Goal: Task Accomplishment & Management: Manage account settings

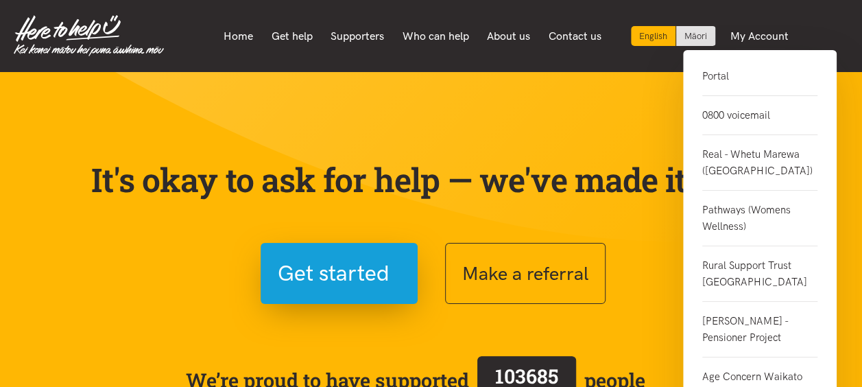
click at [721, 77] on link "Portal" at bounding box center [759, 82] width 115 height 28
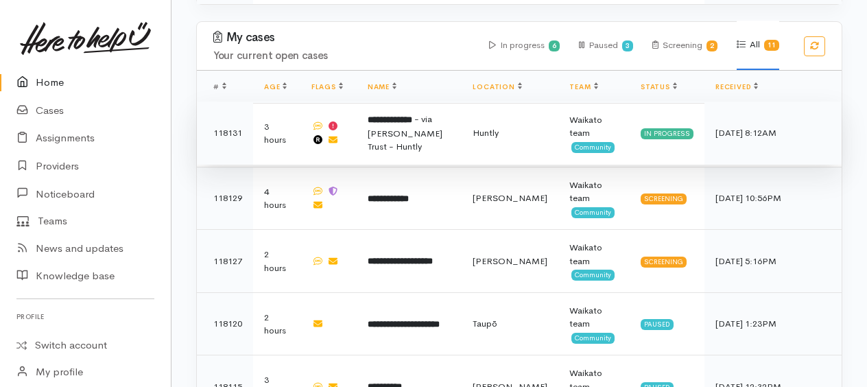
scroll to position [754, 0]
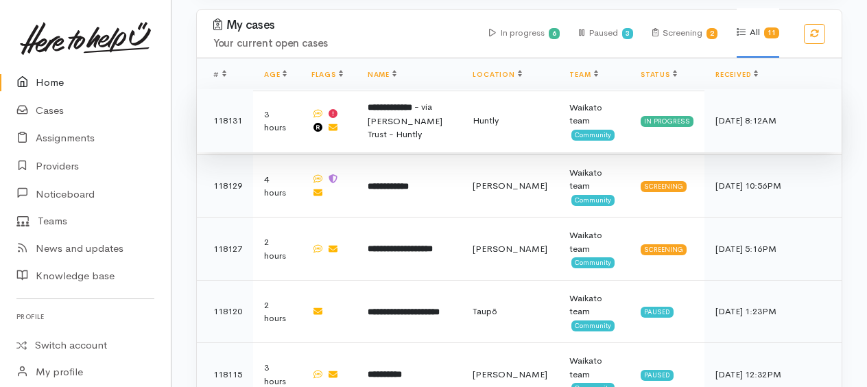
click at [402, 104] on b "**********" at bounding box center [389, 107] width 45 height 9
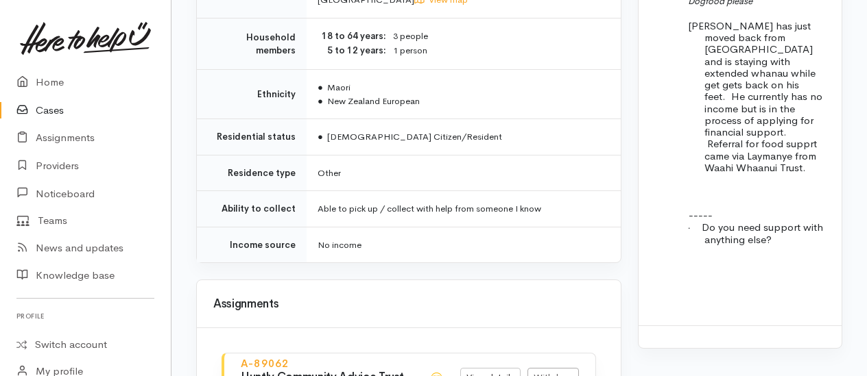
scroll to position [1598, 0]
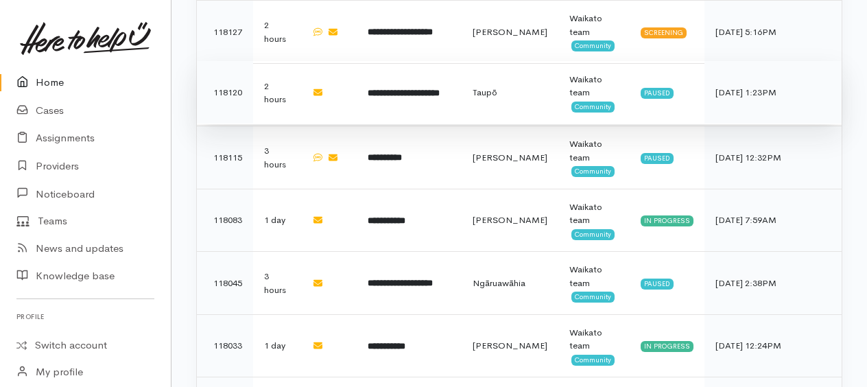
scroll to position [1058, 0]
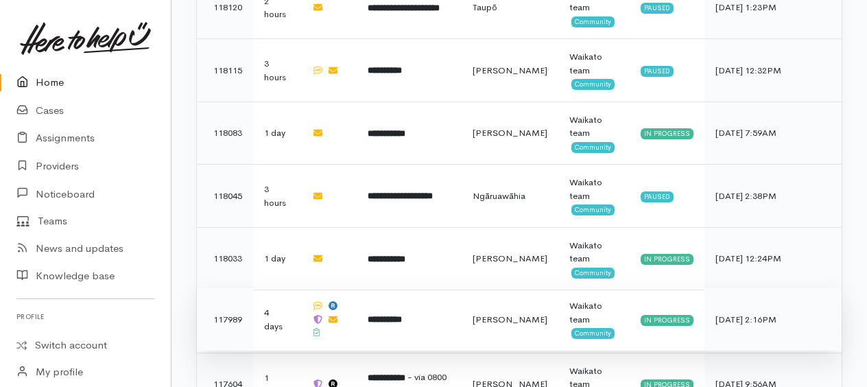
click at [402, 315] on b "**********" at bounding box center [384, 319] width 34 height 9
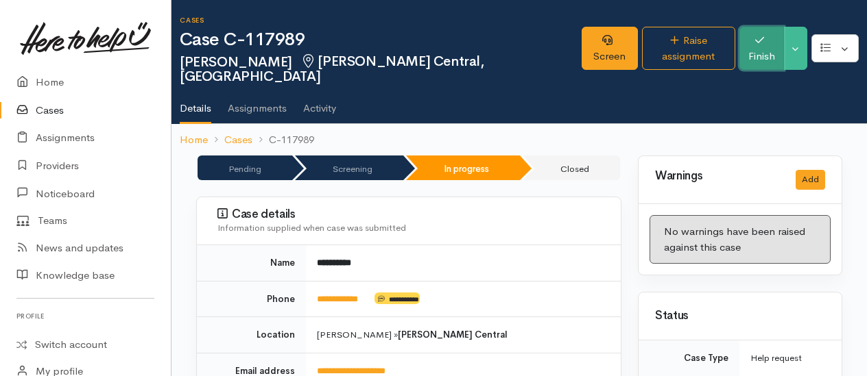
click at [760, 45] on button "Finish" at bounding box center [761, 48] width 45 height 43
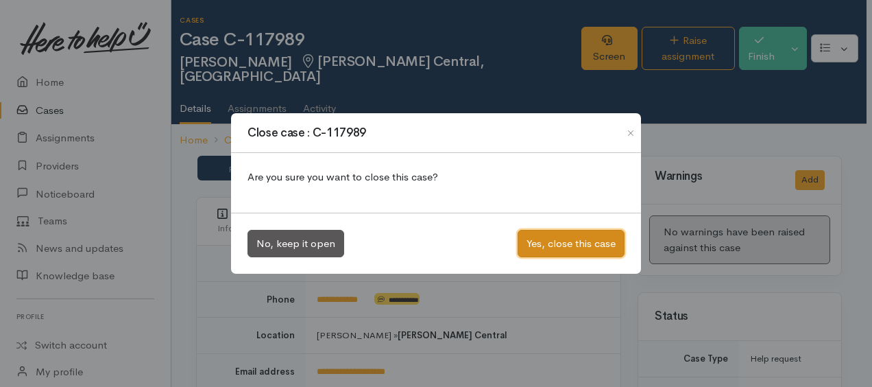
click at [581, 241] on button "Yes, close this case" at bounding box center [571, 244] width 107 height 28
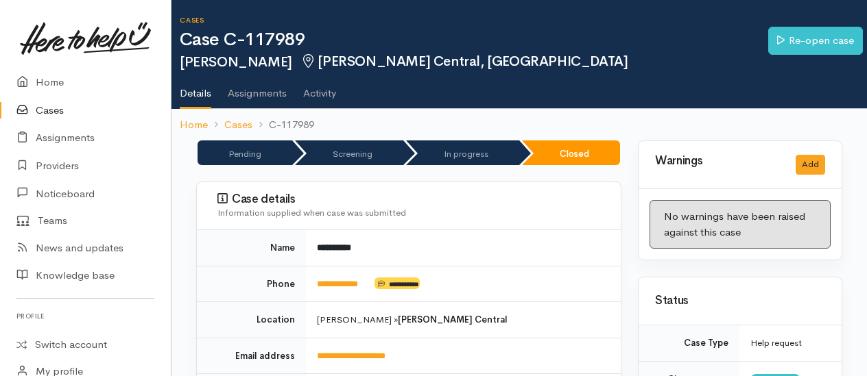
click at [46, 107] on link "Cases" at bounding box center [85, 111] width 171 height 28
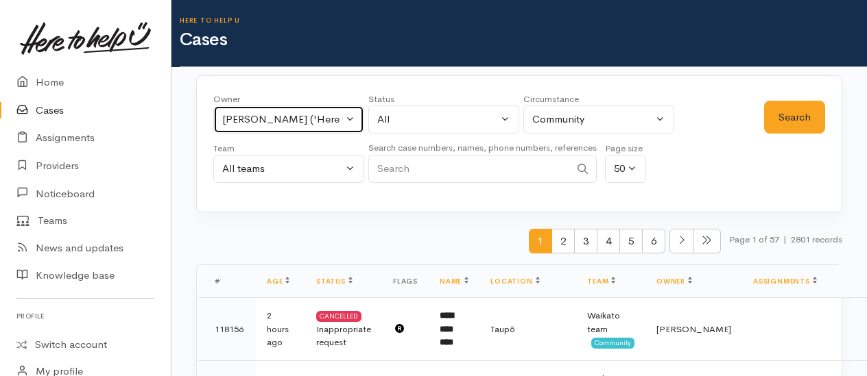
click at [290, 116] on div "[PERSON_NAME] ('Here to help u')" at bounding box center [282, 120] width 121 height 16
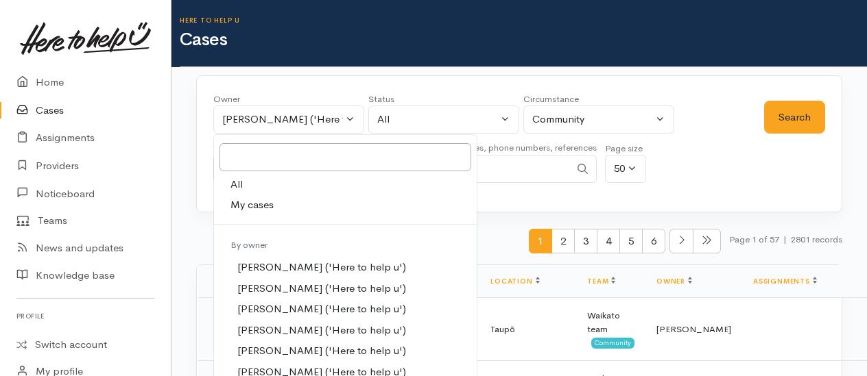
drag, startPoint x: 237, startPoint y: 183, endPoint x: 271, endPoint y: 183, distance: 34.3
click at [243, 183] on link "All" at bounding box center [345, 184] width 263 height 21
select select "-1"
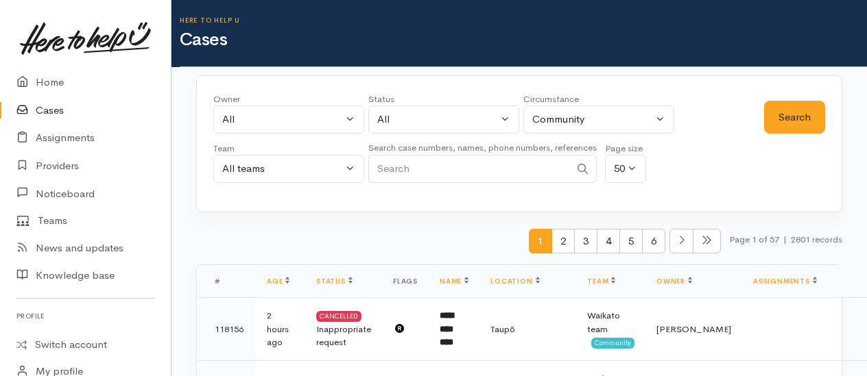
paste input "+64220584177"
type input "+64220584177"
click at [795, 110] on button "Search" at bounding box center [794, 118] width 61 height 34
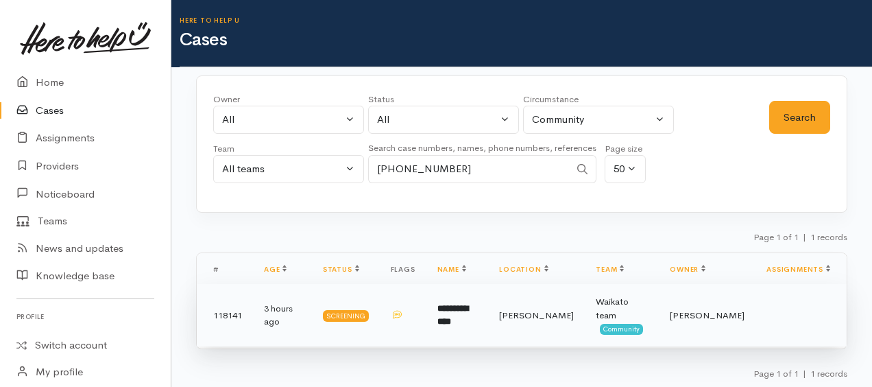
drag, startPoint x: 229, startPoint y: 306, endPoint x: 239, endPoint y: 288, distance: 20.2
click at [230, 306] on td "118141" at bounding box center [225, 315] width 56 height 62
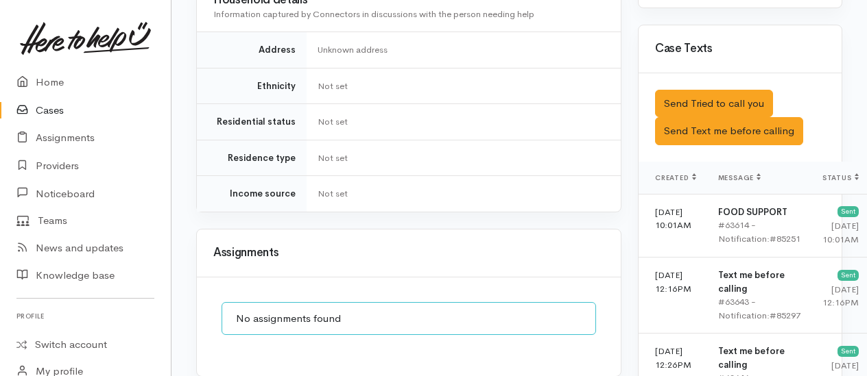
scroll to position [749, 0]
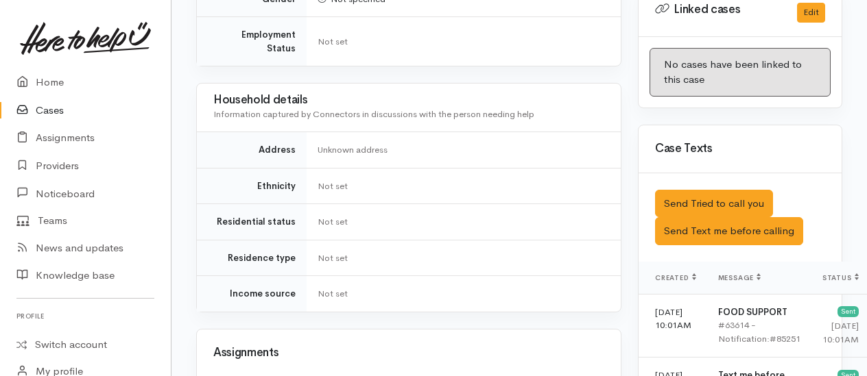
click at [63, 108] on link "Cases" at bounding box center [85, 111] width 171 height 28
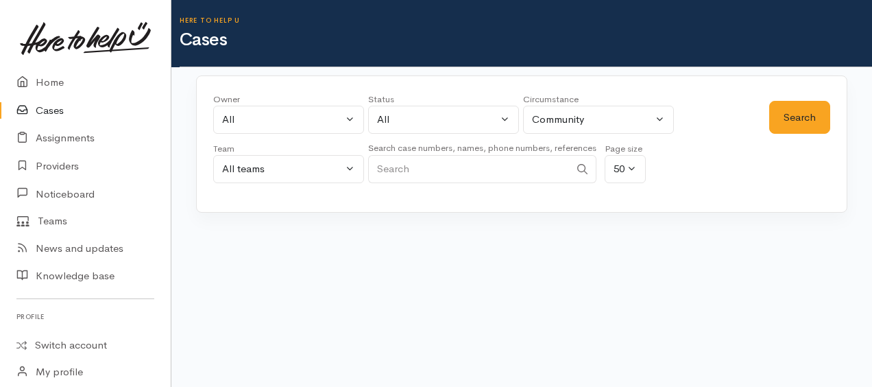
paste input "[PHONE_NUMBER]"
type input "[PHONE_NUMBER]"
click at [801, 110] on button "Search" at bounding box center [799, 118] width 61 height 34
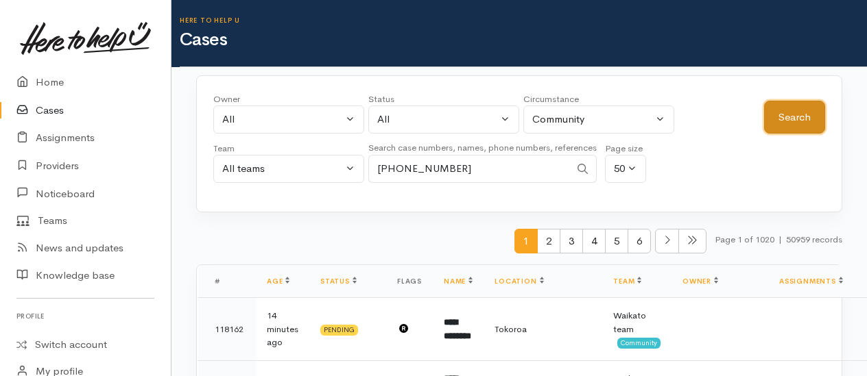
click at [793, 118] on button "Search" at bounding box center [794, 118] width 61 height 34
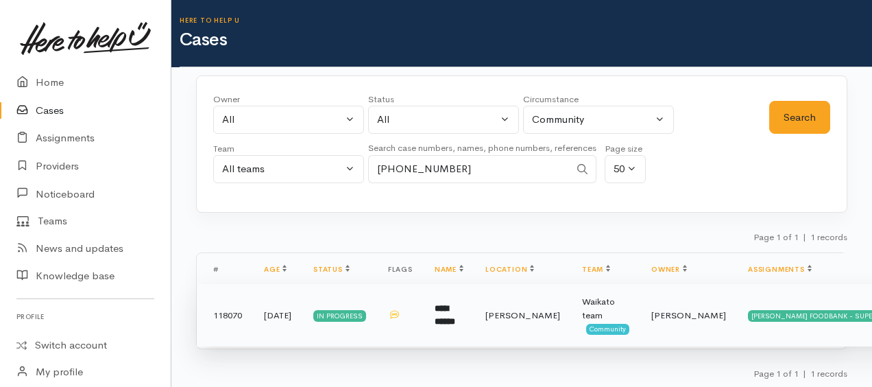
click at [231, 309] on td "118070" at bounding box center [225, 315] width 56 height 62
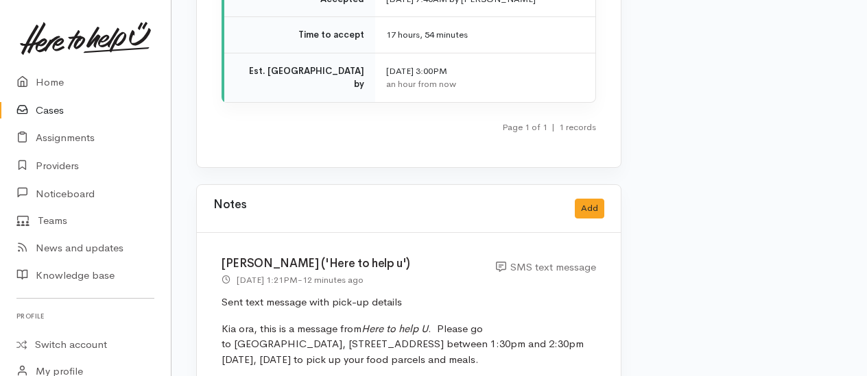
scroll to position [2022, 0]
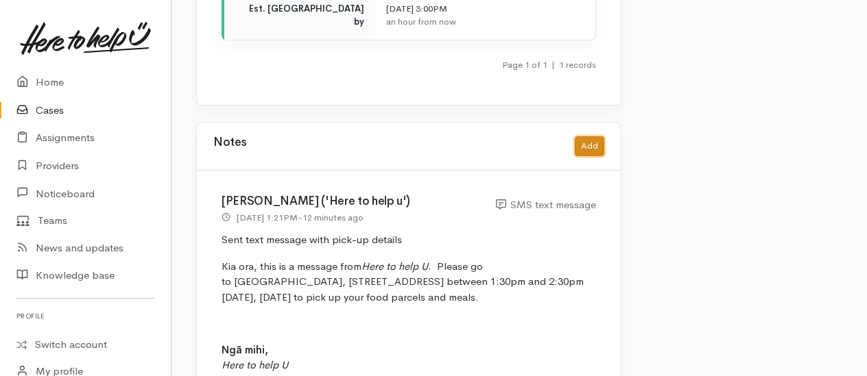
click at [586, 136] on button "Add" at bounding box center [589, 146] width 29 height 20
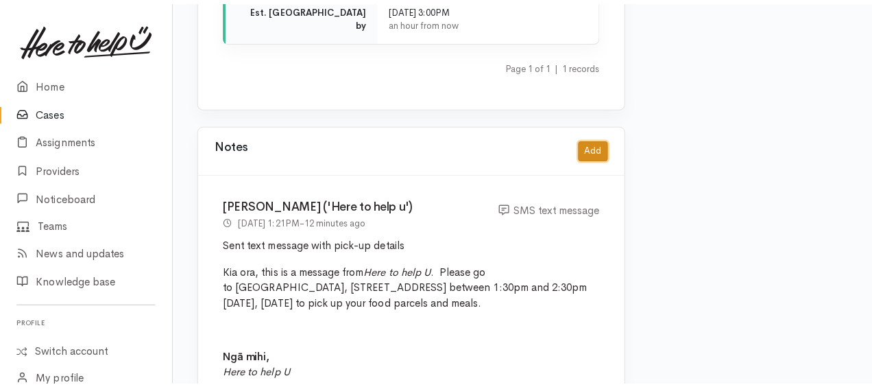
scroll to position [2002, 0]
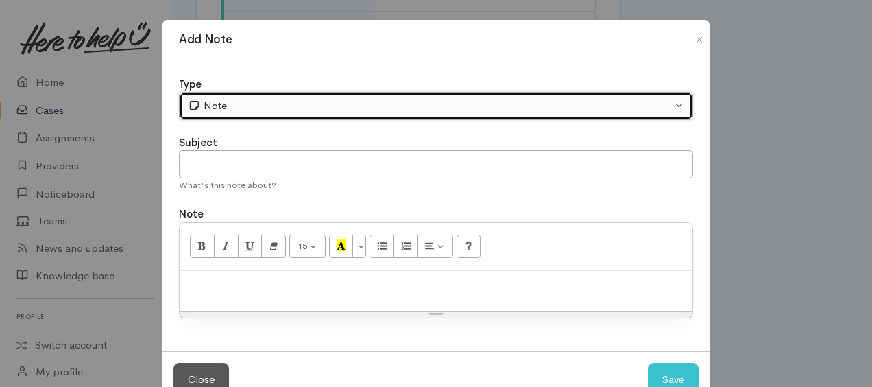
click at [206, 108] on div "Note" at bounding box center [430, 106] width 484 height 16
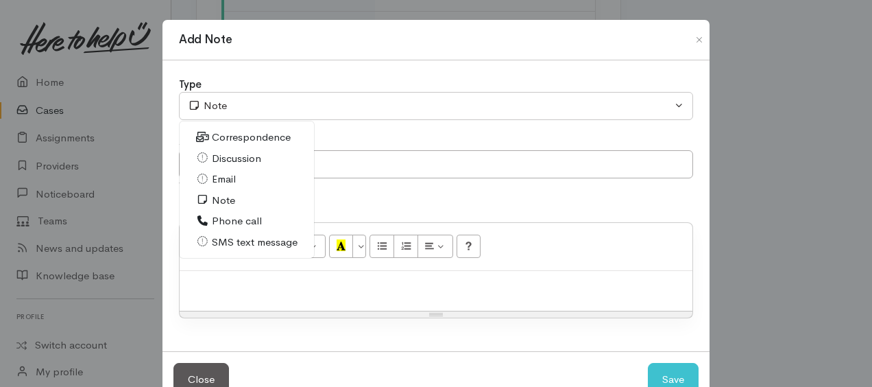
click at [230, 241] on span "SMS text message" at bounding box center [255, 242] width 86 height 16
select select "5"
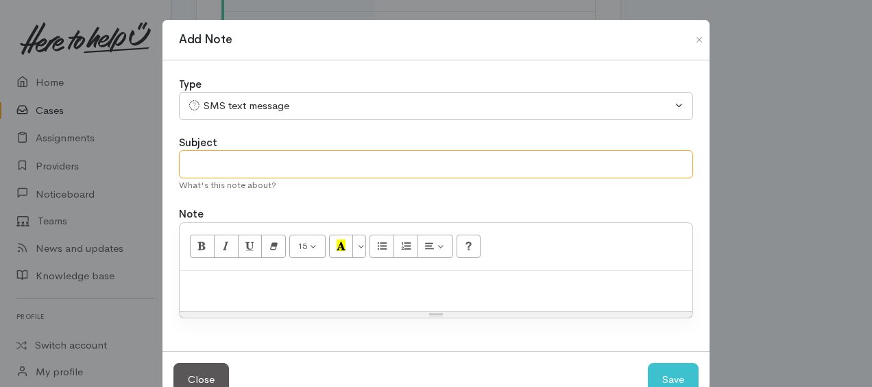
click at [232, 160] on input "text" at bounding box center [436, 164] width 514 height 28
type input "reply from [PERSON_NAME]"
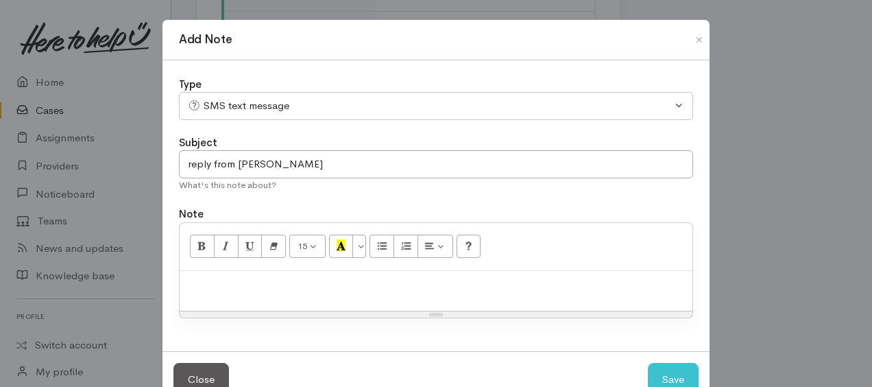
paste div
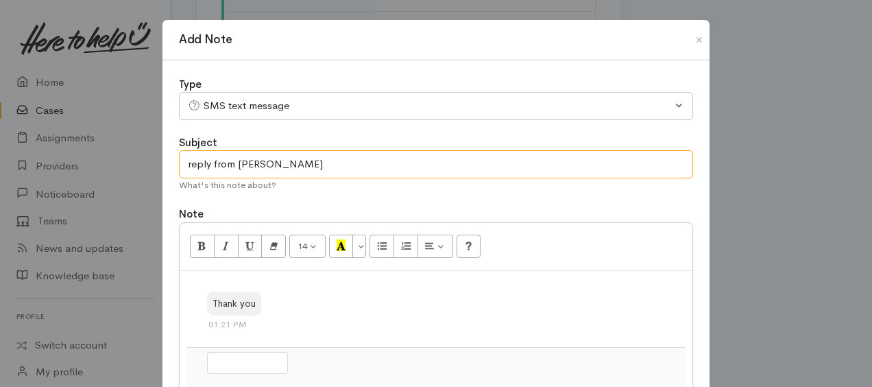
click at [181, 160] on input "reply from Jeni" at bounding box center [436, 164] width 514 height 28
click at [302, 162] on input "etxt reply from Jeni" at bounding box center [436, 164] width 514 height 28
type input "etxt reply from Jeni re super connect parcel"
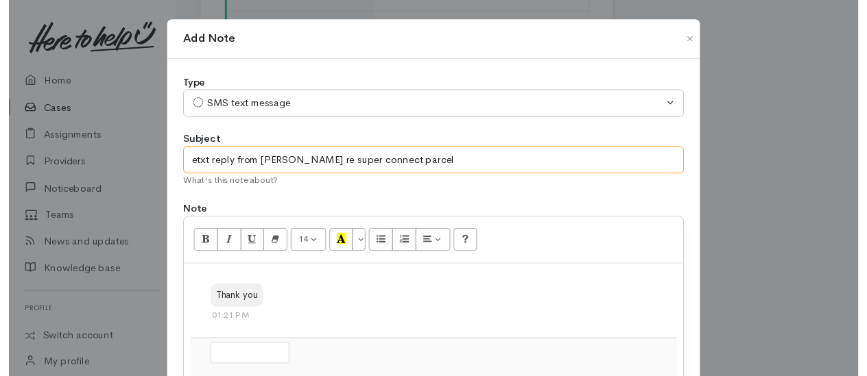
scroll to position [206, 0]
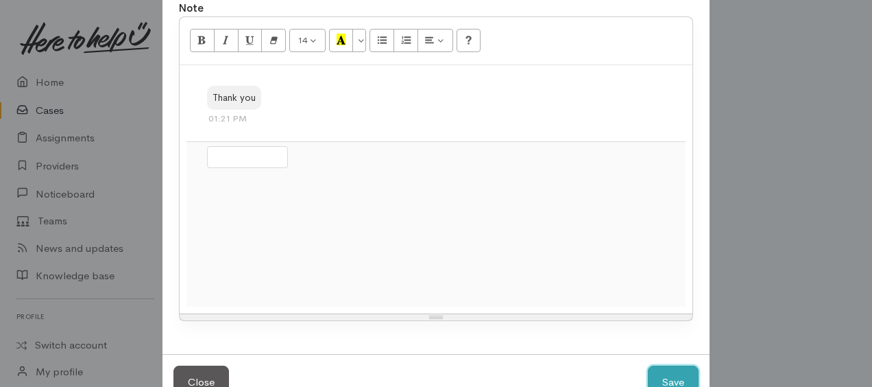
click at [662, 376] on button "Save" at bounding box center [673, 382] width 51 height 34
select select "1"
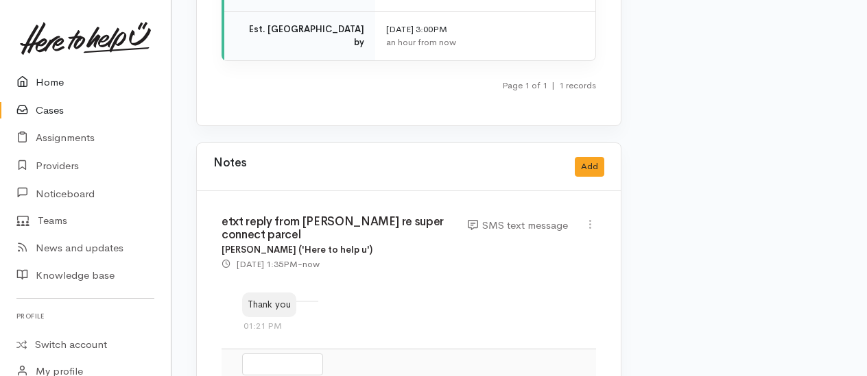
click at [52, 84] on link "Home" at bounding box center [85, 83] width 171 height 28
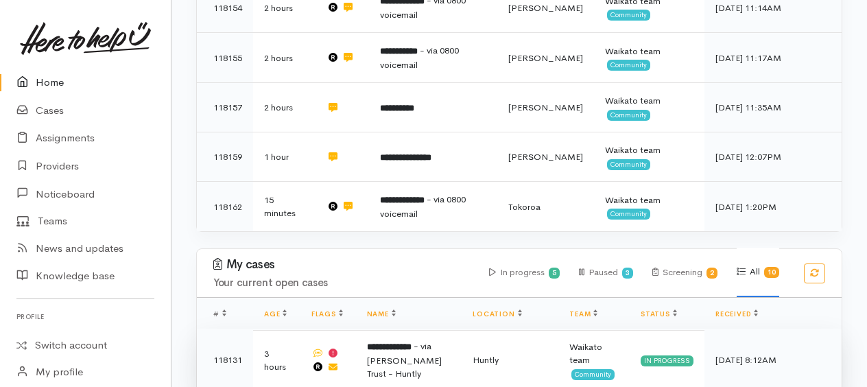
scroll to position [548, 0]
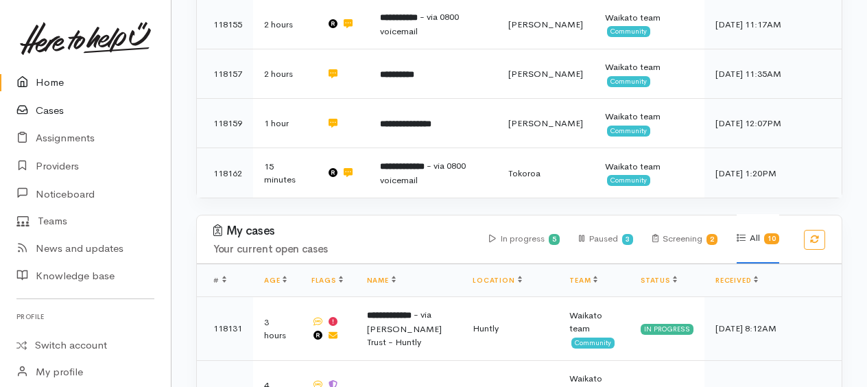
click at [51, 114] on link "Cases" at bounding box center [85, 111] width 171 height 28
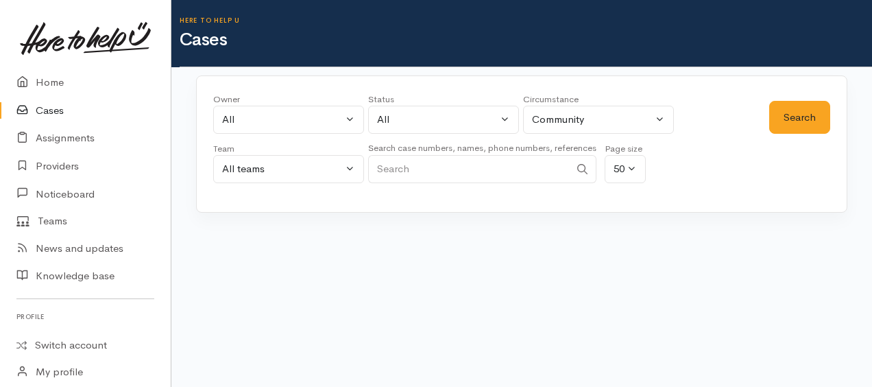
paste input "642041355476."
type input "642041355476"
click at [821, 116] on button "Search" at bounding box center [799, 118] width 61 height 34
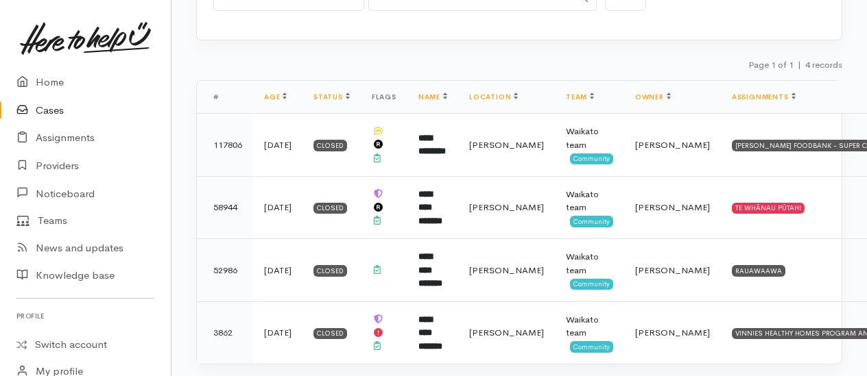
scroll to position [197, 0]
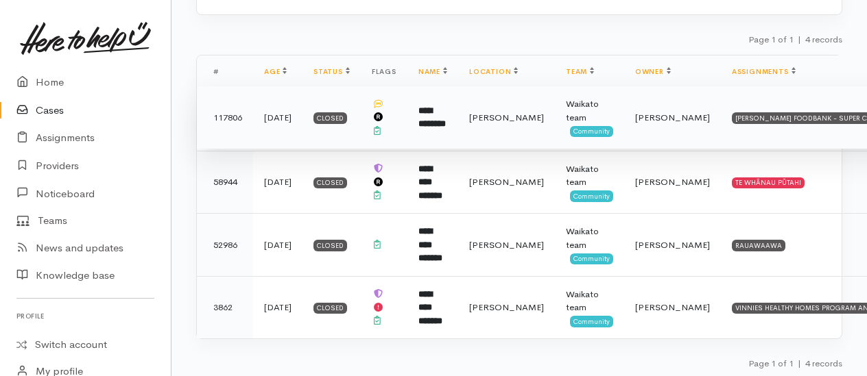
click at [423, 110] on b "**********" at bounding box center [431, 117] width 27 height 23
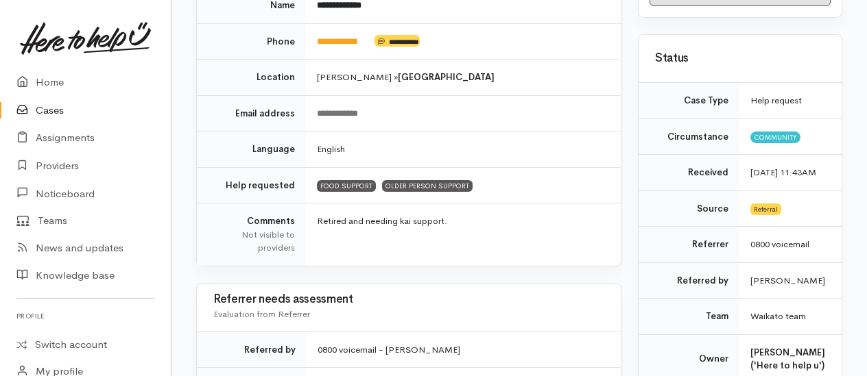
scroll to position [58, 0]
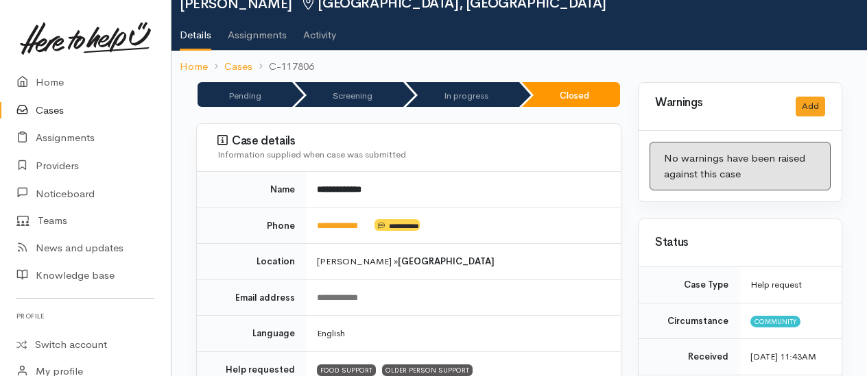
click at [48, 112] on link "Cases" at bounding box center [85, 111] width 171 height 28
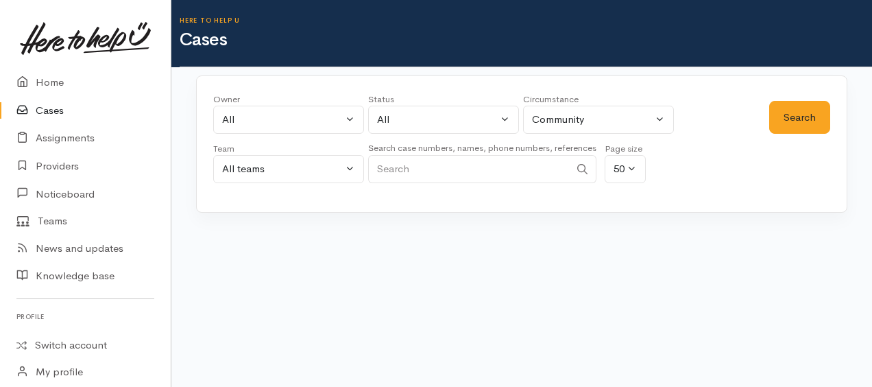
click at [444, 170] on input "Search" at bounding box center [469, 169] width 202 height 28
type input "jeni"
click at [795, 121] on button "Search" at bounding box center [799, 118] width 61 height 34
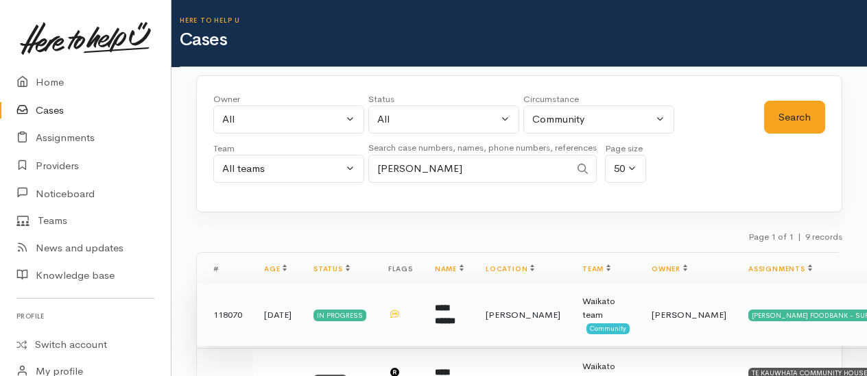
click at [444, 309] on b "**********" at bounding box center [445, 315] width 21 height 23
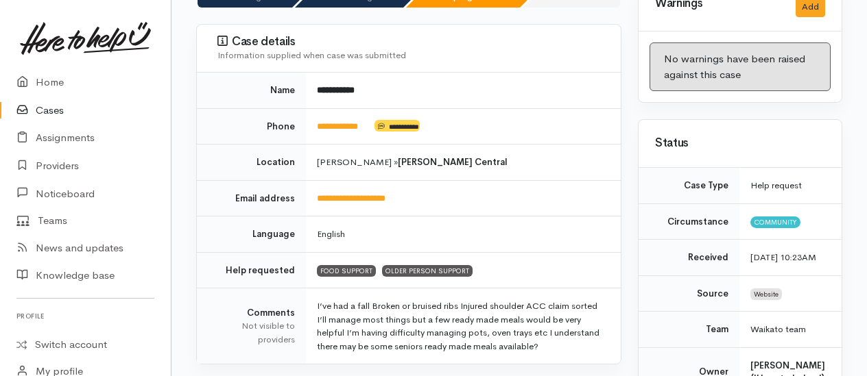
scroll to position [137, 0]
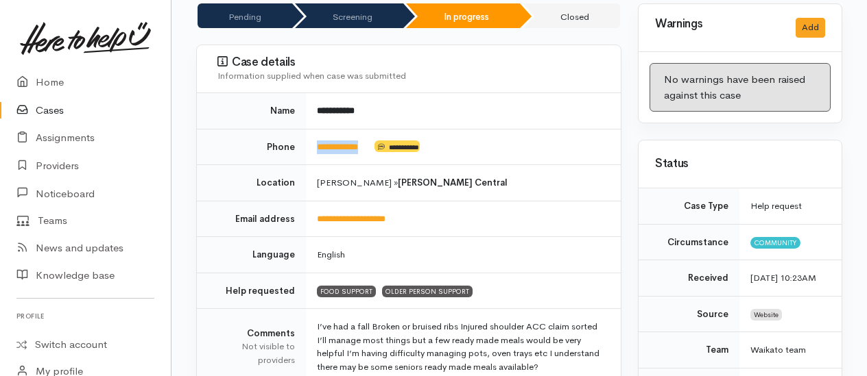
drag, startPoint x: 382, startPoint y: 143, endPoint x: 317, endPoint y: 144, distance: 65.1
click at [317, 144] on td "**********" at bounding box center [463, 147] width 315 height 36
copy td "**********"
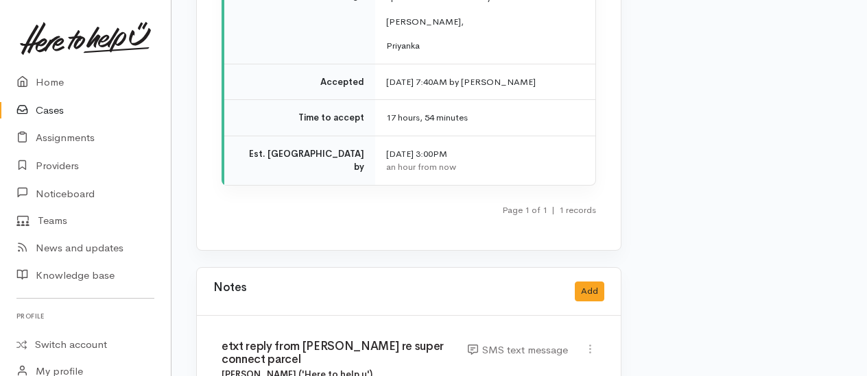
scroll to position [1878, 0]
click at [58, 81] on link "Home" at bounding box center [85, 83] width 171 height 28
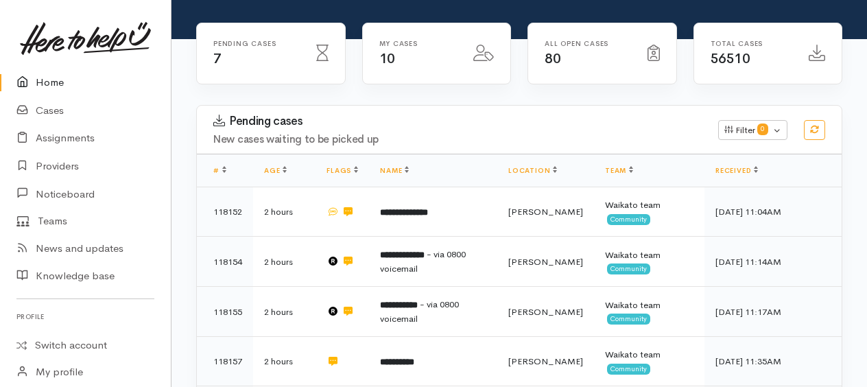
scroll to position [411, 0]
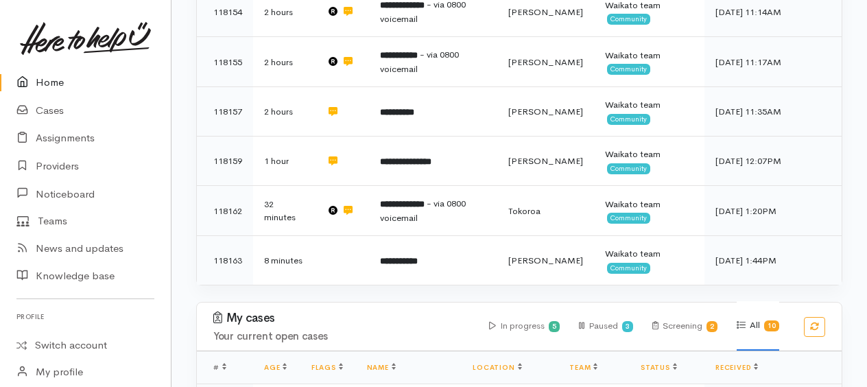
click at [54, 80] on link "Home" at bounding box center [85, 83] width 171 height 28
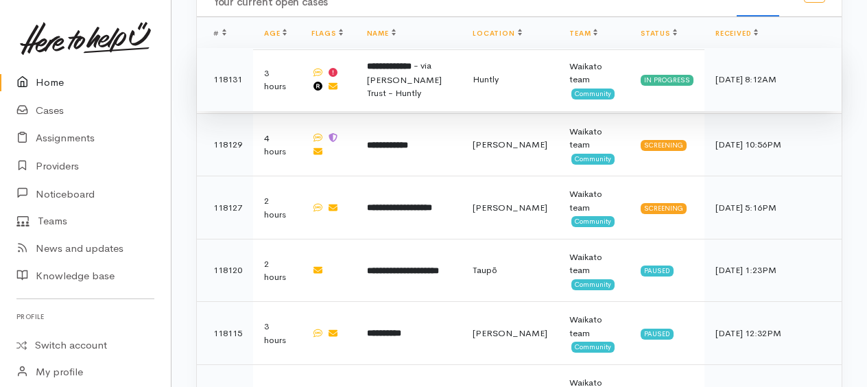
scroll to position [754, 0]
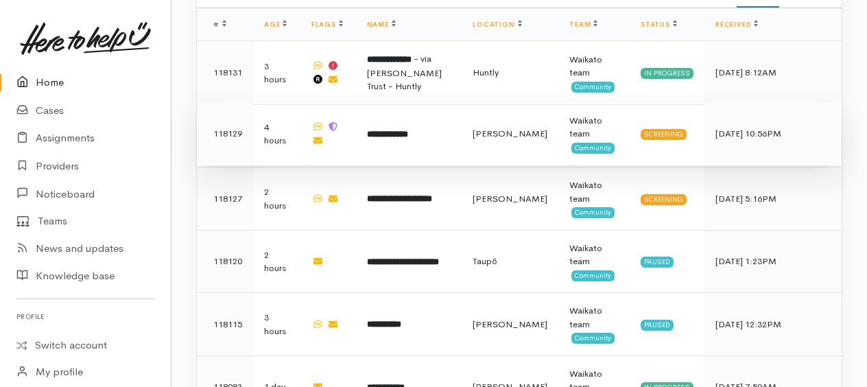
click at [406, 130] on b "**********" at bounding box center [387, 134] width 41 height 9
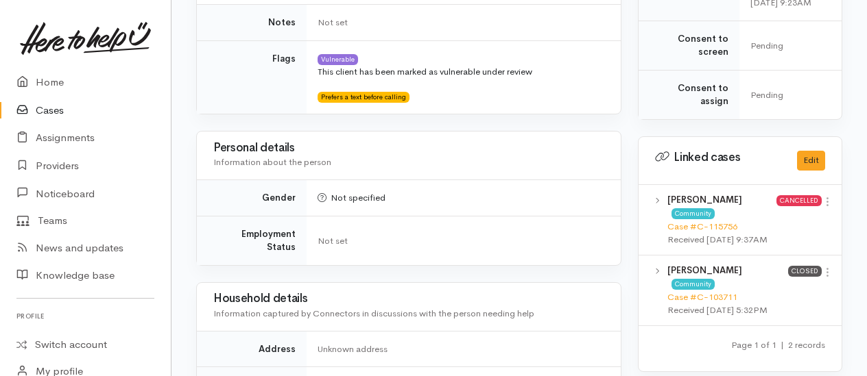
scroll to position [823, 0]
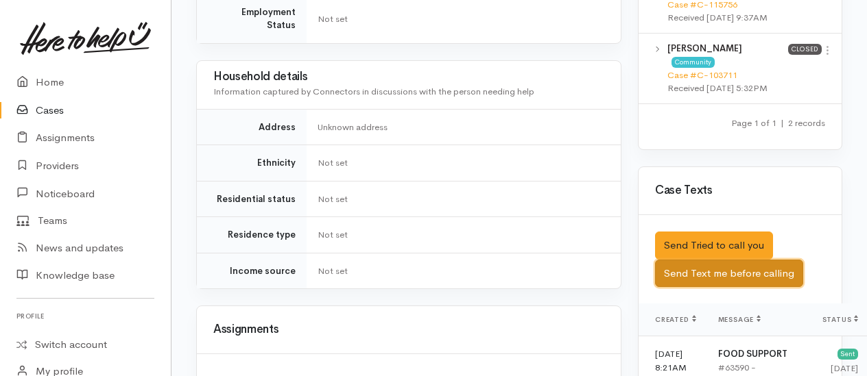
click at [722, 278] on button "Send Text me before calling" at bounding box center [729, 274] width 148 height 28
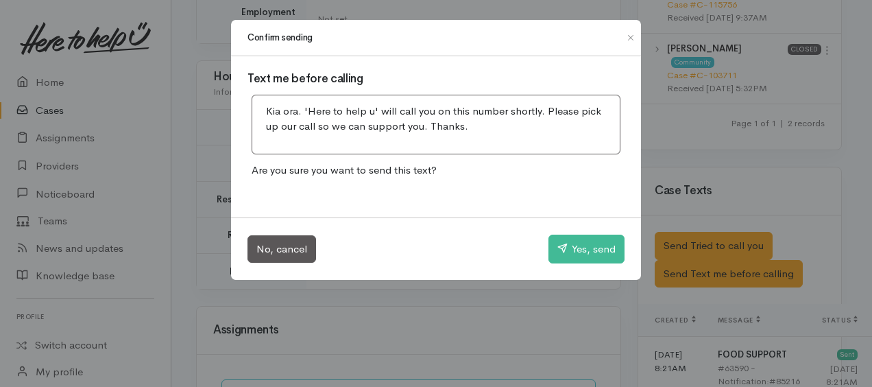
click at [575, 263] on div "No, cancel Yes, send" at bounding box center [436, 248] width 410 height 62
click at [581, 250] on button "Yes, send" at bounding box center [586, 248] width 76 height 29
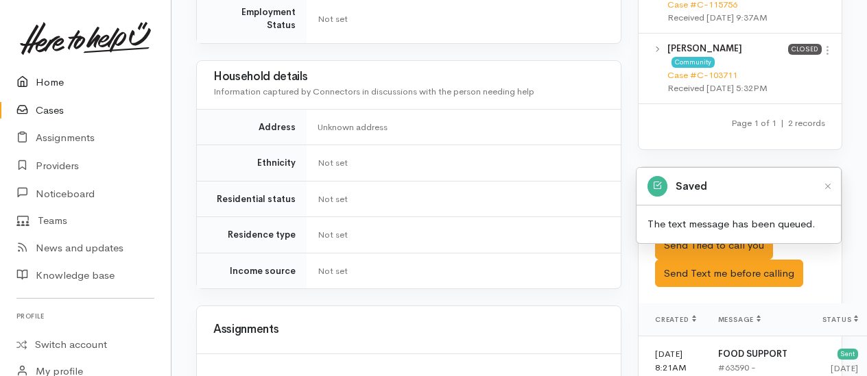
click at [40, 85] on link "Home" at bounding box center [85, 83] width 171 height 28
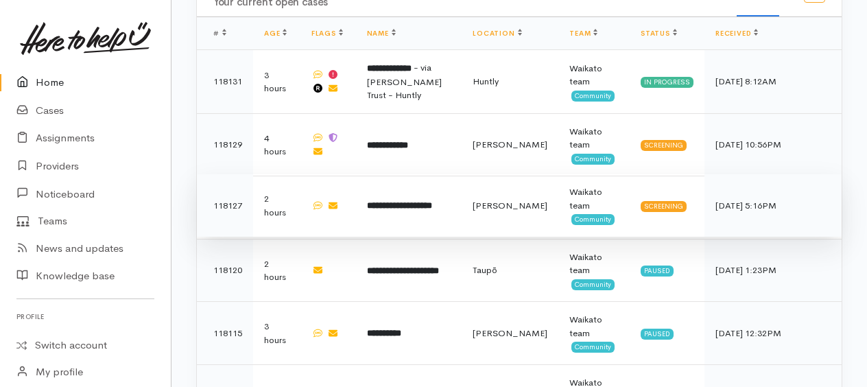
scroll to position [823, 0]
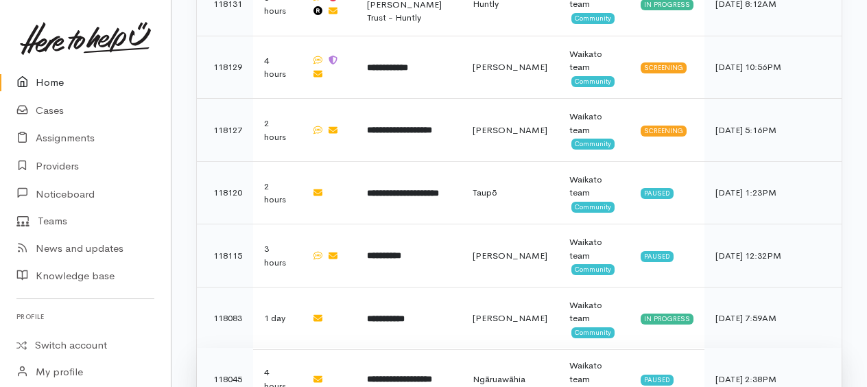
click at [418, 374] on b "**********" at bounding box center [399, 378] width 65 height 9
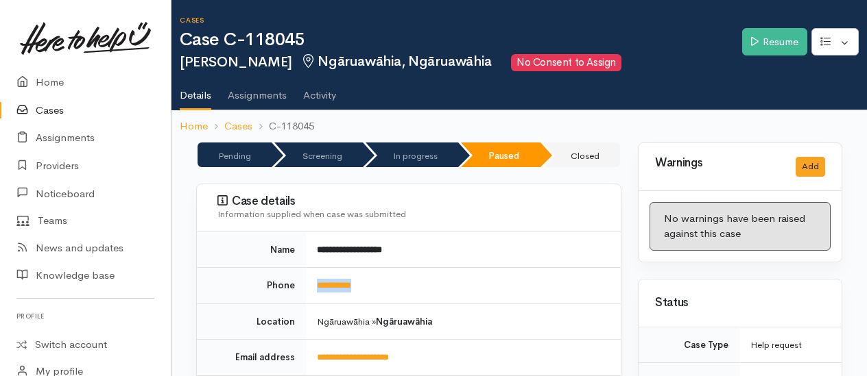
drag, startPoint x: 381, startPoint y: 278, endPoint x: 318, endPoint y: 274, distance: 62.6
click at [318, 274] on td "**********" at bounding box center [463, 286] width 315 height 36
drag, startPoint x: 318, startPoint y: 274, endPoint x: 325, endPoint y: 282, distance: 11.2
copy link "**********"
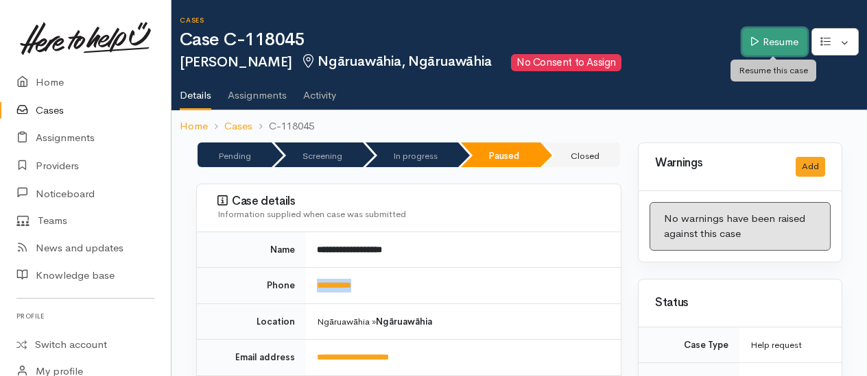
click at [752, 49] on link "Resume" at bounding box center [774, 42] width 65 height 28
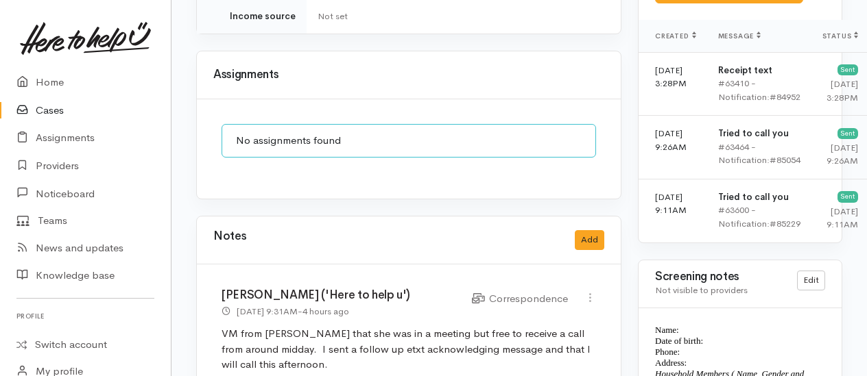
scroll to position [823, 0]
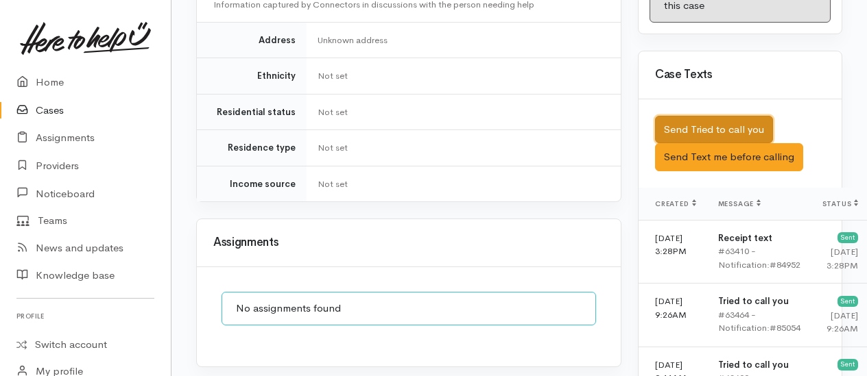
click at [749, 138] on button "Send Tried to call you" at bounding box center [714, 130] width 118 height 28
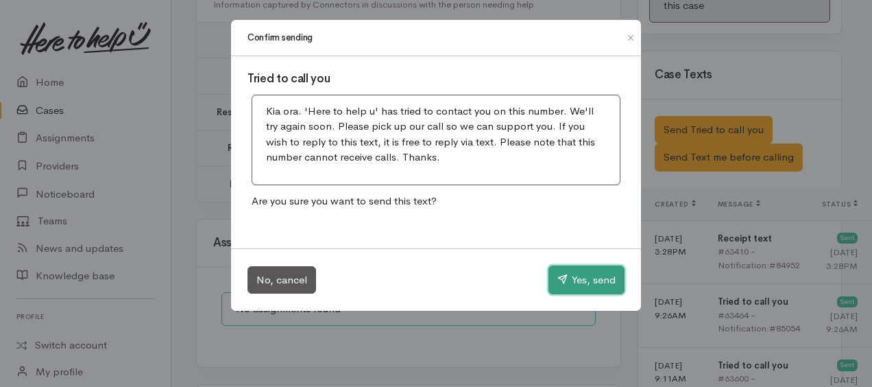
click at [575, 278] on button "Yes, send" at bounding box center [586, 279] width 76 height 29
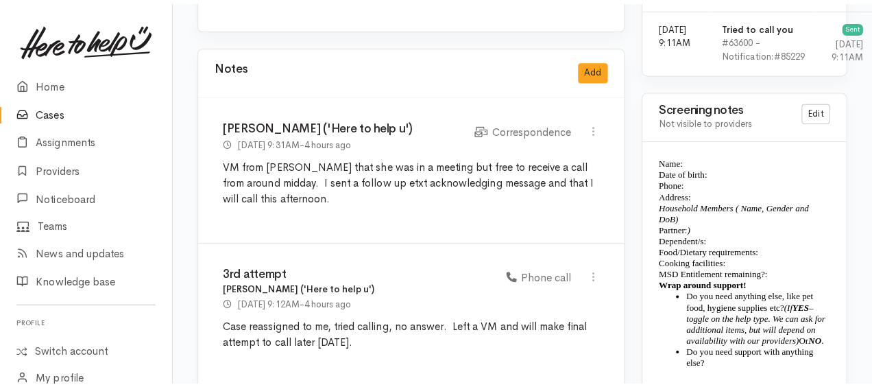
scroll to position [1165, 0]
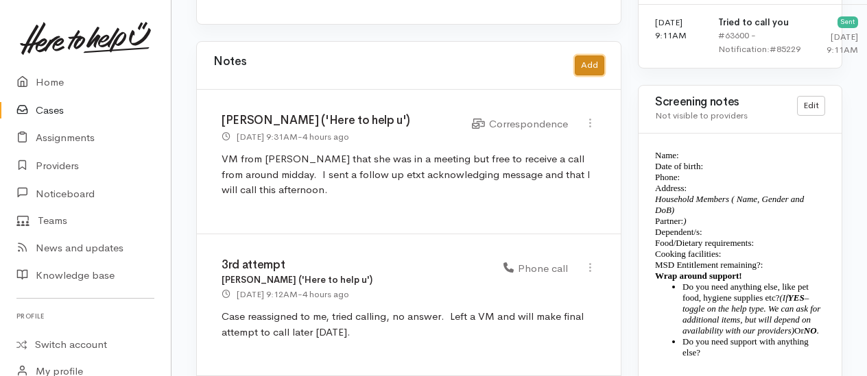
click at [585, 56] on button "Add" at bounding box center [589, 66] width 29 height 20
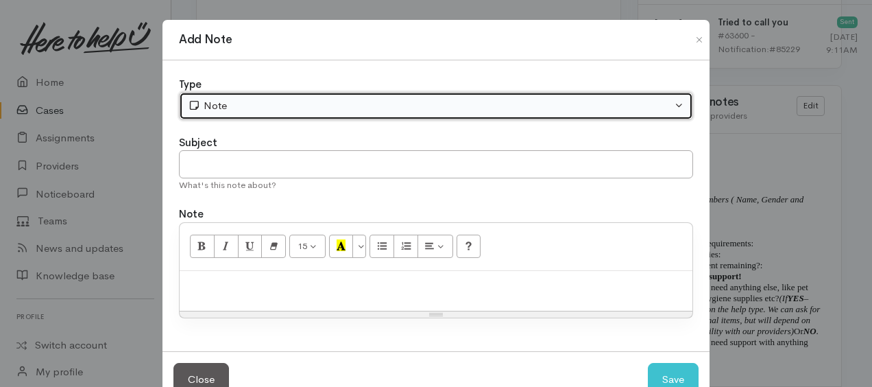
click at [252, 105] on div "Note" at bounding box center [430, 106] width 484 height 16
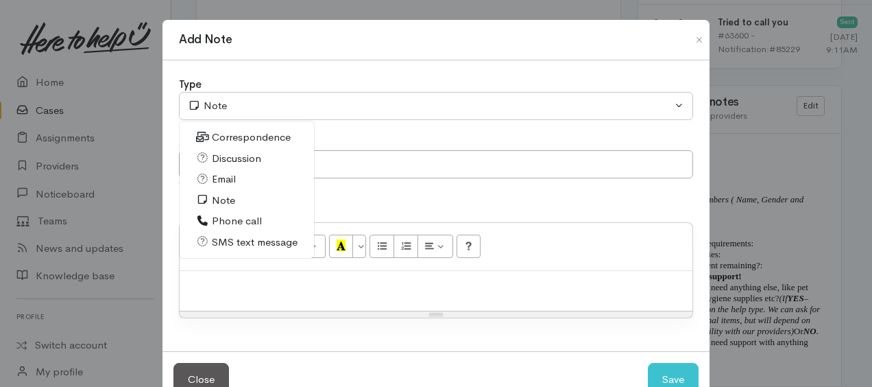
click at [224, 223] on span "Phone call" at bounding box center [237, 221] width 50 height 16
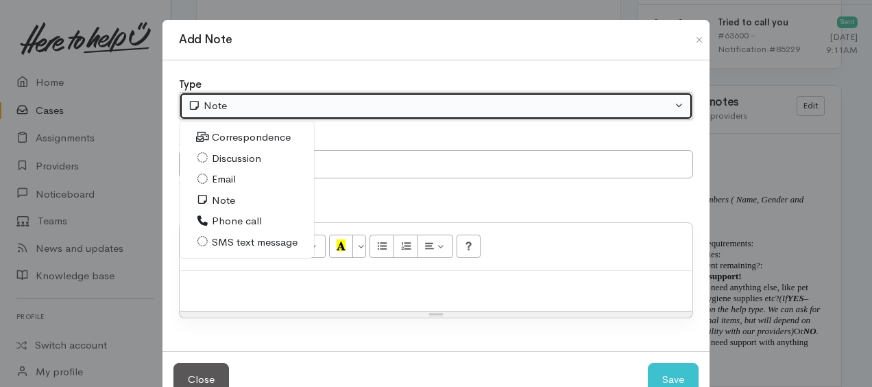
select select "3"
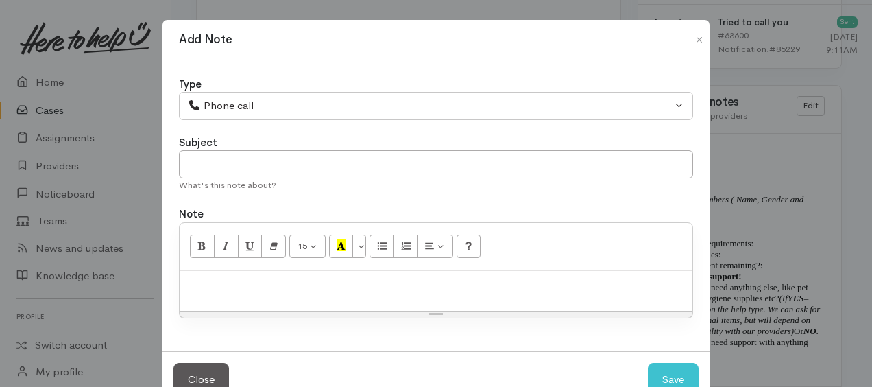
drag, startPoint x: 237, startPoint y: 260, endPoint x: 234, endPoint y: 273, distance: 13.2
click at [237, 263] on div "15 8 9 10 11 12 14 18 24 36 Background Color Transparent Select #ffff00 Text Co…" at bounding box center [436, 247] width 513 height 48
click at [228, 291] on div at bounding box center [436, 291] width 513 height 40
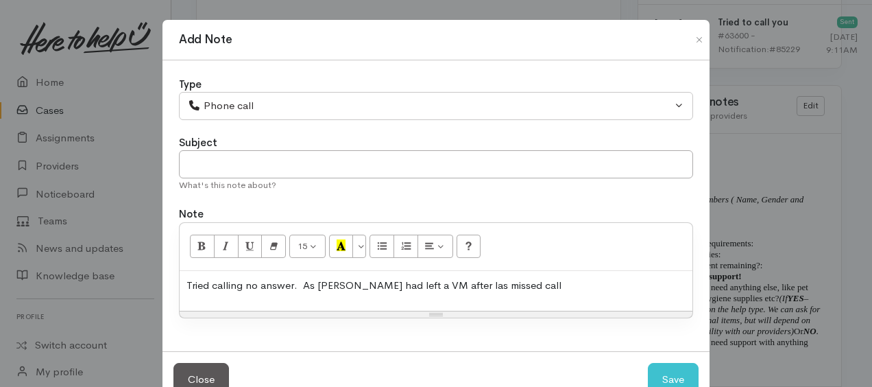
click at [467, 281] on p "Tried calling no answer. As Hera-leigh had left a VM after las missed call" at bounding box center [435, 286] width 499 height 16
click at [549, 282] on p "Tried calling no answer. As Hera-leigh had left a VM after last missed call" at bounding box center [435, 286] width 499 height 16
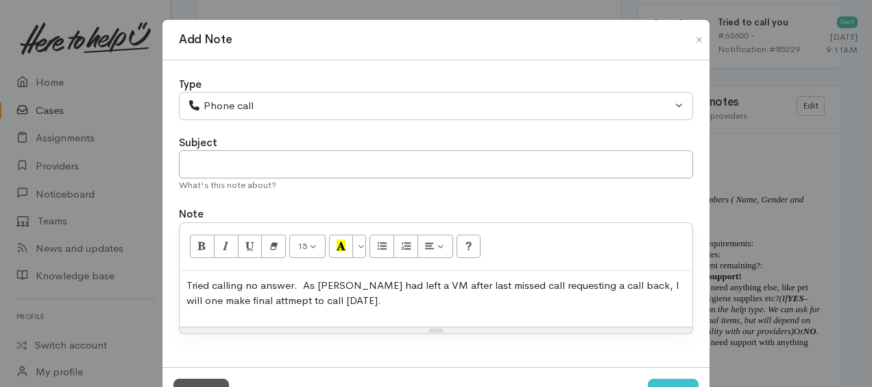
click at [344, 280] on p "Tried calling no answer. As Hera-leigh had left a VM after last missed call req…" at bounding box center [435, 293] width 499 height 31
click at [529, 278] on p "Tried calling no answer. As Hera-Leigh had left a VM after last missed call req…" at bounding box center [435, 293] width 499 height 31
click at [435, 295] on p "Tried calling no answer. As Hera-Leigh had left a VM after last missed call thi…" at bounding box center [435, 293] width 499 height 31
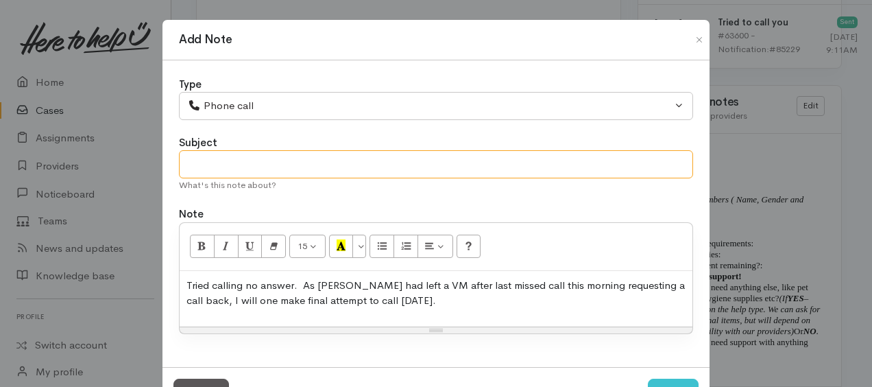
click at [275, 163] on input "text" at bounding box center [436, 164] width 514 height 28
type input "4th attempt -will make a 5th tomorrow."
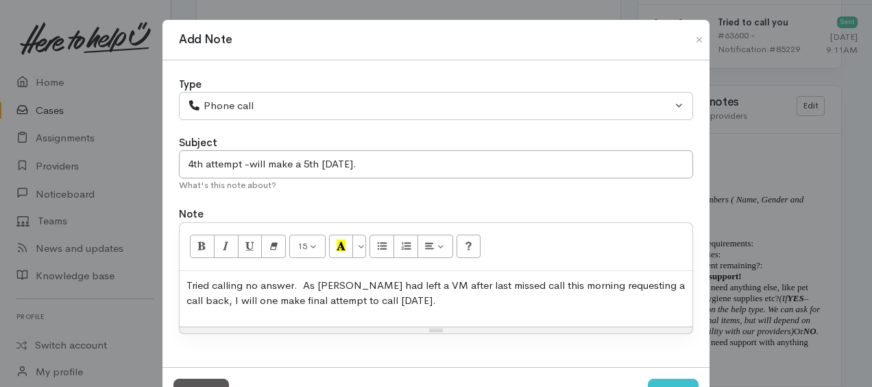
click at [474, 283] on p "Tried calling no answer. As Hera-Leigh had left a VM after last missed call thi…" at bounding box center [435, 293] width 499 height 31
click at [394, 300] on p "Tried calling no answer. As Hera-Leigh had left a VM after missed call this mor…" at bounding box center [435, 293] width 499 height 31
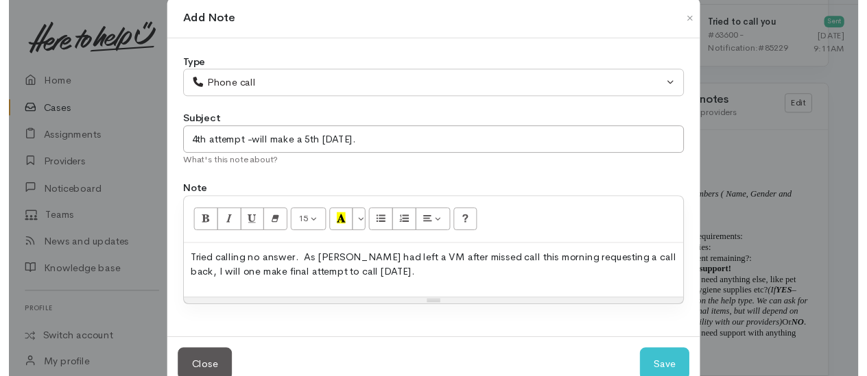
scroll to position [52, 0]
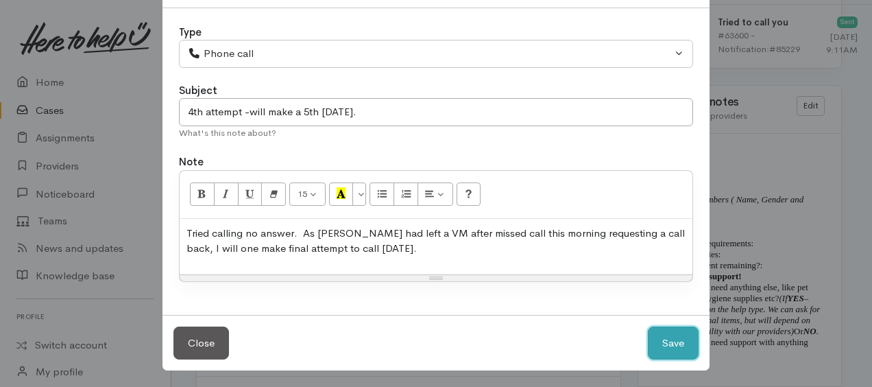
click at [662, 339] on button "Save" at bounding box center [673, 343] width 51 height 34
select select "1"
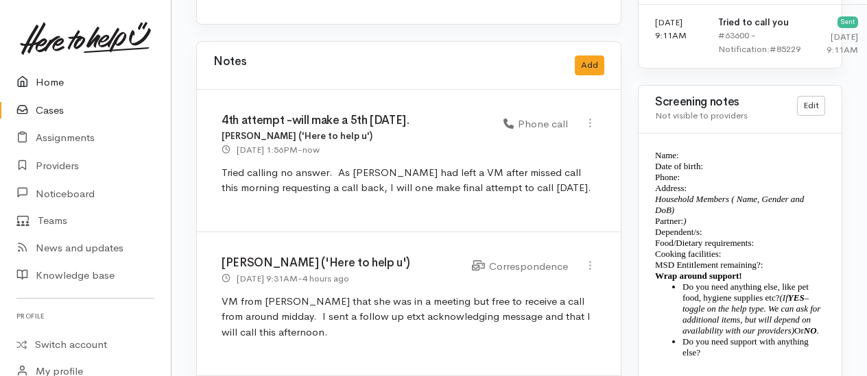
click at [58, 82] on link "Home" at bounding box center [85, 83] width 171 height 28
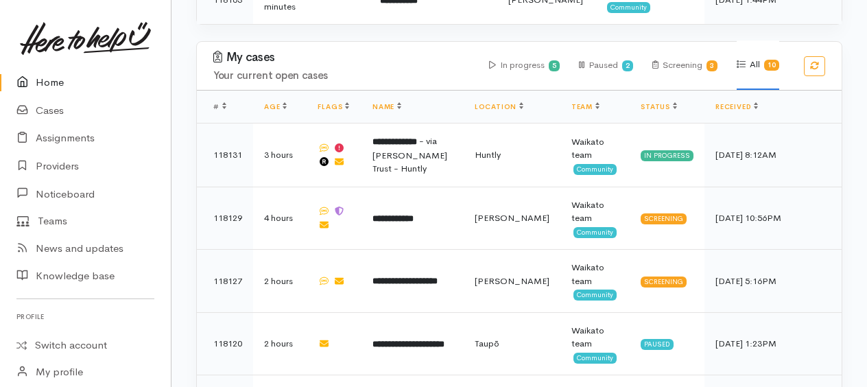
scroll to position [891, 0]
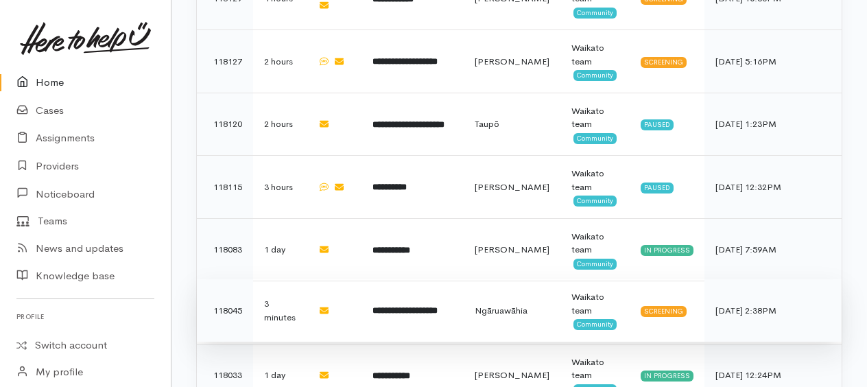
click at [413, 306] on b "**********" at bounding box center [404, 310] width 65 height 9
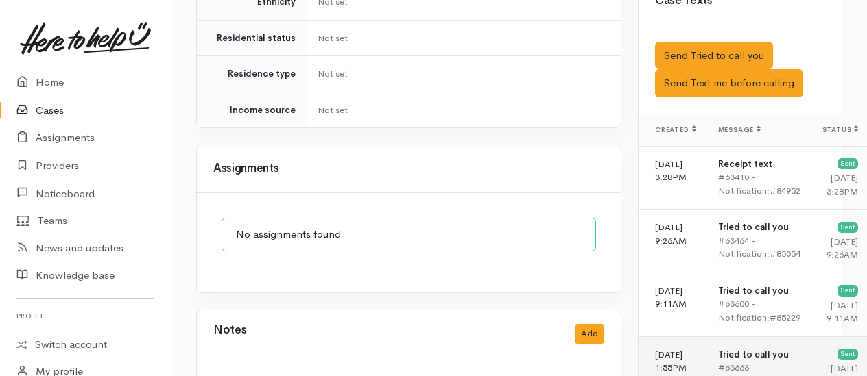
scroll to position [1028, 0]
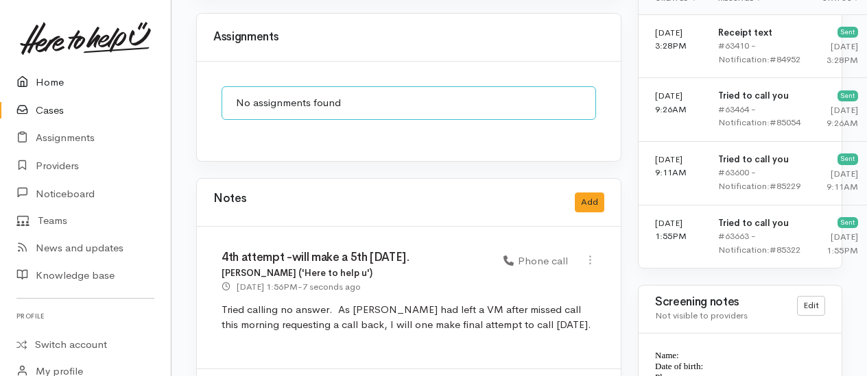
click at [53, 79] on link "Home" at bounding box center [85, 83] width 171 height 28
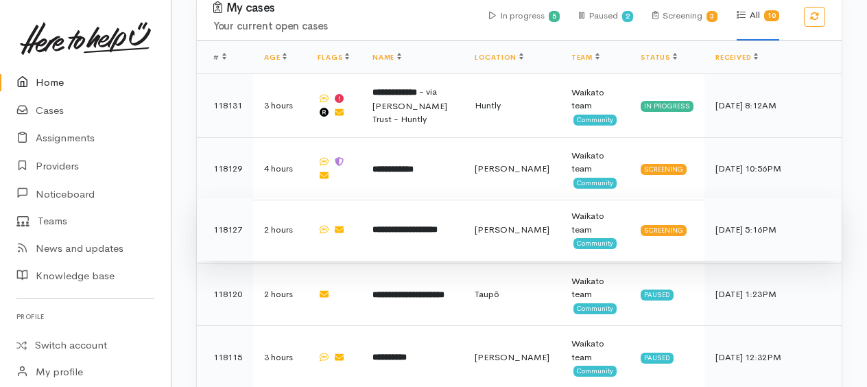
scroll to position [754, 0]
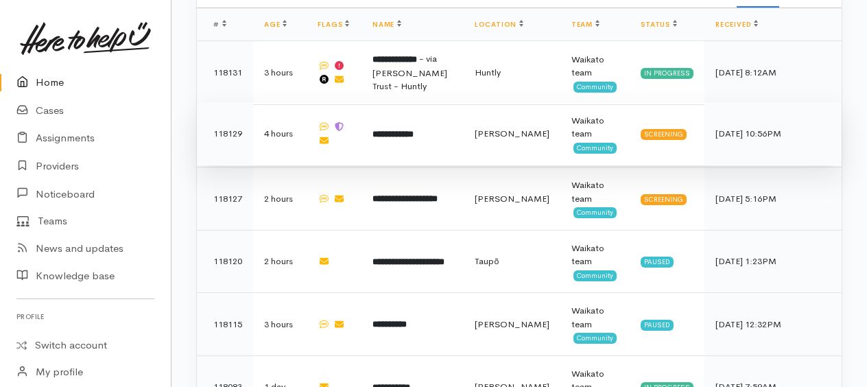
click at [397, 130] on b "**********" at bounding box center [392, 134] width 41 height 9
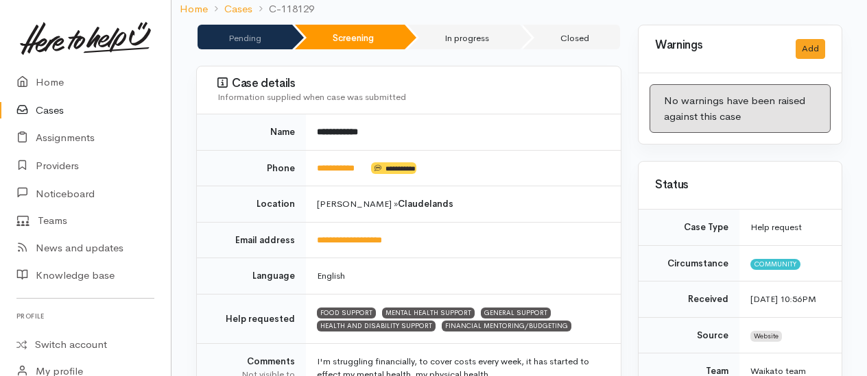
scroll to position [137, 0]
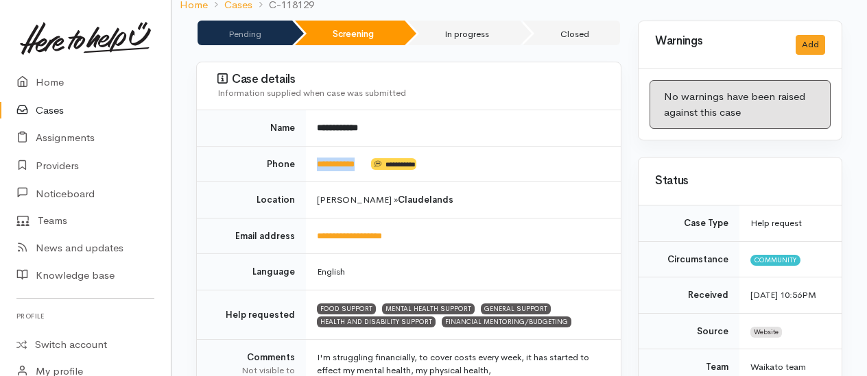
drag, startPoint x: 372, startPoint y: 162, endPoint x: 317, endPoint y: 158, distance: 55.0
click at [317, 158] on td "**********" at bounding box center [463, 164] width 315 height 36
copy td "**********"
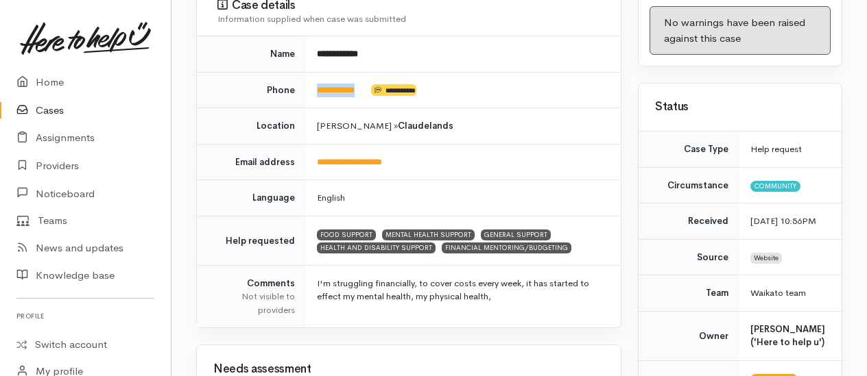
scroll to position [206, 0]
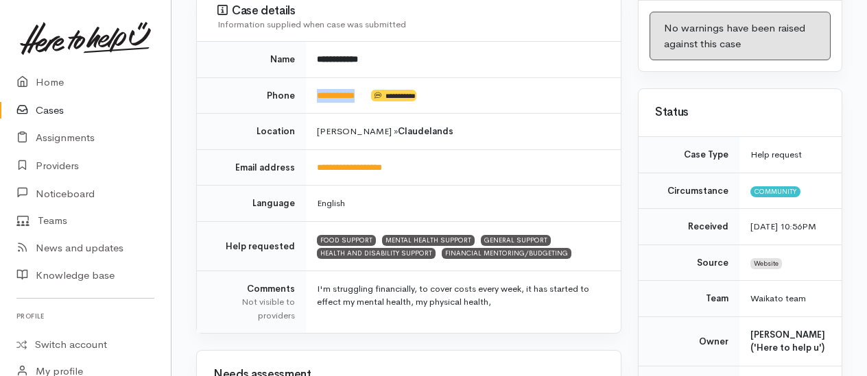
copy td "**********"
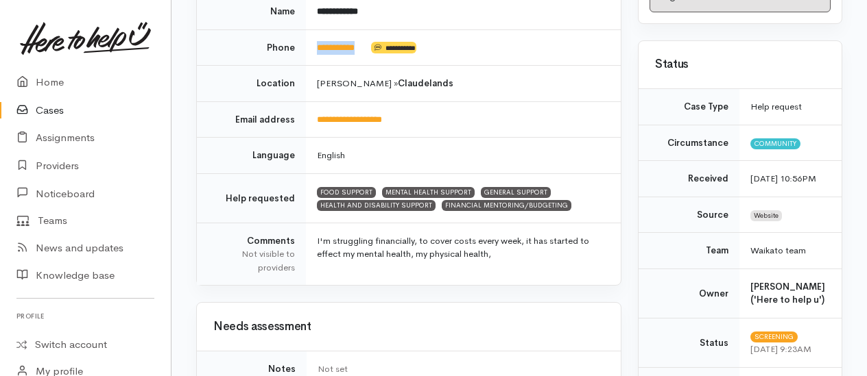
scroll to position [274, 0]
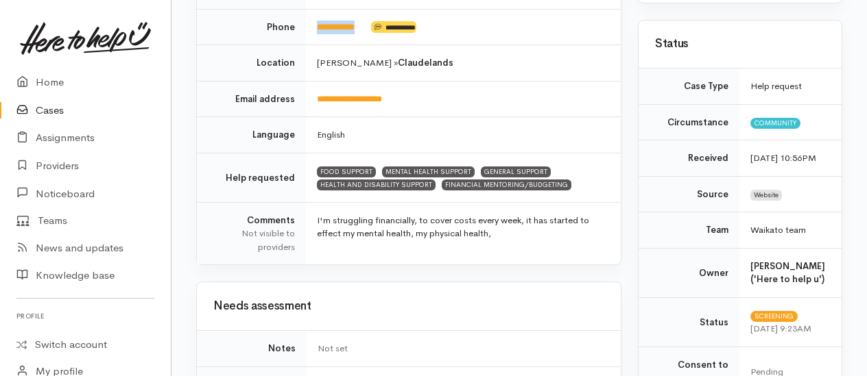
copy td "**********"
drag, startPoint x: 386, startPoint y: 329, endPoint x: 404, endPoint y: 324, distance: 18.5
click at [387, 331] on td "Not set" at bounding box center [463, 349] width 314 height 36
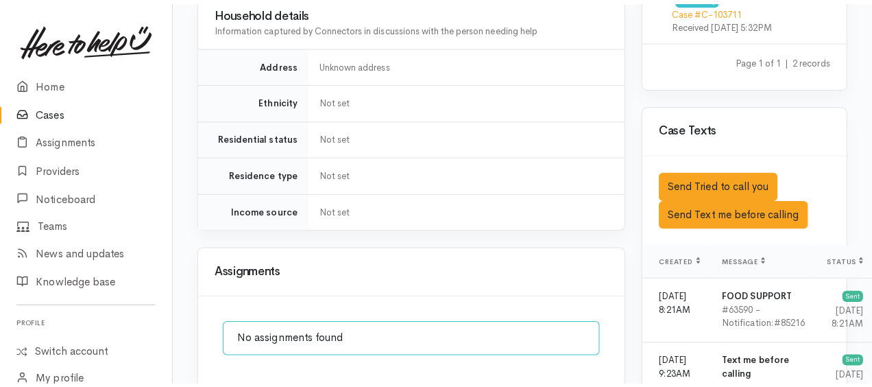
scroll to position [1097, 0]
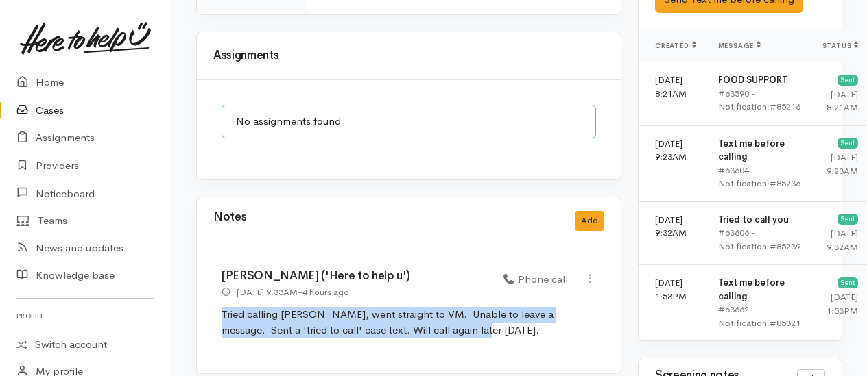
drag, startPoint x: 271, startPoint y: 298, endPoint x: 512, endPoint y: 327, distance: 243.1
click at [512, 327] on div "[PERSON_NAME] ('Here to help u') [DATE] 9:33AM - 4 hours ago Phone call" at bounding box center [409, 309] width 424 height 128
copy p "Tried calling [PERSON_NAME], went straight to VM. Unable to leave a message. Se…"
click at [601, 211] on button "Add" at bounding box center [589, 221] width 29 height 20
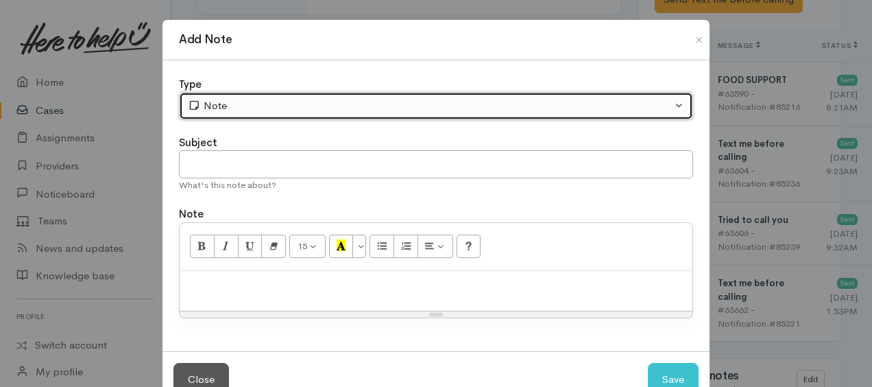
drag, startPoint x: 315, startPoint y: 105, endPoint x: 310, endPoint y: 117, distance: 13.5
click at [315, 104] on div "Note" at bounding box center [430, 106] width 484 height 16
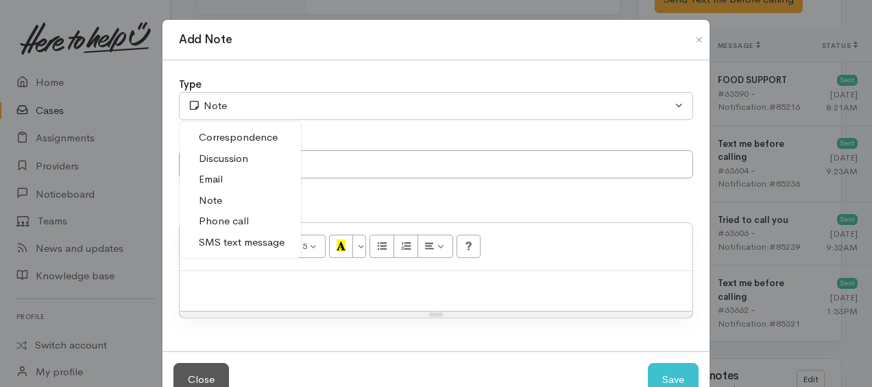
drag, startPoint x: 231, startPoint y: 219, endPoint x: 216, endPoint y: 183, distance: 39.3
click at [231, 219] on span "Phone call" at bounding box center [224, 221] width 50 height 16
select select "3"
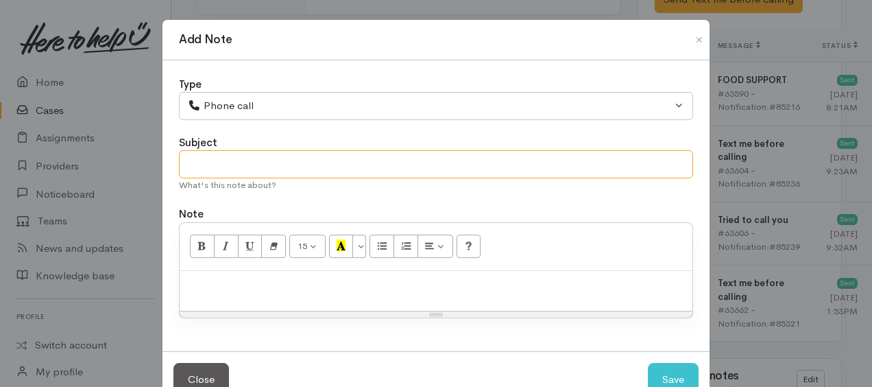
click at [206, 163] on input "text" at bounding box center [436, 164] width 514 height 28
type input "2nd attempt"
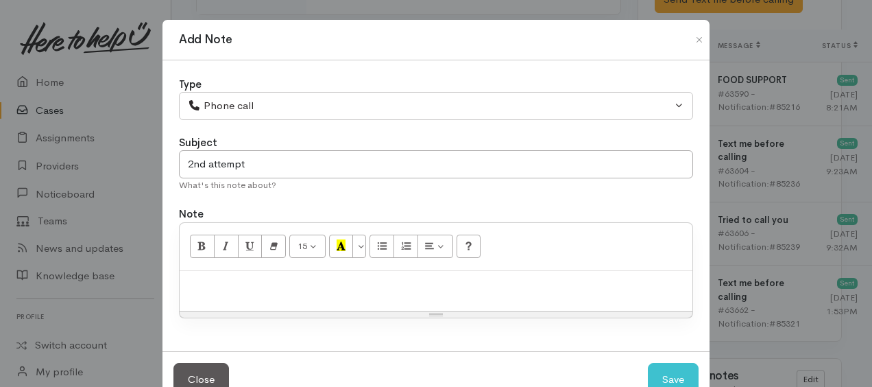
paste div
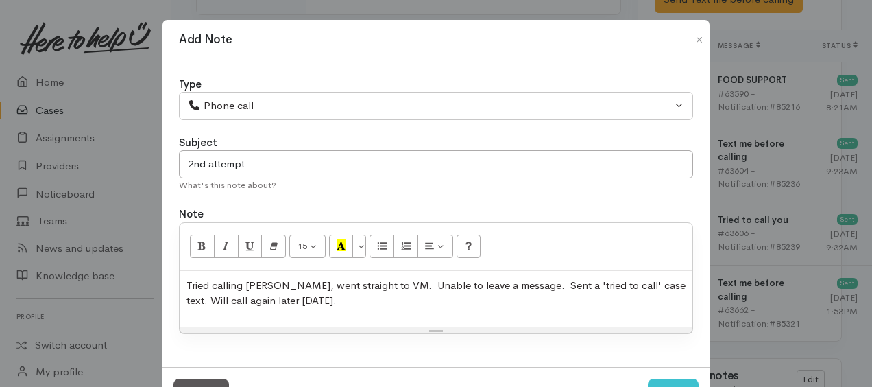
click at [499, 282] on span "Tried calling [PERSON_NAME], went straight to VM. Unable to leave a message. Se…" at bounding box center [435, 292] width 499 height 29
click at [639, 283] on span "Tried calling [PERSON_NAME], went straight to VM. Unable to leave a message. Se…" at bounding box center [435, 292] width 499 height 29
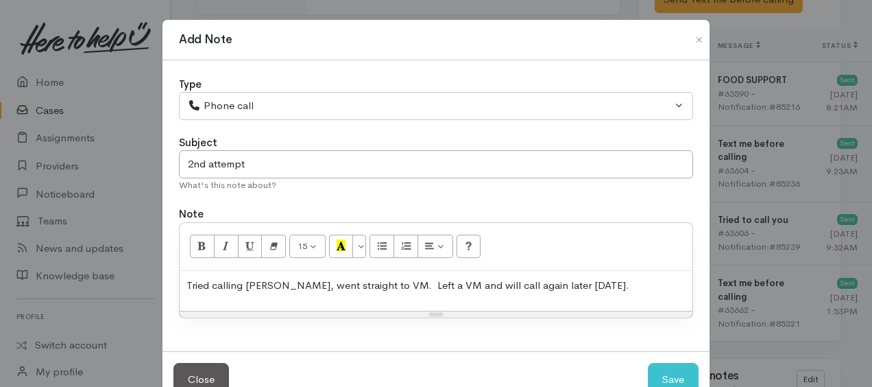
click at [520, 285] on span "Tried calling [PERSON_NAME], went straight to VM. Left a VM and will call again…" at bounding box center [407, 284] width 443 height 13
click at [557, 284] on p "Tried calling [PERSON_NAME], went straight to VM. Left a VM and will call again…" at bounding box center [435, 286] width 499 height 16
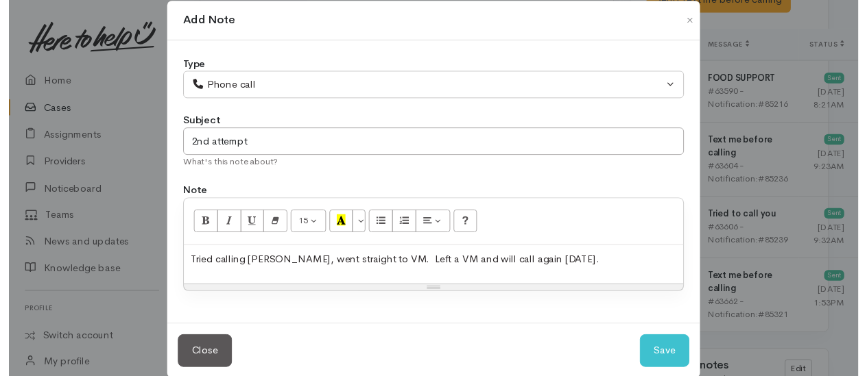
scroll to position [37, 0]
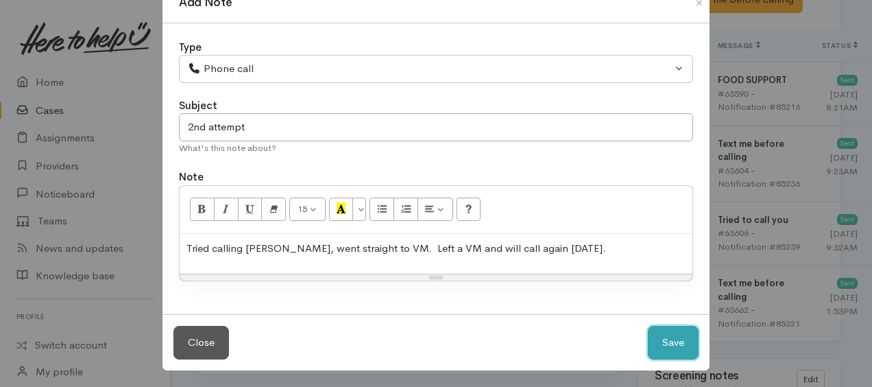
click at [654, 338] on button "Save" at bounding box center [673, 343] width 51 height 34
select select "1"
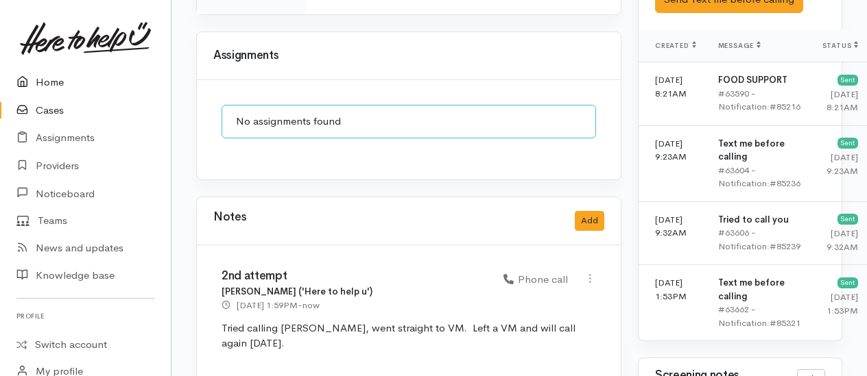
click at [44, 80] on link "Home" at bounding box center [85, 83] width 171 height 28
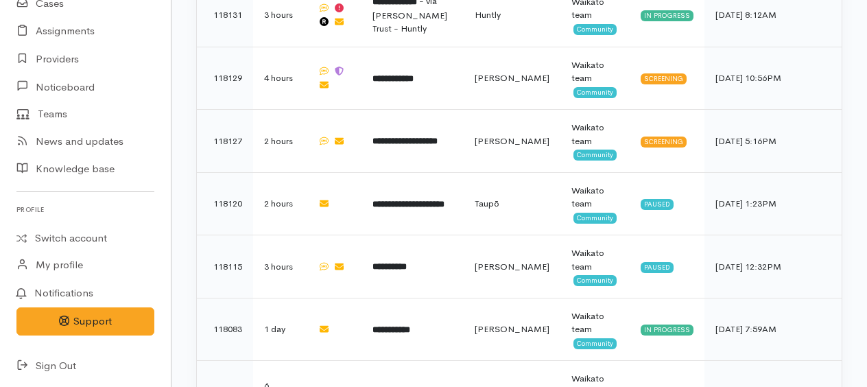
scroll to position [823, 0]
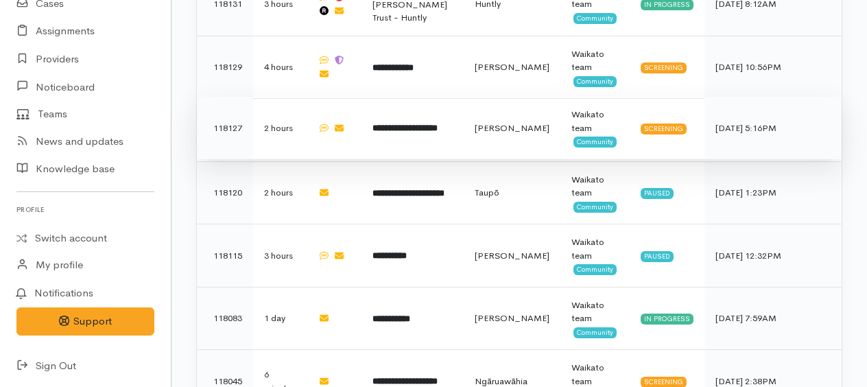
click at [410, 123] on b "**********" at bounding box center [404, 127] width 65 height 9
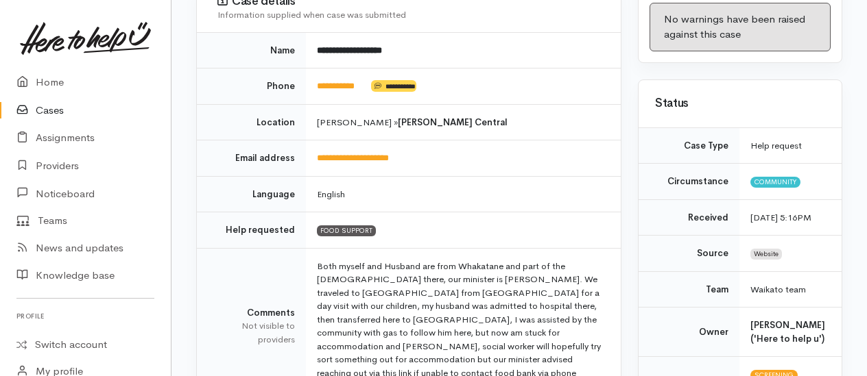
scroll to position [274, 0]
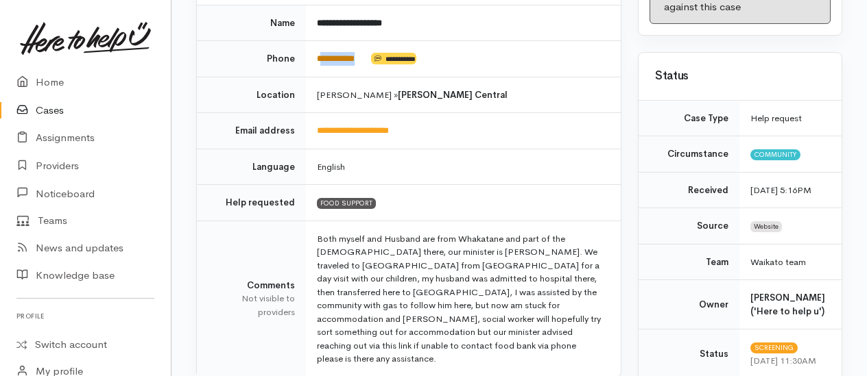
drag, startPoint x: 373, startPoint y: 25, endPoint x: 324, endPoint y: 28, distance: 48.8
click at [324, 41] on td "**********" at bounding box center [463, 59] width 315 height 36
copy td "*********"
click at [520, 185] on td "FOOD SUPPORT" at bounding box center [463, 203] width 315 height 36
drag, startPoint x: 372, startPoint y: 19, endPoint x: 317, endPoint y: 21, distance: 54.9
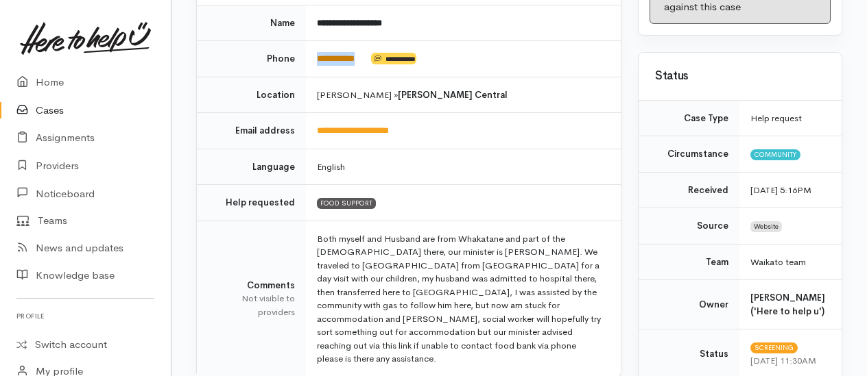
click at [317, 41] on td "**********" at bounding box center [463, 59] width 315 height 36
copy td "**********"
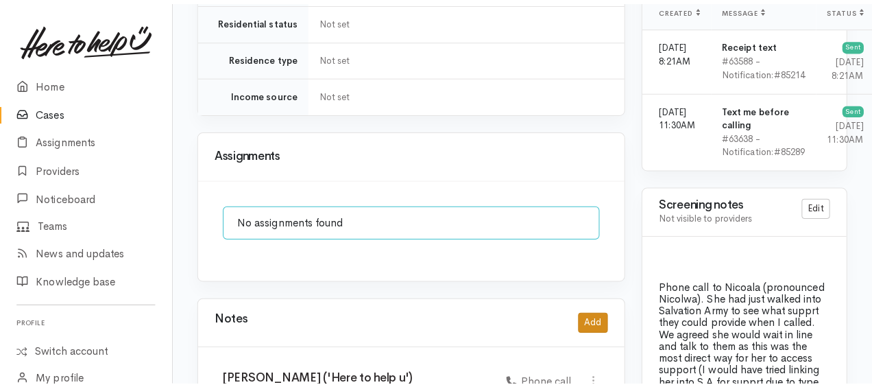
scroll to position [1097, 0]
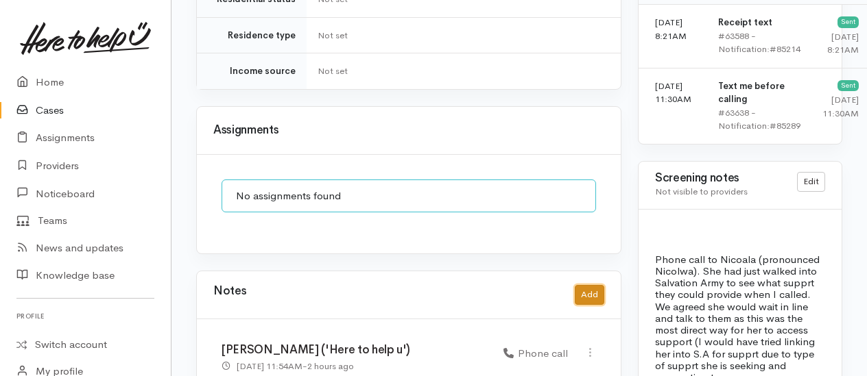
click at [592, 285] on button "Add" at bounding box center [589, 295] width 29 height 20
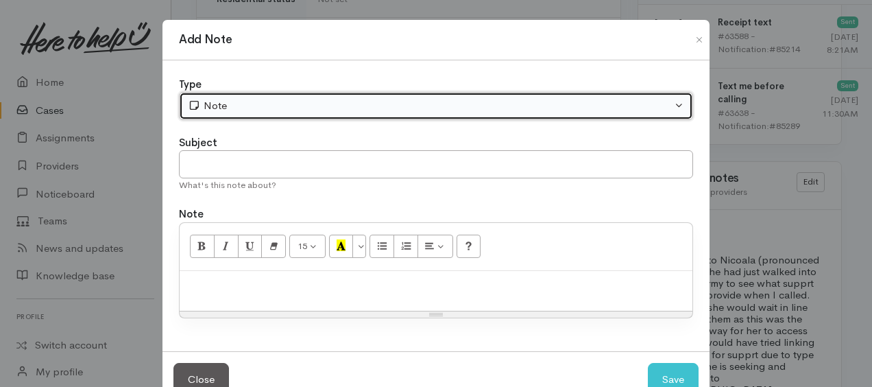
click at [307, 112] on button "Note" at bounding box center [436, 106] width 514 height 28
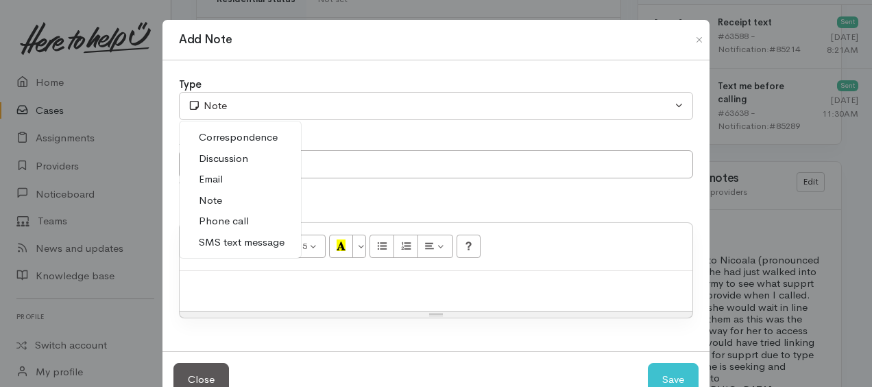
click at [239, 213] on span "Phone call" at bounding box center [224, 221] width 50 height 16
select select "3"
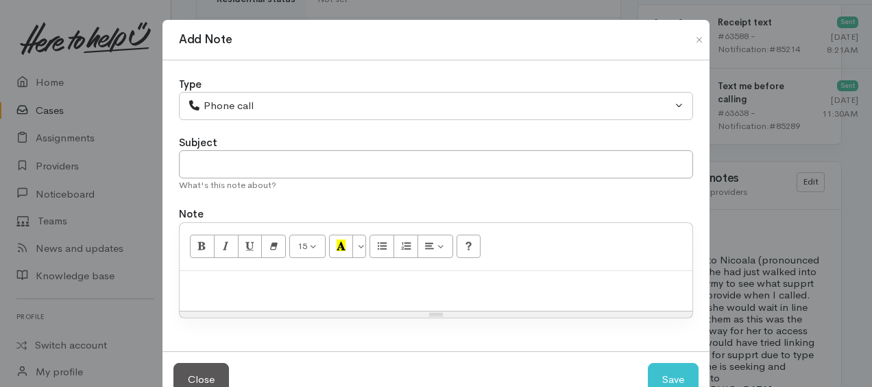
paste div
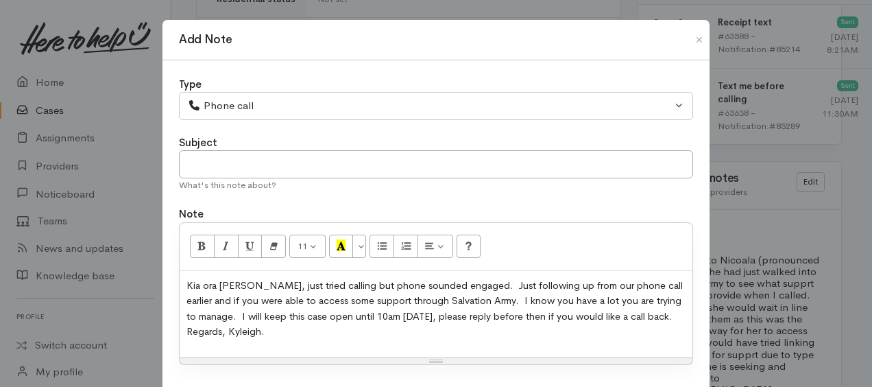
click at [186, 279] on span "Kia ora Nicoala, just tried calling but phone sounded engaged. Just following u…" at bounding box center [434, 308] width 496 height 59
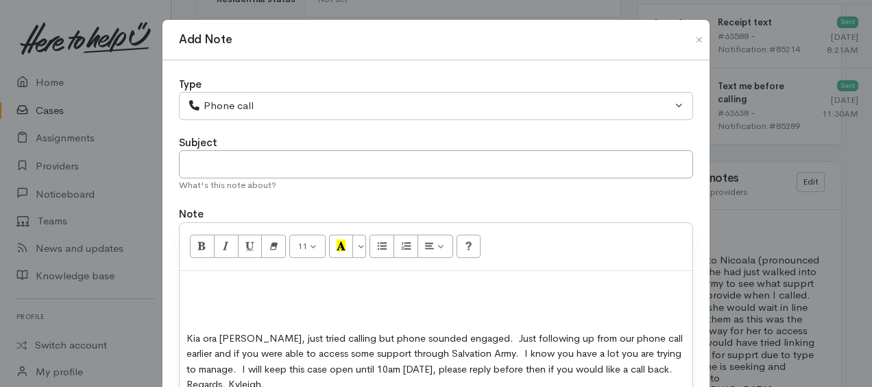
click at [192, 281] on p at bounding box center [435, 286] width 499 height 16
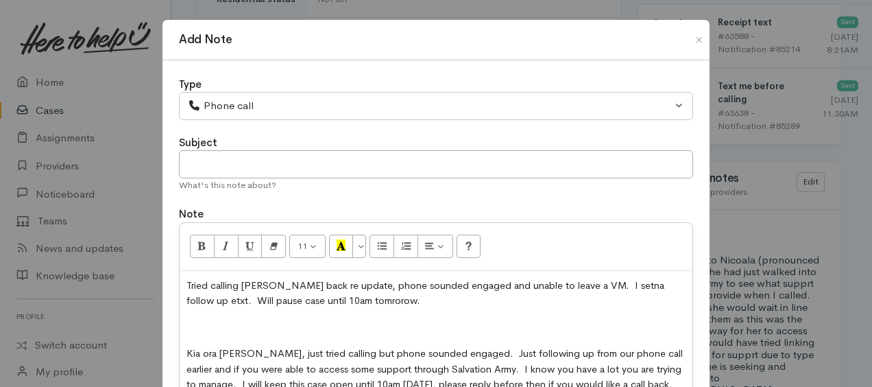
drag, startPoint x: 605, startPoint y: 285, endPoint x: 631, endPoint y: 310, distance: 36.4
click at [631, 317] on div "Tried calling Nicoala back re update, phone sounded engaged and unable to leave…" at bounding box center [436, 348] width 513 height 155
drag, startPoint x: 191, startPoint y: 330, endPoint x: 253, endPoint y: 341, distance: 62.7
click at [196, 330] on p at bounding box center [435, 327] width 499 height 16
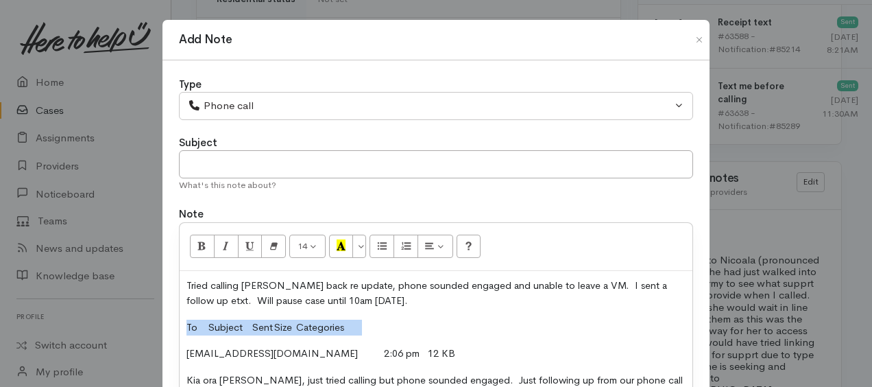
drag, startPoint x: 184, startPoint y: 322, endPoint x: 418, endPoint y: 320, distance: 234.5
click at [418, 320] on p "To Subject Sent Size Categories" at bounding box center [435, 327] width 499 height 16
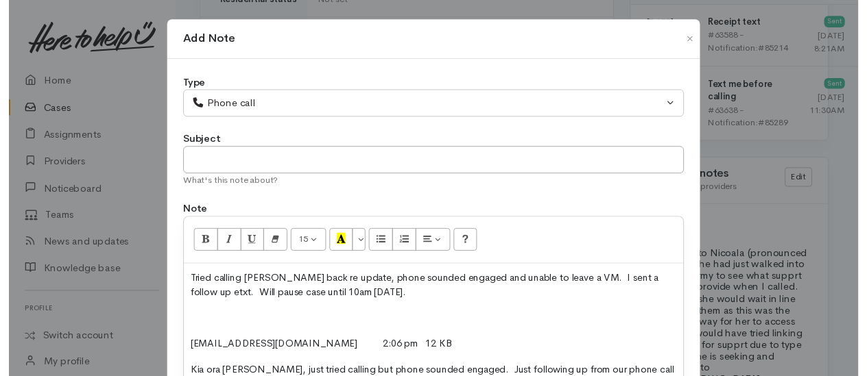
scroll to position [178, 0]
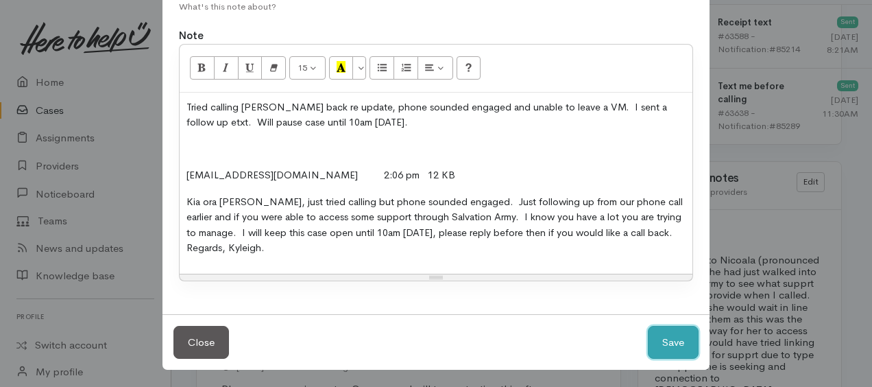
click at [666, 348] on button "Save" at bounding box center [673, 343] width 51 height 34
select select "1"
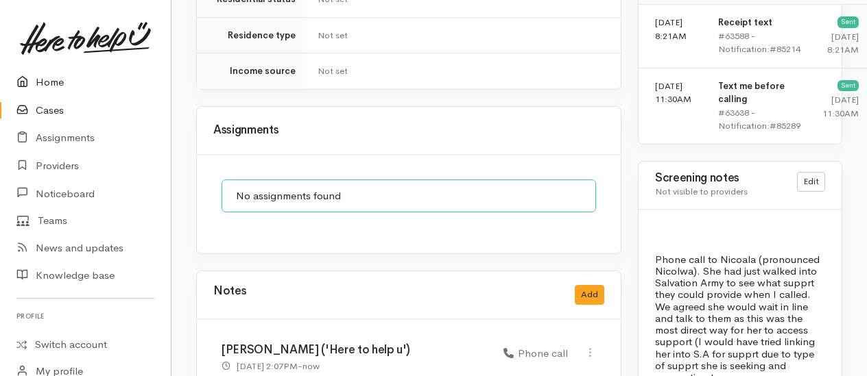
click at [49, 82] on link "Home" at bounding box center [85, 83] width 171 height 28
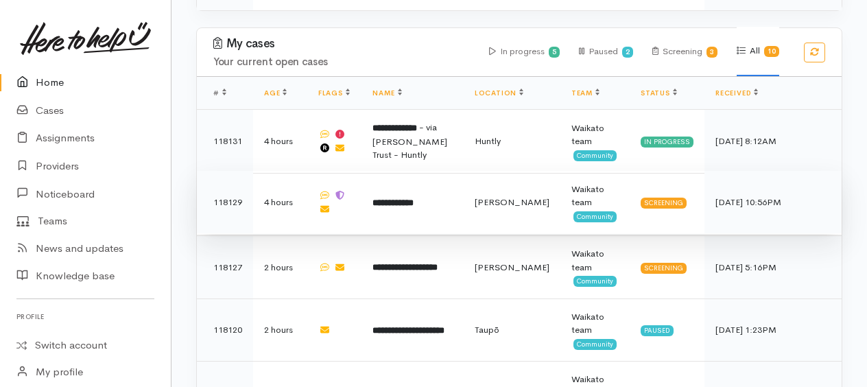
scroll to position [754, 0]
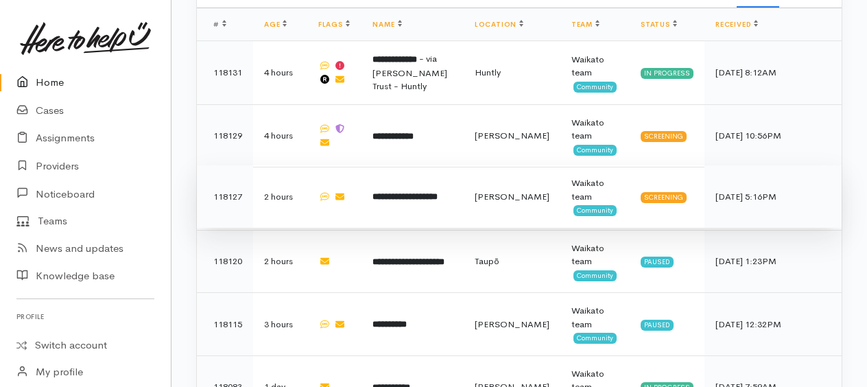
click at [403, 192] on b "**********" at bounding box center [404, 196] width 65 height 9
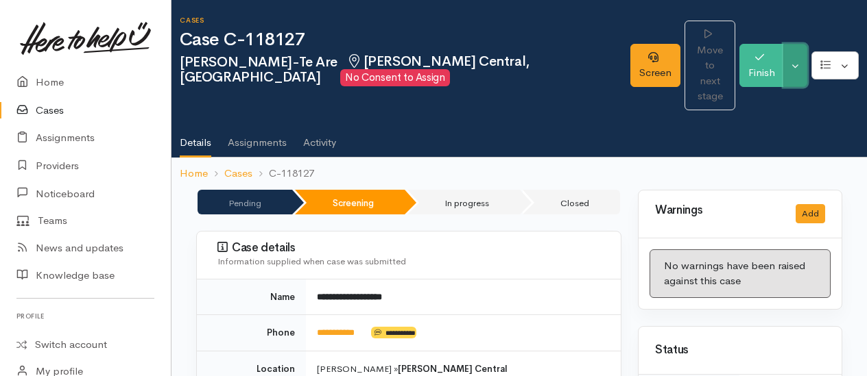
click at [804, 64] on button "Toggle Dropdown" at bounding box center [795, 65] width 24 height 43
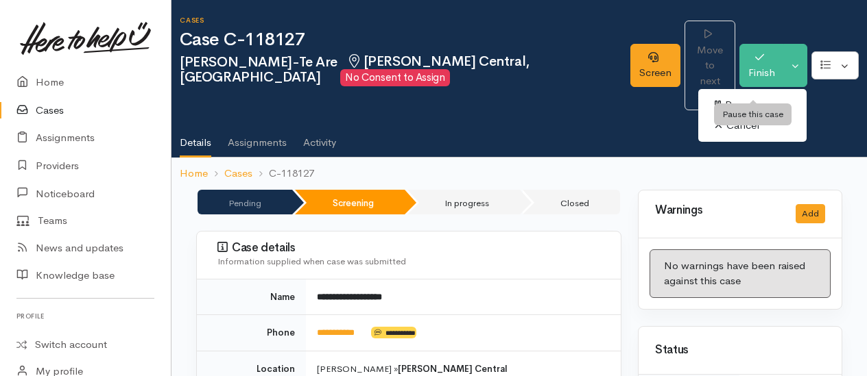
click at [745, 95] on link "Pause" at bounding box center [752, 105] width 108 height 21
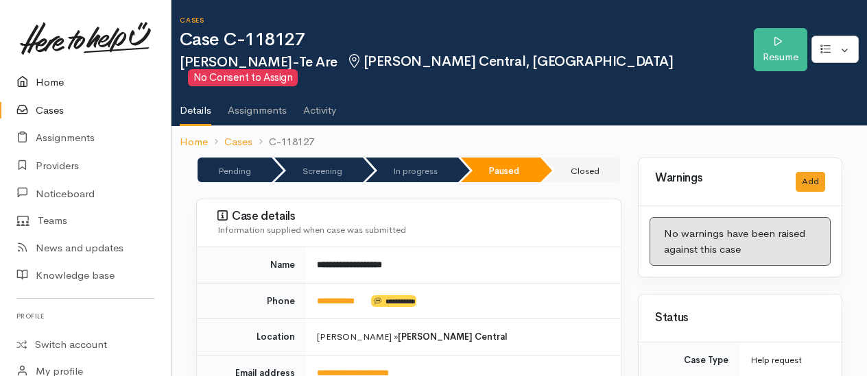
click at [40, 80] on link "Home" at bounding box center [85, 83] width 171 height 28
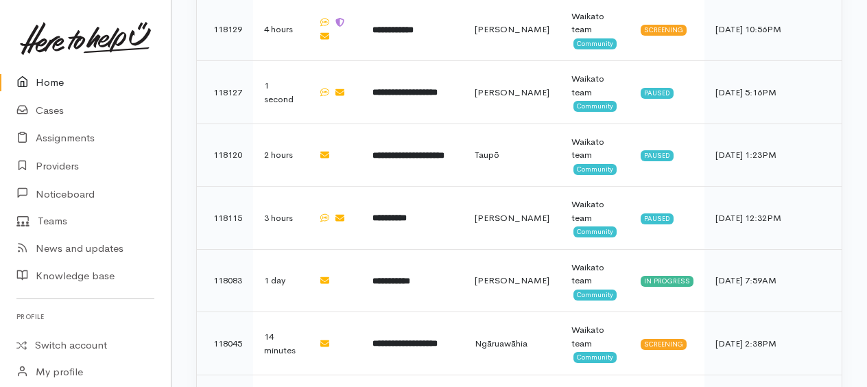
scroll to position [960, 0]
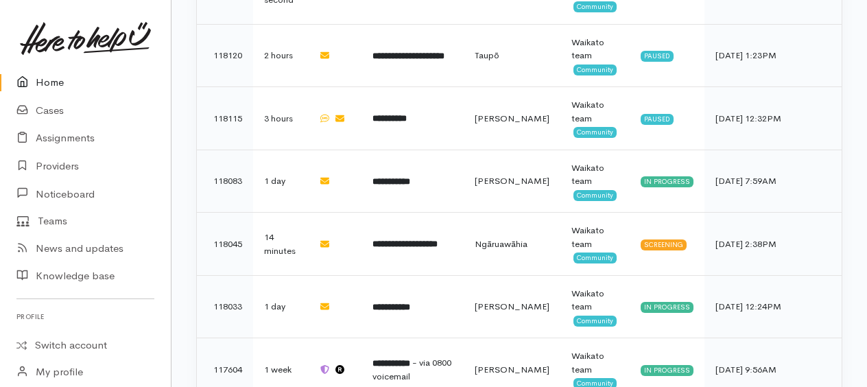
click at [47, 84] on link "Home" at bounding box center [85, 83] width 171 height 28
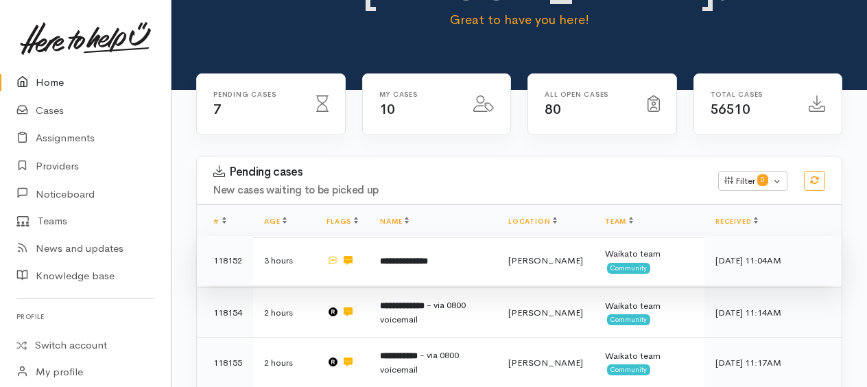
scroll to position [206, 0]
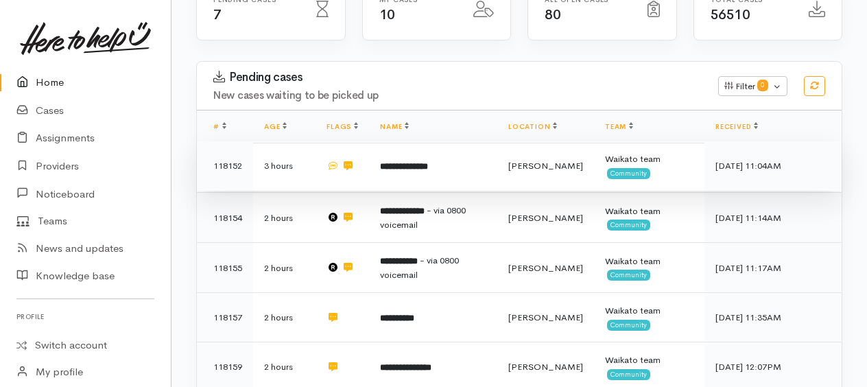
click at [422, 162] on b "**********" at bounding box center [404, 166] width 48 height 9
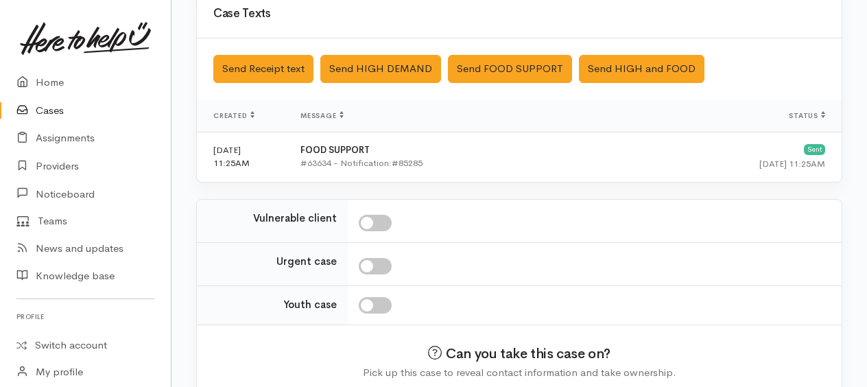
scroll to position [470, 0]
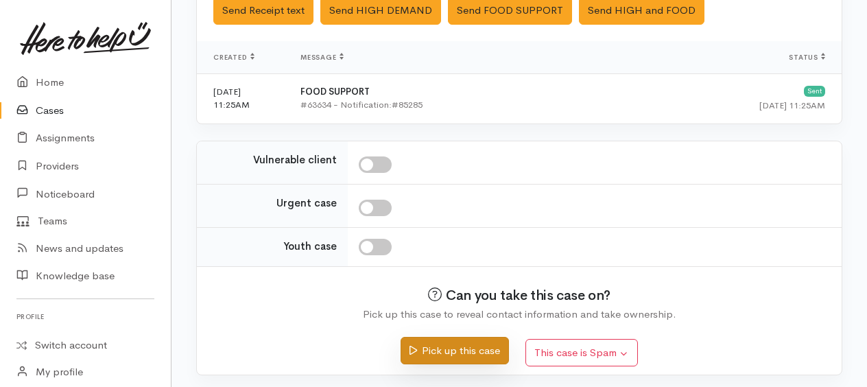
click at [455, 347] on button "Pick up this case" at bounding box center [454, 351] width 108 height 28
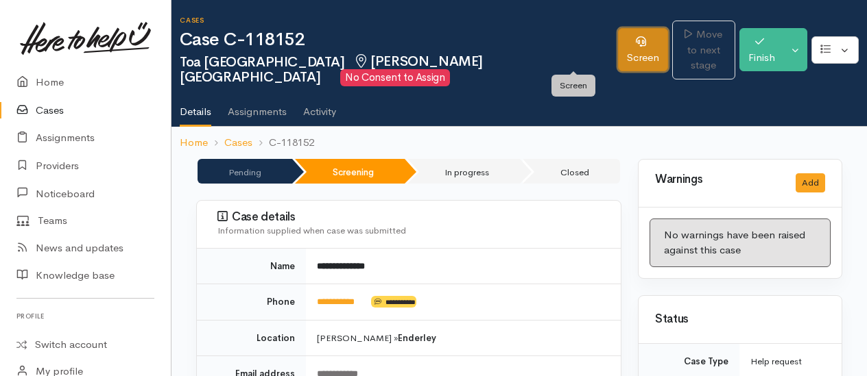
click at [618, 62] on link "Screen" at bounding box center [643, 49] width 50 height 43
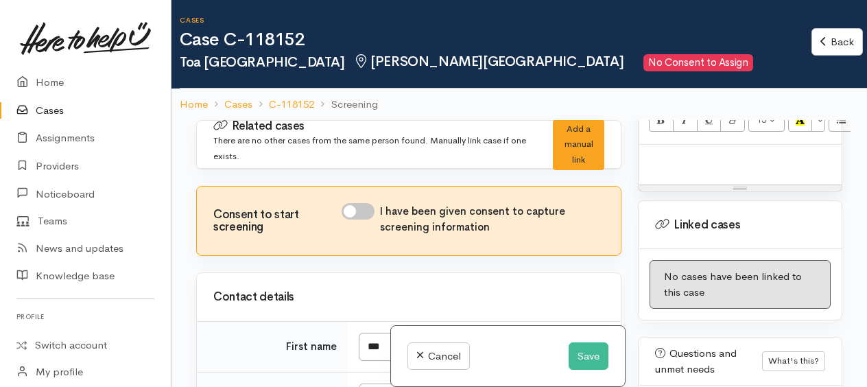
scroll to position [960, 0]
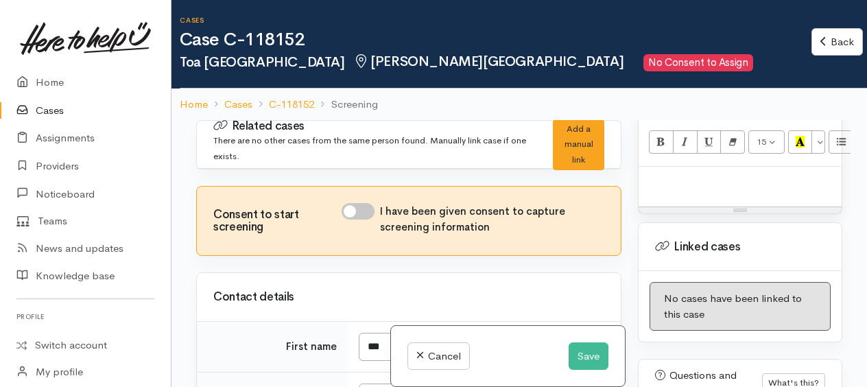
click at [659, 198] on div at bounding box center [739, 187] width 203 height 40
paste div
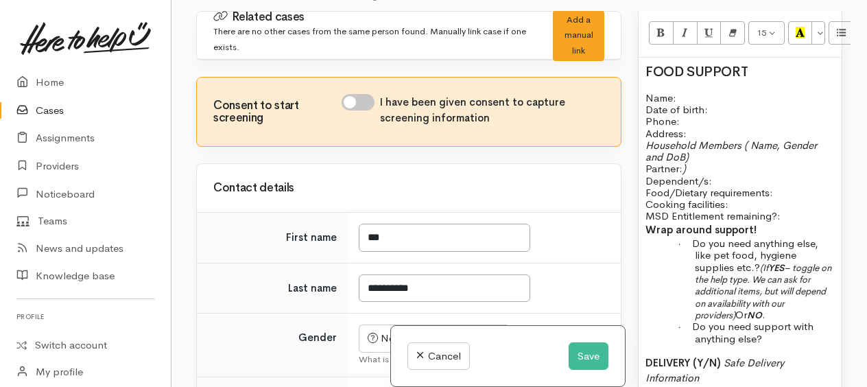
scroll to position [1085, 0]
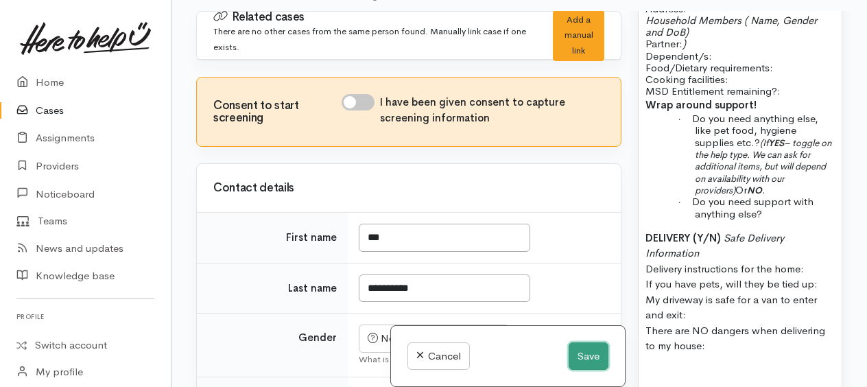
click button "Save"
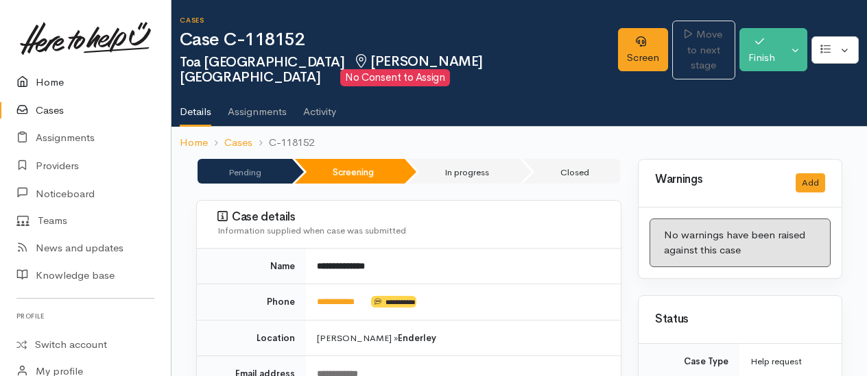
click at [40, 77] on link "Home" at bounding box center [85, 83] width 171 height 28
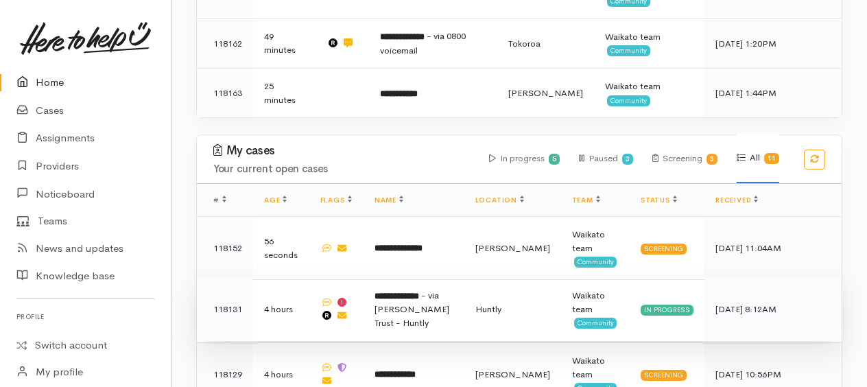
scroll to position [665, 0]
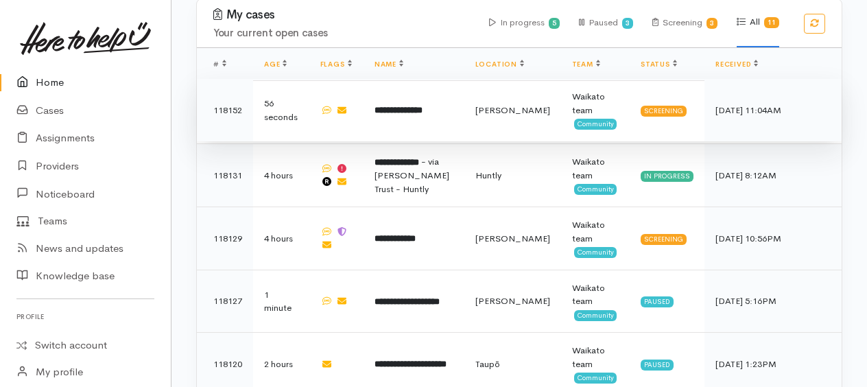
drag, startPoint x: 398, startPoint y: 94, endPoint x: 388, endPoint y: 93, distance: 10.3
click at [398, 106] on b "**********" at bounding box center [398, 110] width 48 height 9
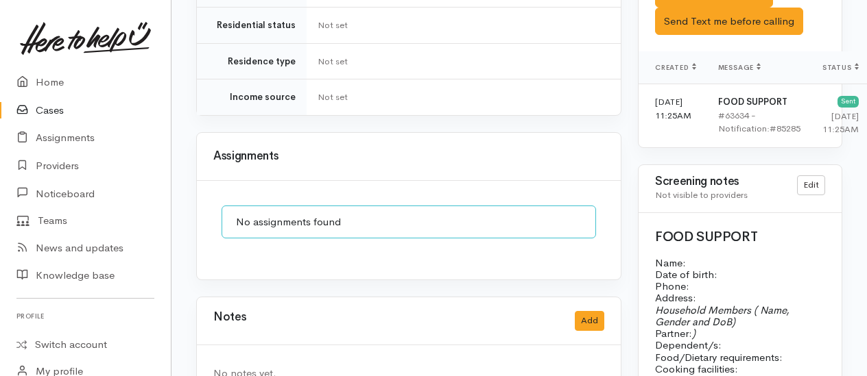
scroll to position [686, 0]
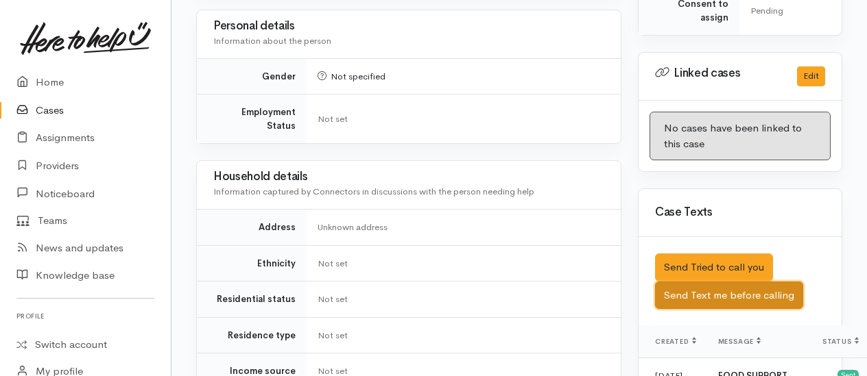
click at [747, 308] on button "Send Text me before calling" at bounding box center [729, 296] width 148 height 28
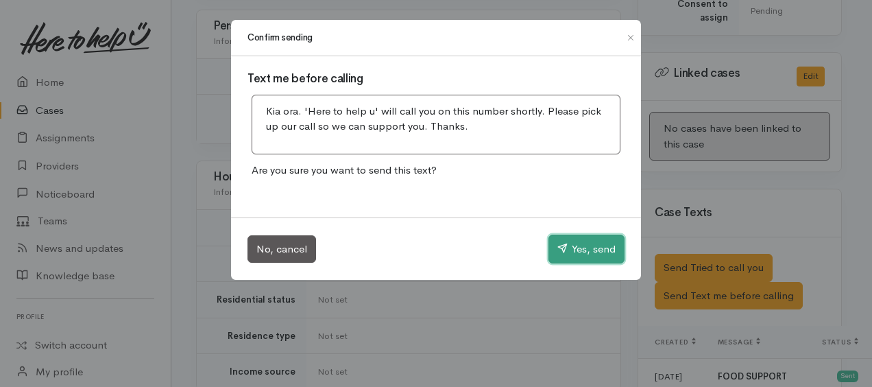
click at [606, 247] on button "Yes, send" at bounding box center [586, 248] width 76 height 29
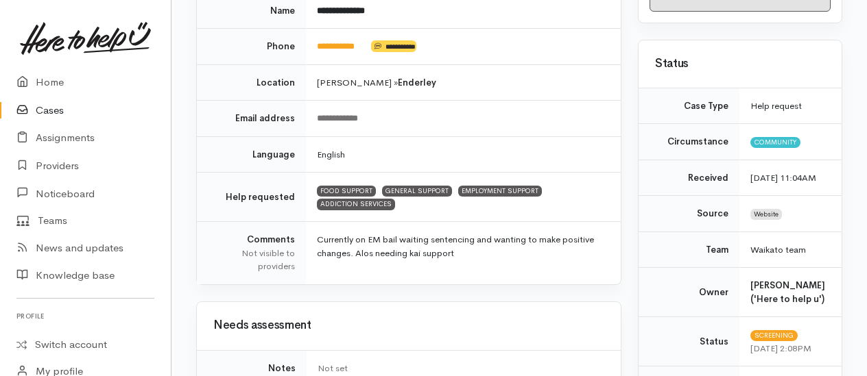
scroll to position [0, 0]
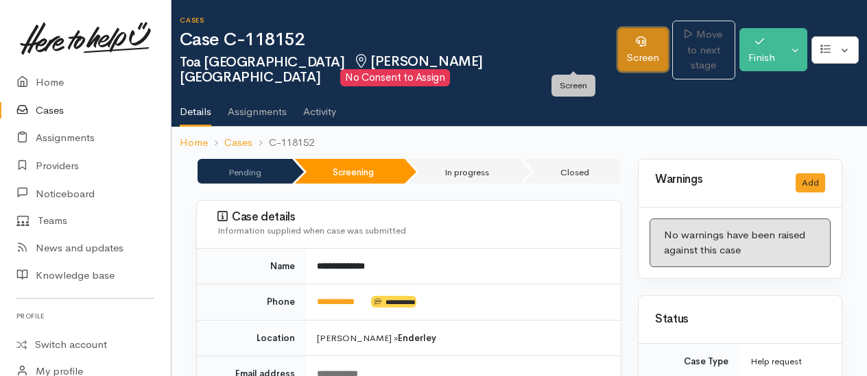
click at [618, 50] on link "Screen" at bounding box center [643, 49] width 50 height 43
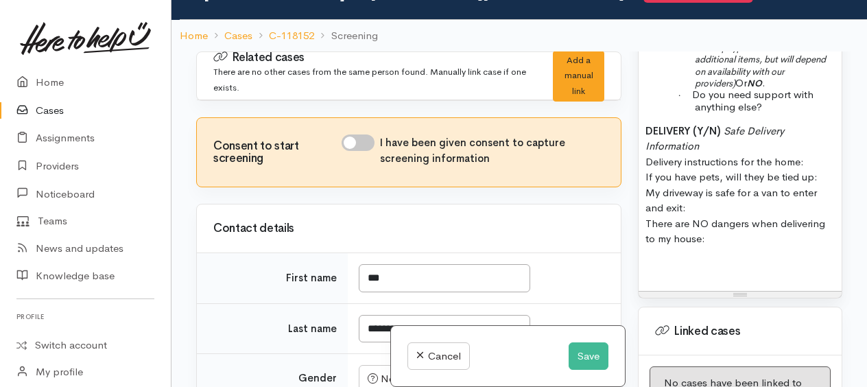
scroll to position [1234, 0]
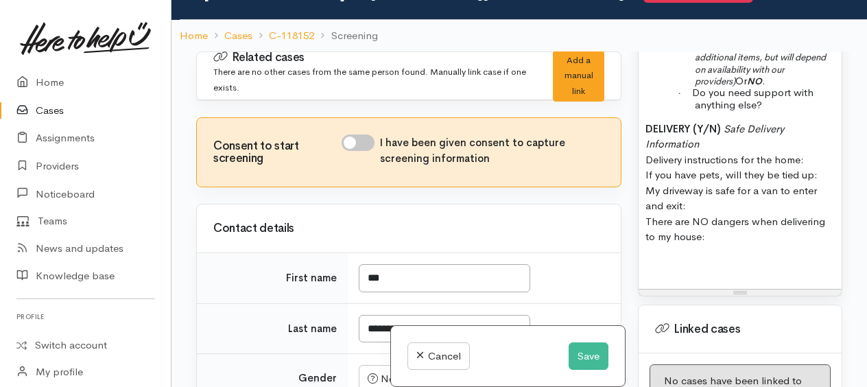
click at [732, 261] on div "FOOD SUPPORT Name: Date of birth: Phone:   Address:   Household Members ( Name,…" at bounding box center [739, 57] width 203 height 466
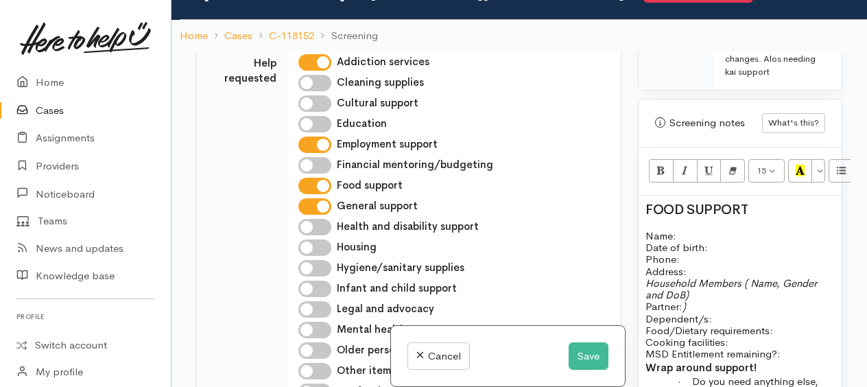
scroll to position [754, 0]
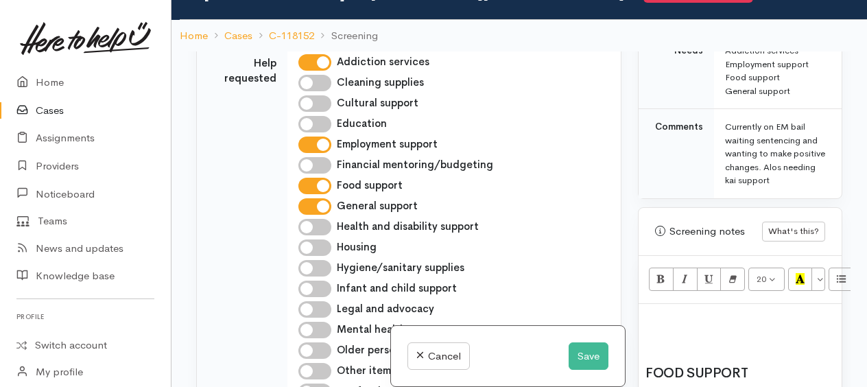
click at [660, 325] on h2 at bounding box center [739, 318] width 189 height 15
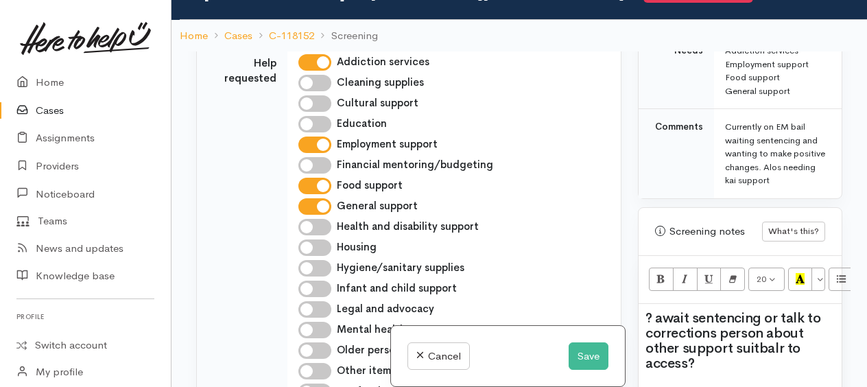
drag, startPoint x: 768, startPoint y: 349, endPoint x: 701, endPoint y: 373, distance: 71.3
click at [699, 371] on h2 "? await sentencing or talk to corrections person about other support suitbalr t…" at bounding box center [739, 341] width 189 height 60
click at [799, 355] on span "? await sentencing or talk to corrections person about other support to access?" at bounding box center [732, 332] width 175 height 47
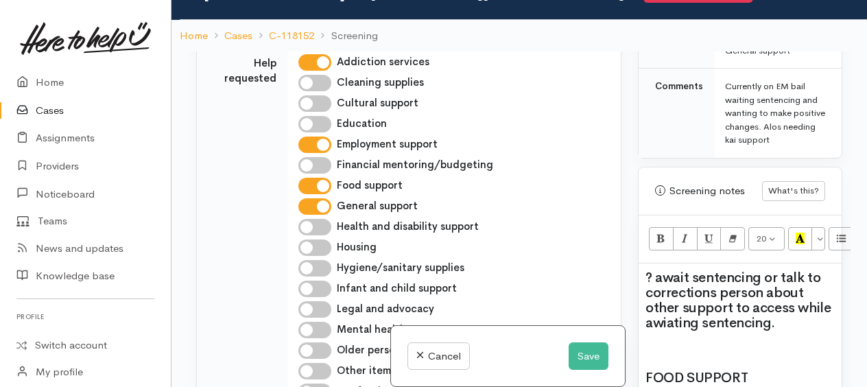
scroll to position [823, 0]
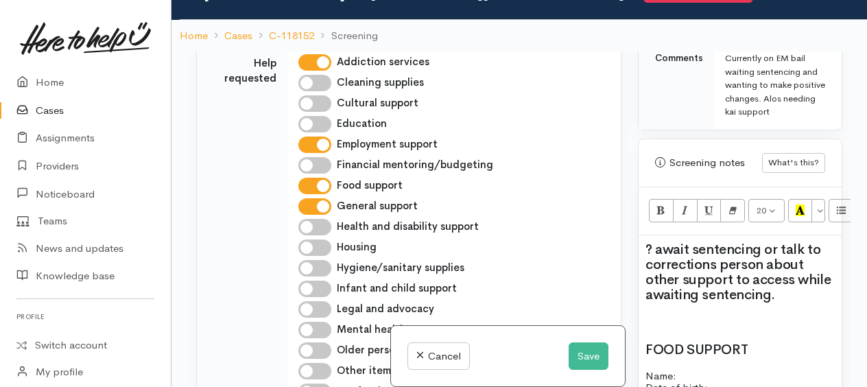
click at [657, 324] on h2 at bounding box center [739, 322] width 189 height 15
click at [586, 358] on button "Save" at bounding box center [588, 356] width 40 height 28
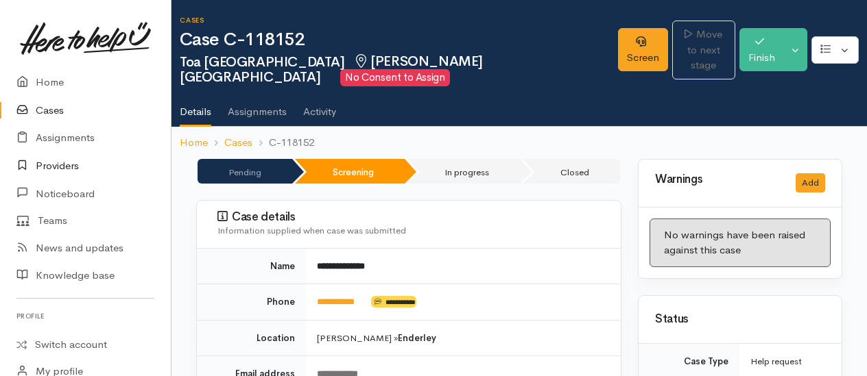
click at [62, 163] on link "Providers" at bounding box center [85, 166] width 171 height 28
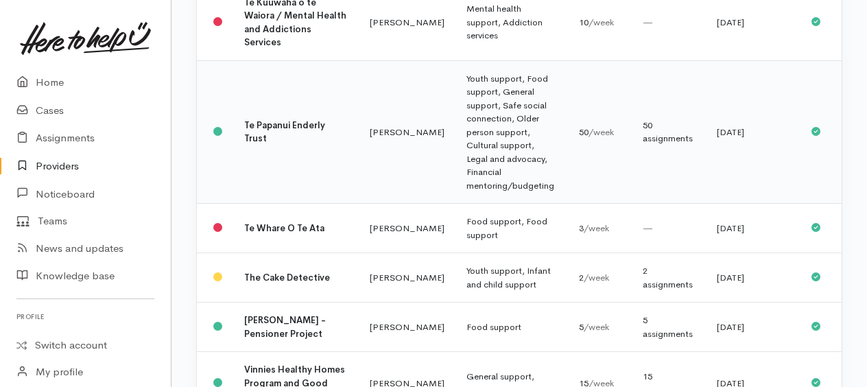
scroll to position [2125, 0]
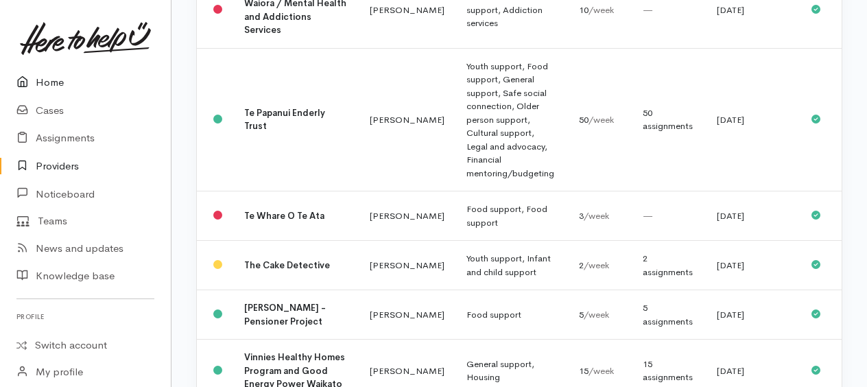
click at [58, 78] on link "Home" at bounding box center [85, 83] width 171 height 28
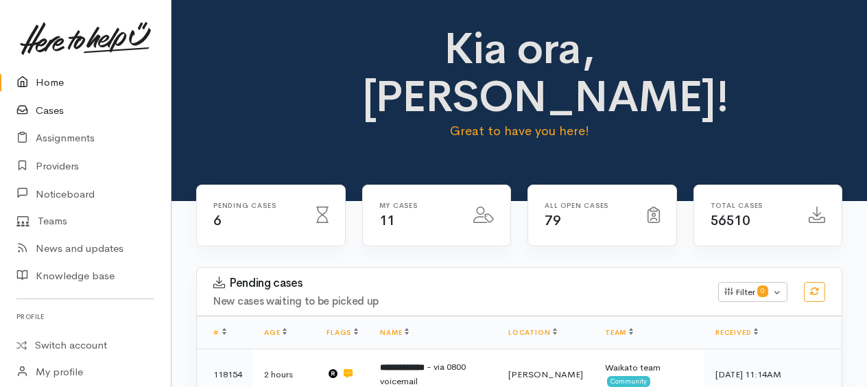
click at [56, 108] on link "Cases" at bounding box center [85, 111] width 171 height 28
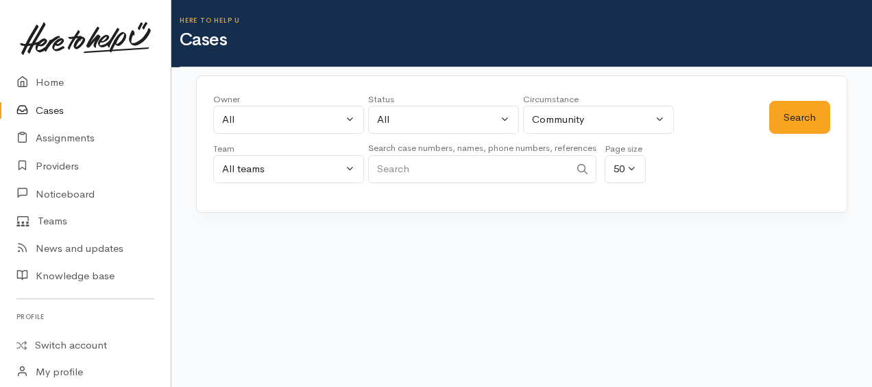
paste input "+64220584177"
type input "+64220584177"
click at [797, 119] on button "Search" at bounding box center [799, 118] width 61 height 34
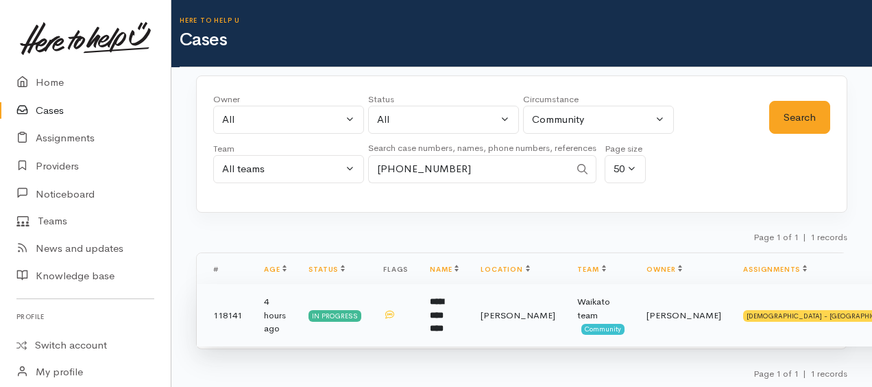
click at [234, 313] on td "118141" at bounding box center [225, 315] width 56 height 62
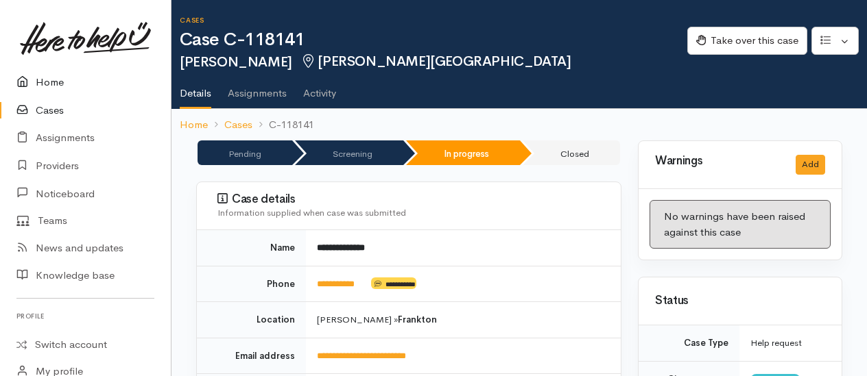
click at [53, 80] on link "Home" at bounding box center [85, 83] width 171 height 28
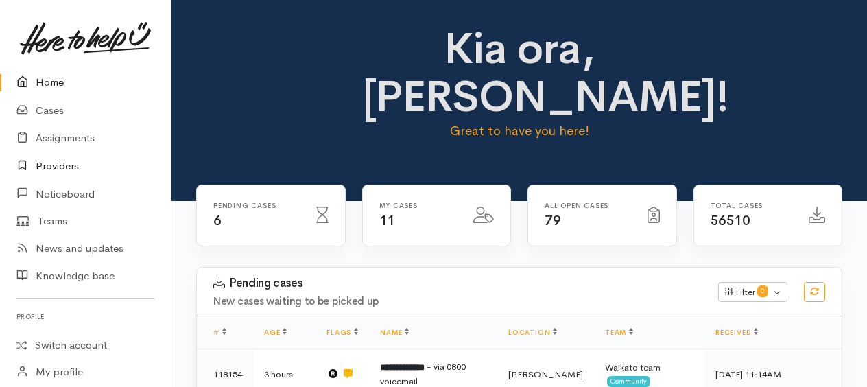
click at [74, 168] on link "Providers" at bounding box center [85, 166] width 171 height 28
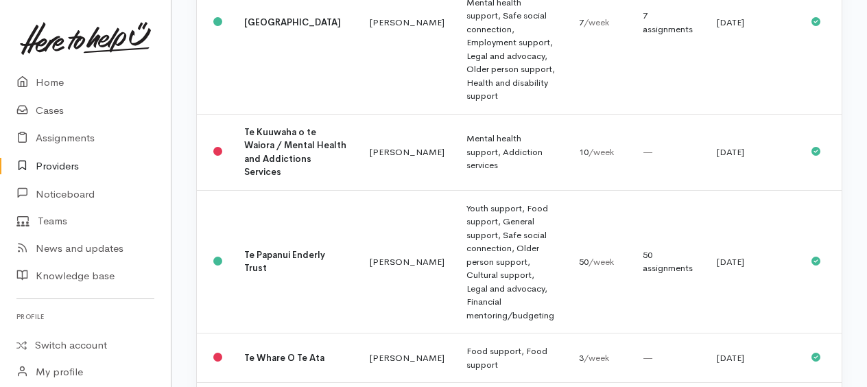
scroll to position [1988, 0]
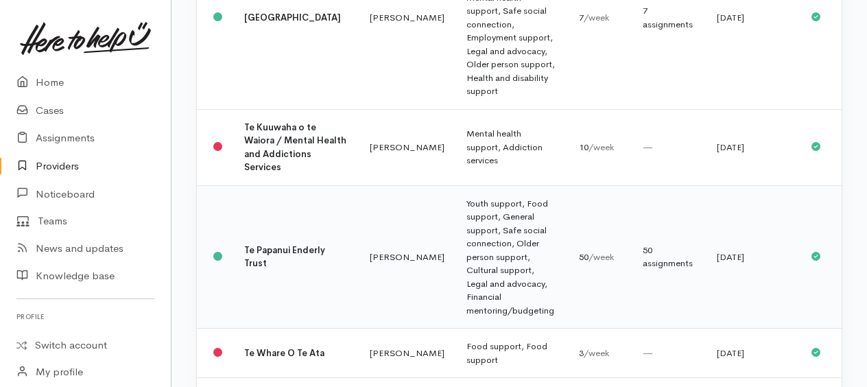
click at [271, 269] on b "Te Papanui Enderly Trust" at bounding box center [284, 256] width 81 height 25
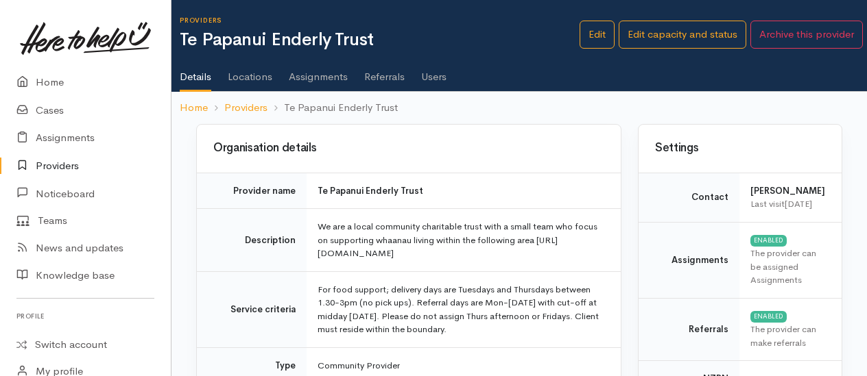
click at [333, 77] on link "Assignments" at bounding box center [318, 72] width 59 height 38
click at [315, 76] on link "Assignments" at bounding box center [318, 72] width 59 height 38
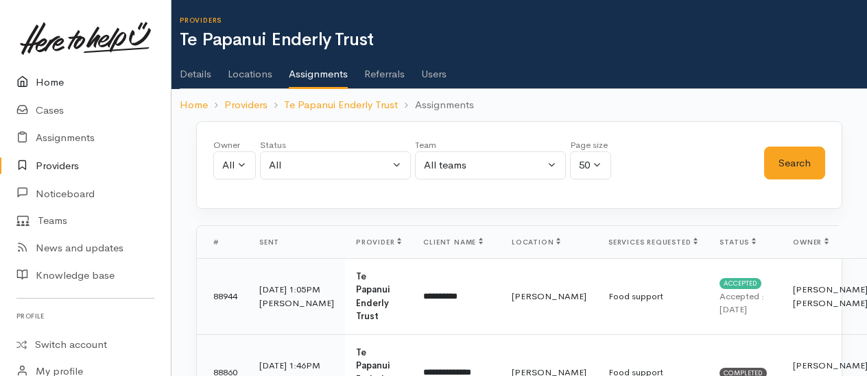
click at [46, 78] on link "Home" at bounding box center [85, 83] width 171 height 28
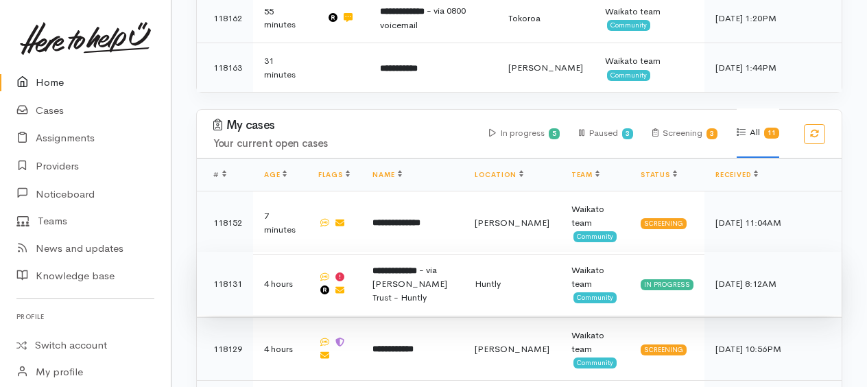
scroll to position [686, 0]
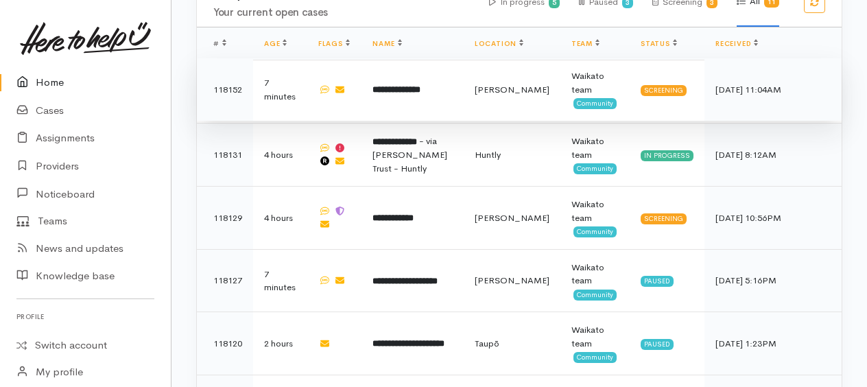
click at [407, 85] on b "**********" at bounding box center [396, 89] width 48 height 9
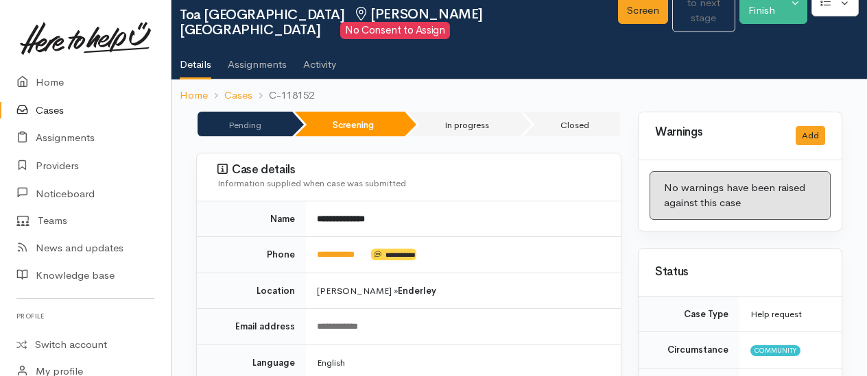
scroll to position [69, 0]
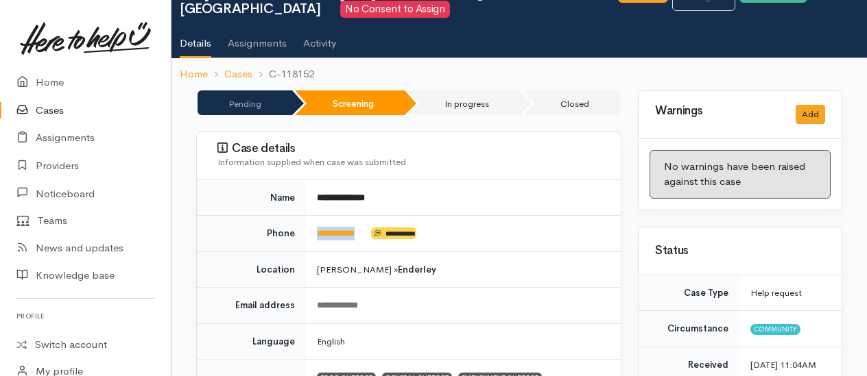
drag, startPoint x: 370, startPoint y: 228, endPoint x: 311, endPoint y: 231, distance: 59.7
click at [311, 231] on td "**********" at bounding box center [463, 234] width 315 height 36
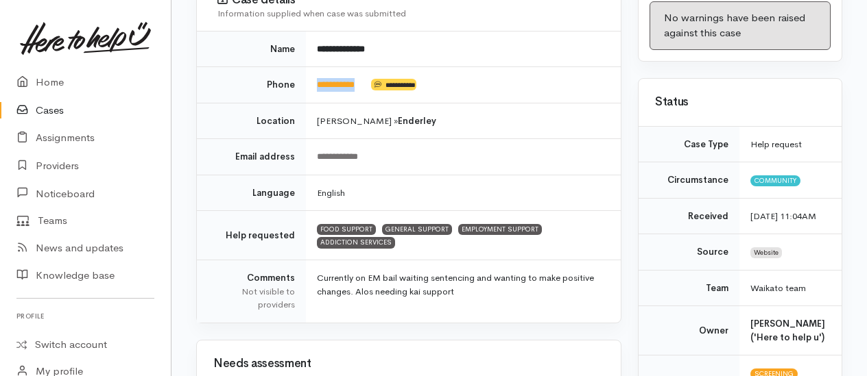
scroll to position [0, 0]
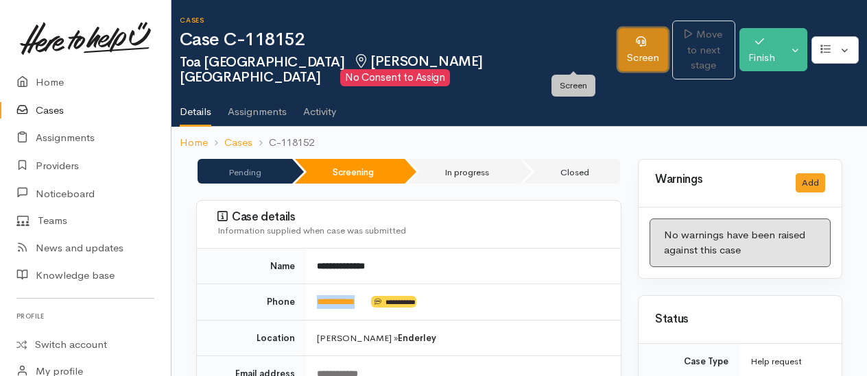
click at [618, 59] on link "Screen" at bounding box center [643, 49] width 50 height 43
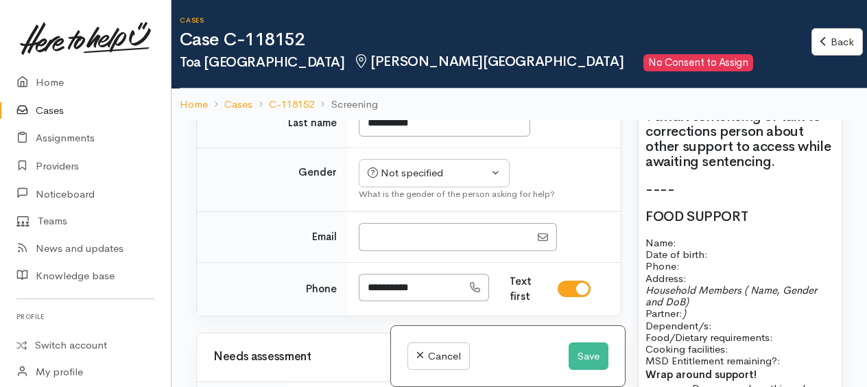
scroll to position [1028, 0]
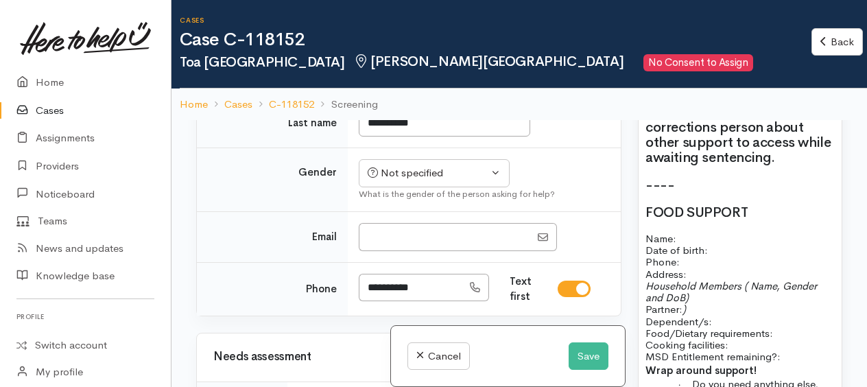
click at [795, 161] on h2 "? await sentencing or talk to corrections person about other support to access …" at bounding box center [739, 135] width 189 height 60
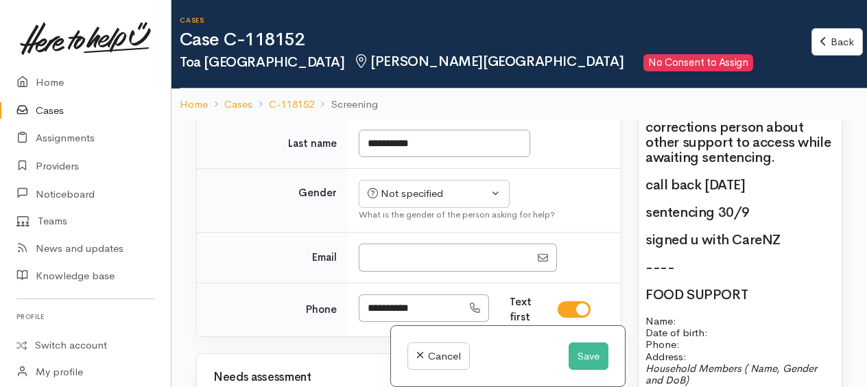
click at [756, 275] on h2 "----" at bounding box center [739, 267] width 189 height 15
click at [806, 247] on h2 "signed u with CareNZ" at bounding box center [739, 239] width 189 height 15
click at [584, 352] on button "Save" at bounding box center [588, 356] width 40 height 28
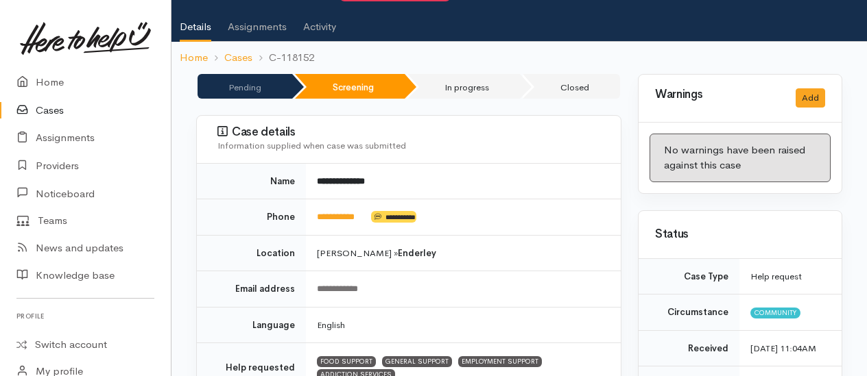
scroll to position [14, 0]
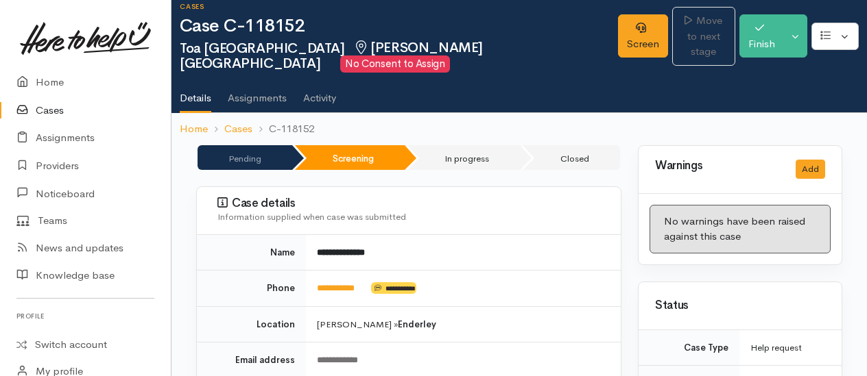
click at [463, 308] on td "[PERSON_NAME] » [PERSON_NAME]" at bounding box center [463, 324] width 315 height 36
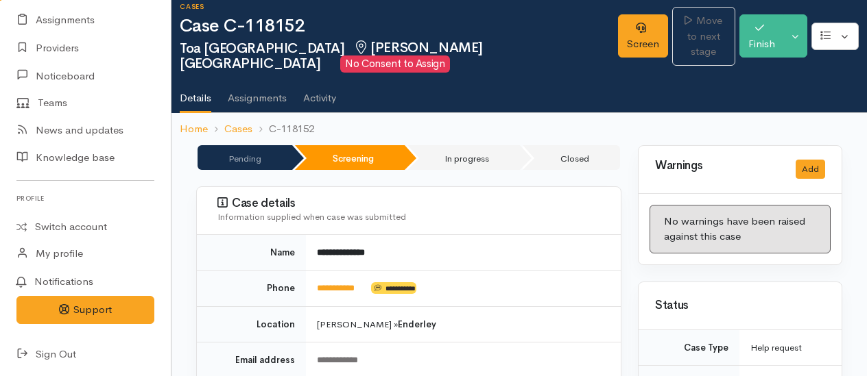
scroll to position [151, 0]
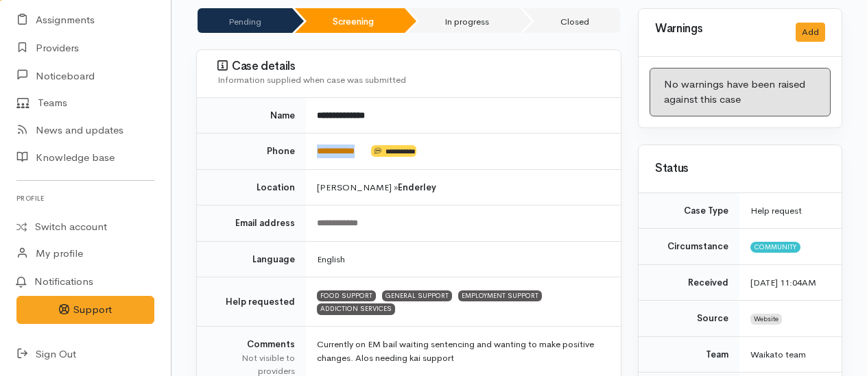
drag, startPoint x: 370, startPoint y: 146, endPoint x: 318, endPoint y: 147, distance: 52.1
click at [318, 147] on td "**********" at bounding box center [463, 152] width 315 height 36
copy td "**********"
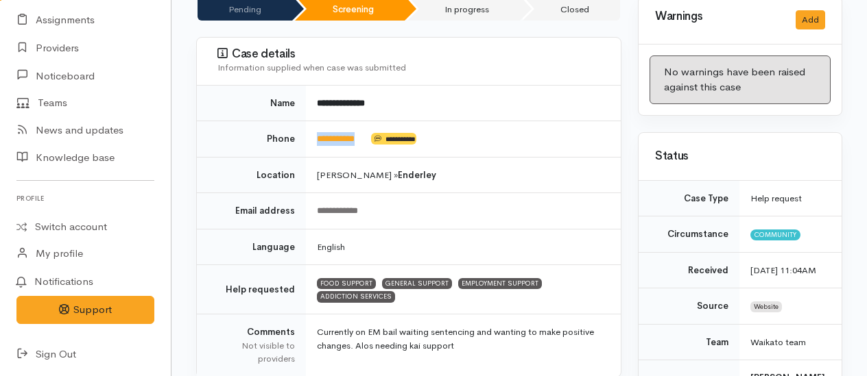
scroll to position [0, 0]
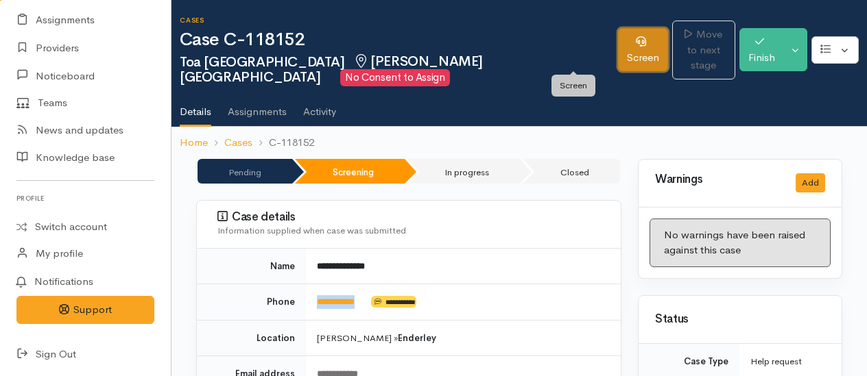
click at [618, 52] on link "Screen" at bounding box center [643, 49] width 50 height 43
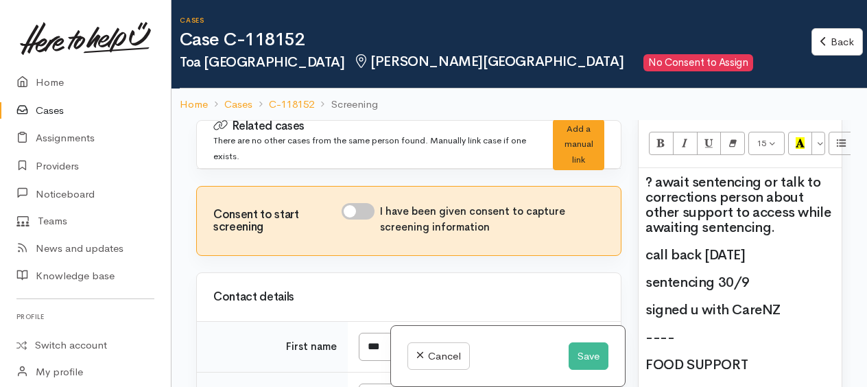
scroll to position [891, 0]
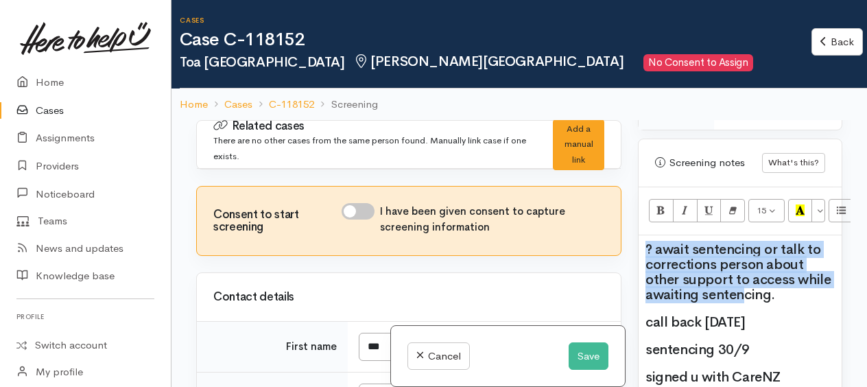
drag, startPoint x: 643, startPoint y: 258, endPoint x: 743, endPoint y: 304, distance: 110.4
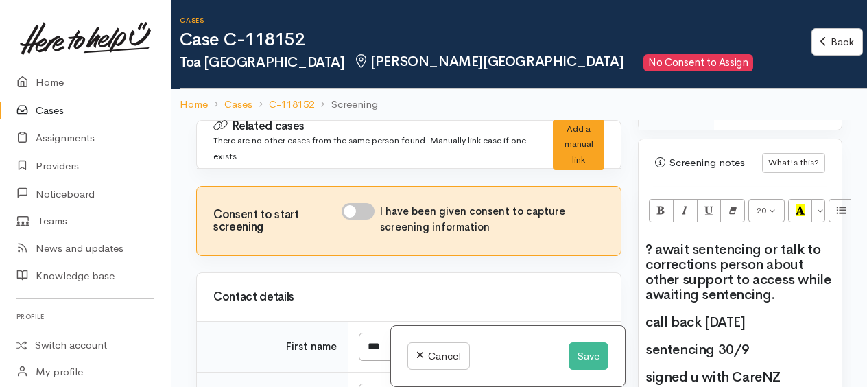
drag, startPoint x: 805, startPoint y: 306, endPoint x: 727, endPoint y: 273, distance: 85.1
click at [804, 302] on h2 "? await sentencing or talk to corrections person about other support to access …" at bounding box center [739, 272] width 189 height 60
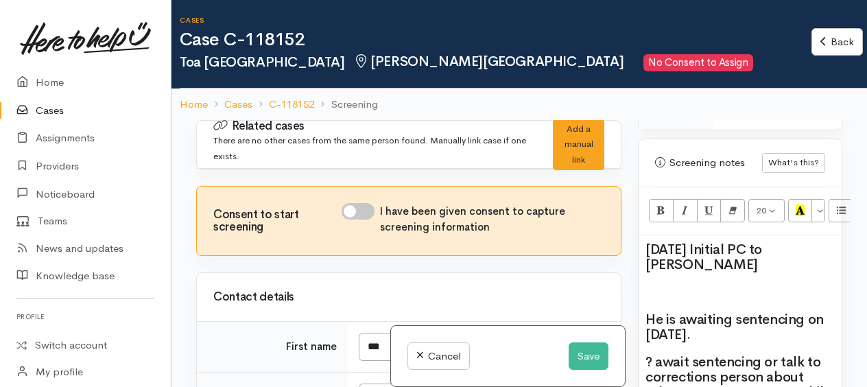
click at [721, 328] on h2 "He is awaiting sentencing on [DATE]." at bounding box center [739, 327] width 189 height 30
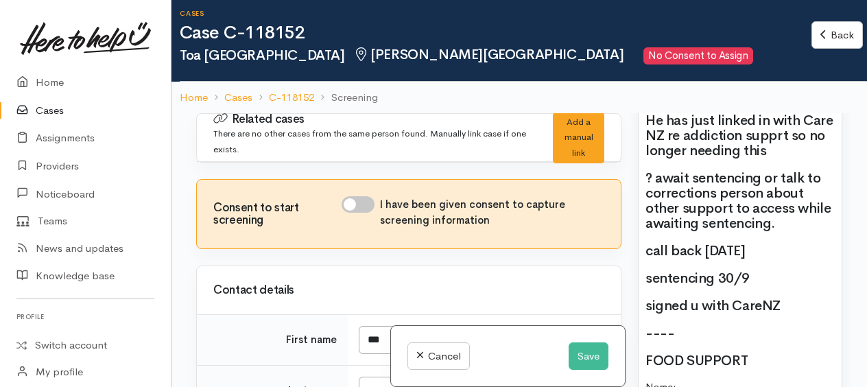
scroll to position [1097, 0]
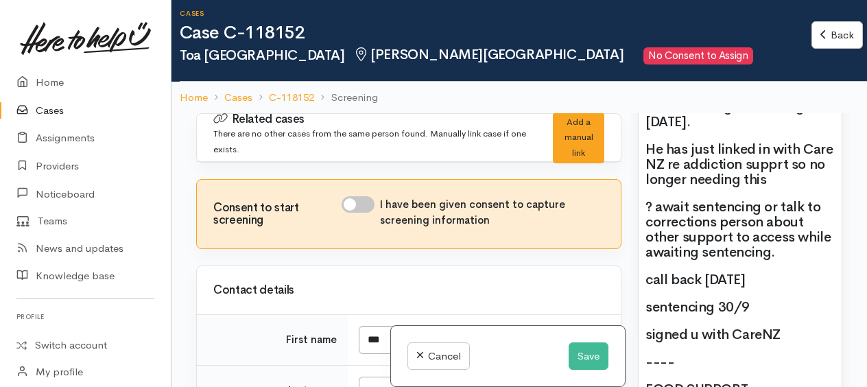
click at [778, 168] on span "He has just linked in with Care NZ re addiction supprt so no longer needing this" at bounding box center [739, 164] width 188 height 47
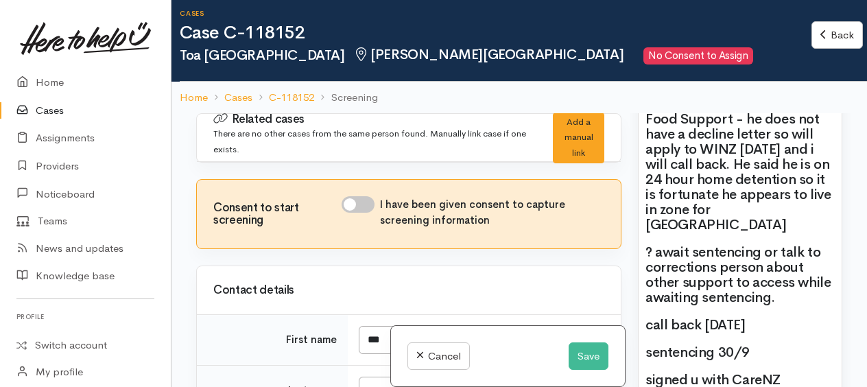
scroll to position [1234, 0]
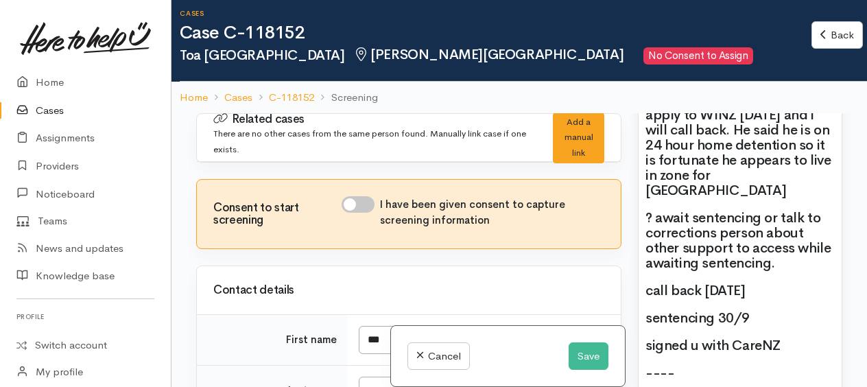
drag, startPoint x: 644, startPoint y: 186, endPoint x: 809, endPoint y: 318, distance: 211.3
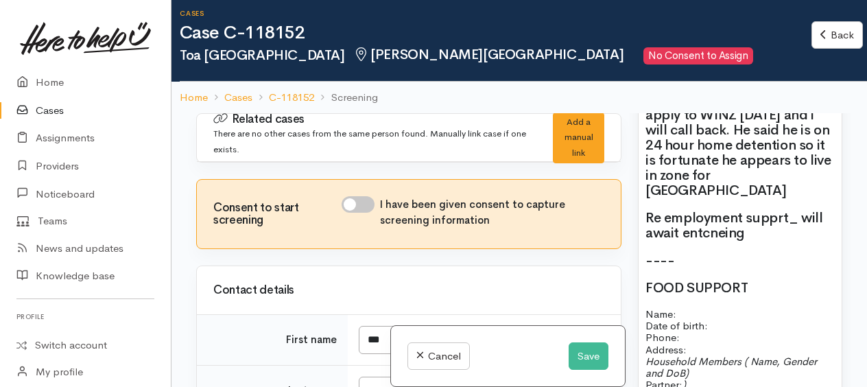
drag, startPoint x: 707, startPoint y: 218, endPoint x: 783, endPoint y: 210, distance: 76.5
click at [783, 210] on h2 "Re employment supprt_ will await entcneing" at bounding box center [739, 225] width 189 height 30
click at [793, 210] on h2 "Re employment supprt_ will await entcneing" at bounding box center [739, 225] width 189 height 30
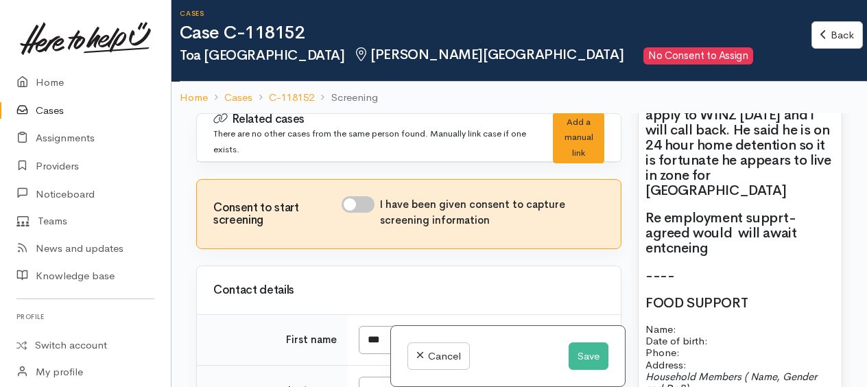
click at [763, 210] on h2 "Re employment supprt-agreed would will await entcneing" at bounding box center [739, 232] width 189 height 45
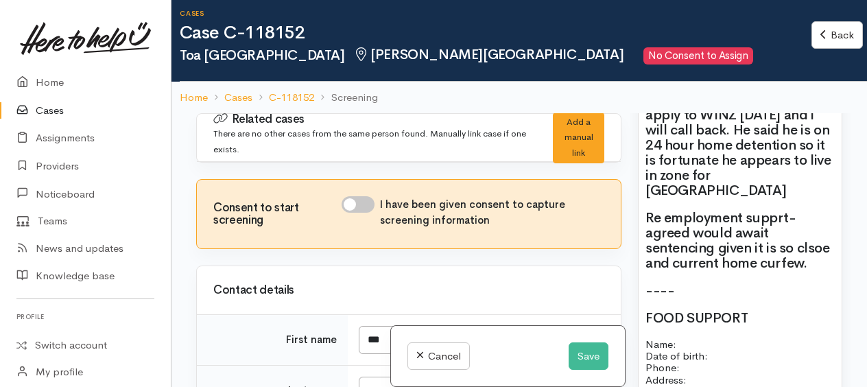
click at [814, 236] on h2 "Re employment supprt-agreed would await sentencing given it is so clsoe and cur…" at bounding box center [739, 240] width 189 height 60
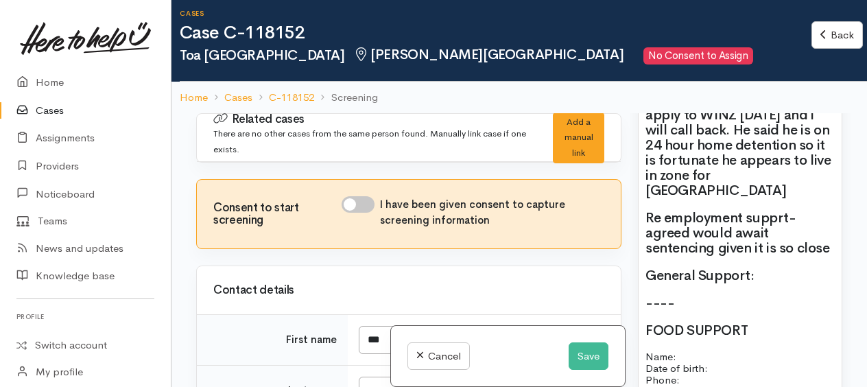
click at [751, 268] on h2 "General Support:" at bounding box center [739, 275] width 189 height 15
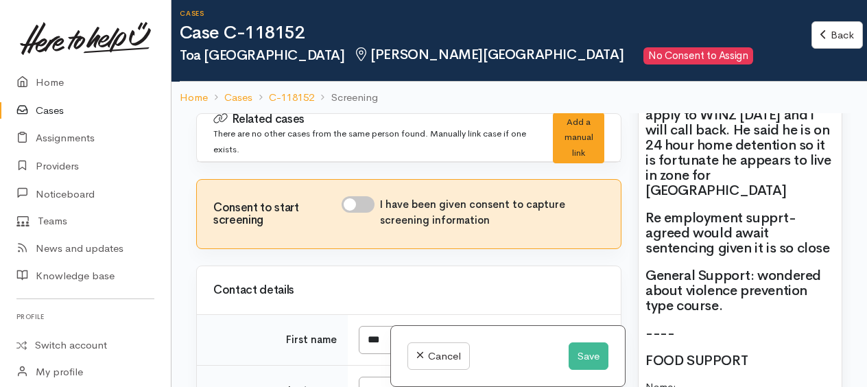
click at [712, 282] on h2 "General Support: wondered about violence prevention type course." at bounding box center [739, 290] width 189 height 45
click at [735, 282] on h2 "General Support: wondered about violence prevention type course." at bounding box center [739, 290] width 189 height 45
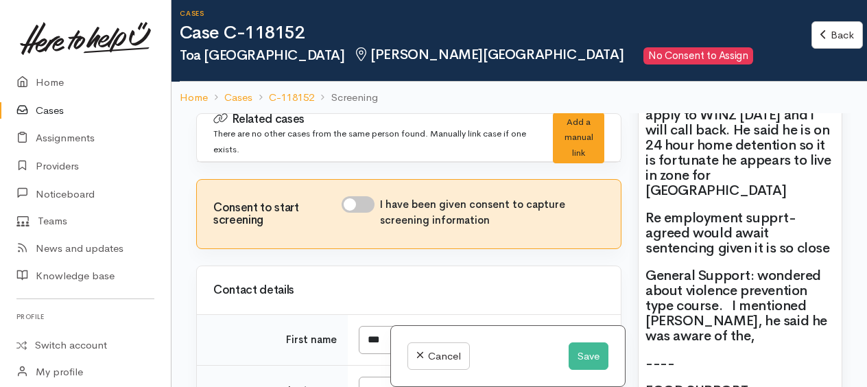
click at [723, 313] on h2 "General Support: wondered about violence prevention type course. I mentioned Tu…" at bounding box center [739, 305] width 189 height 75
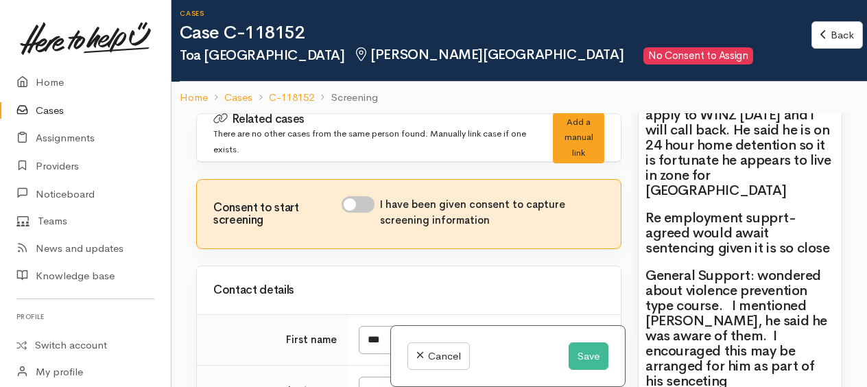
drag, startPoint x: 757, startPoint y: 362, endPoint x: 762, endPoint y: 355, distance: 8.8
click at [795, 342] on h2 "General Support: wondered about violence prevention type course. I mentioned Tu…" at bounding box center [739, 328] width 189 height 121
click at [779, 355] on h2 "General Support: wondered about violence prevention type course. I mentioned Tu…" at bounding box center [739, 336] width 189 height 136
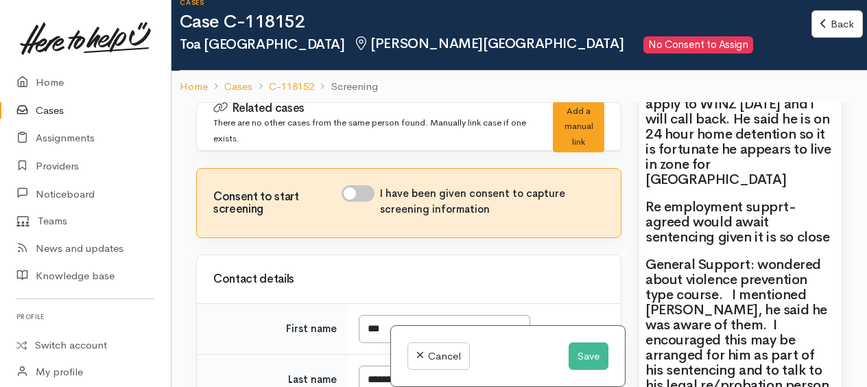
scroll to position [1371, 0]
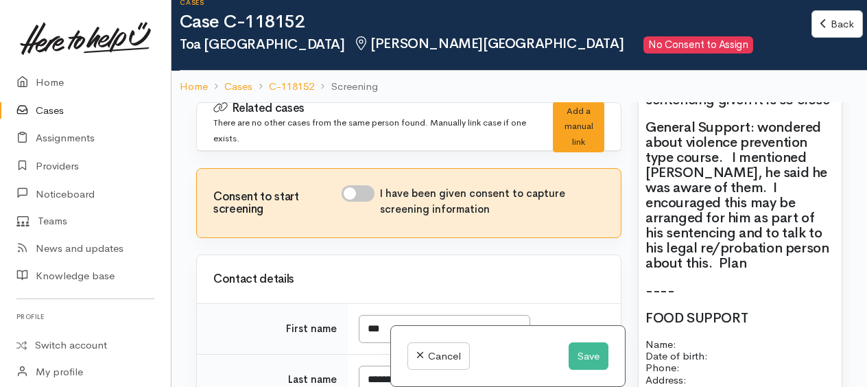
click at [677, 234] on h2 "General Support: wondered about violence prevention type course. I mentioned Tu…" at bounding box center [739, 195] width 189 height 151
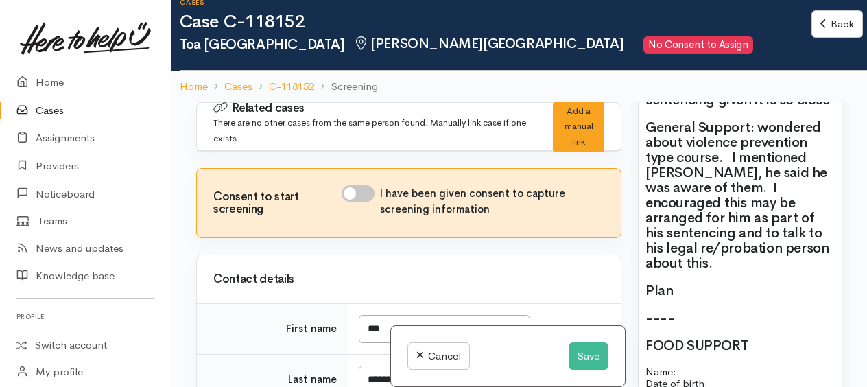
click at [676, 283] on h2 "Plan" at bounding box center [739, 290] width 189 height 15
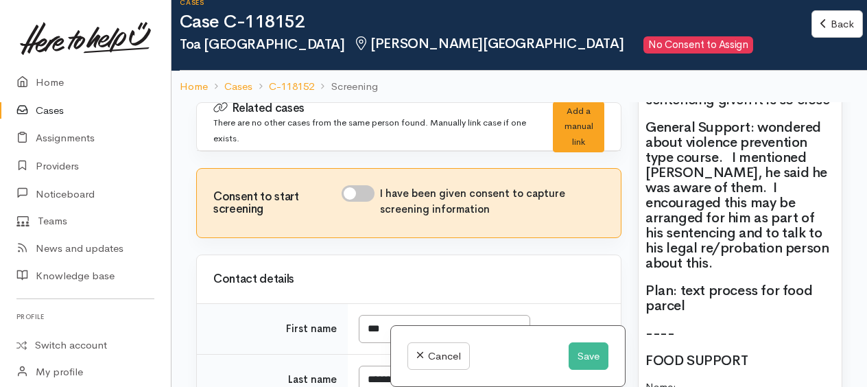
click at [780, 283] on h2 "Plan: text process for food parcel" at bounding box center [739, 298] width 189 height 30
click at [796, 283] on h2 "Plan: text process for applying for food parcel" at bounding box center [739, 298] width 189 height 30
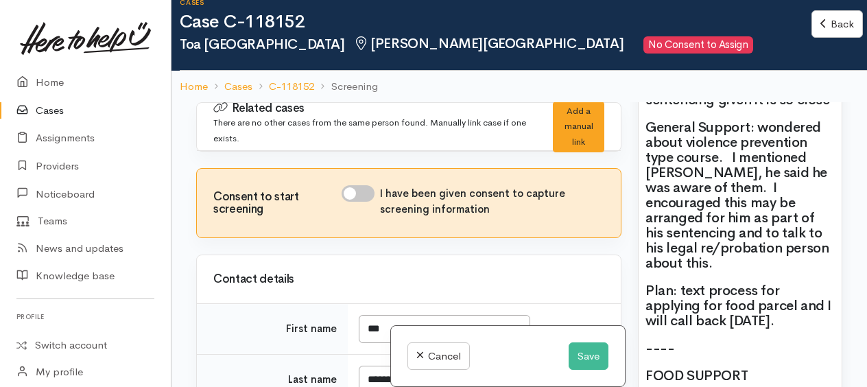
click at [707, 233] on h2 "General Support: wondered about violence prevention type course. I mentioned Tu…" at bounding box center [739, 195] width 189 height 151
click at [710, 239] on h2 "General Support: wondered about violence prevention type course. I mentioned Tu…" at bounding box center [739, 195] width 189 height 151
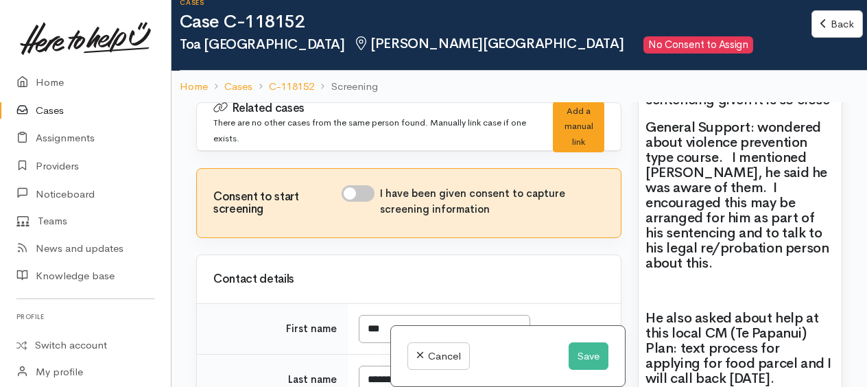
click at [809, 311] on h2 "He also asked about help at this local CM (Te Papanui) Plan: text process for a…" at bounding box center [739, 348] width 189 height 75
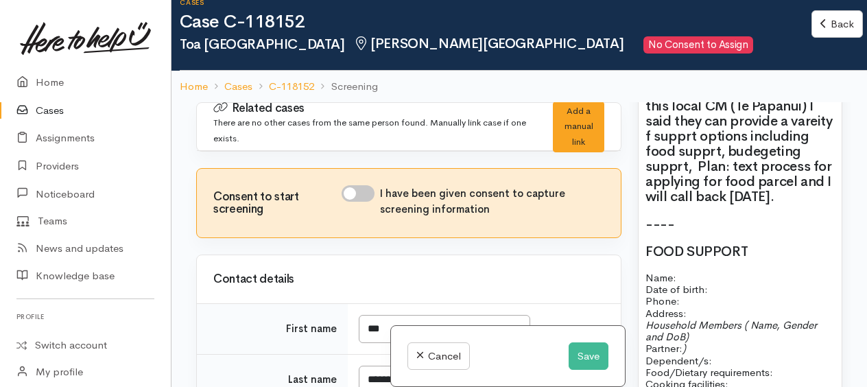
scroll to position [1577, 0]
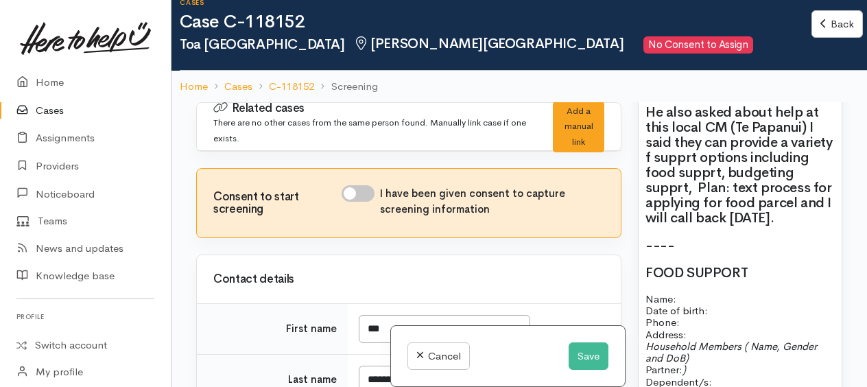
click at [740, 164] on h2 "He also asked about help at this local CM (Te Papanui) I said they can provide …" at bounding box center [739, 165] width 189 height 121
click at [790, 148] on h2 "He also asked about help at this local CM (Te Papanui) I said they can provide …" at bounding box center [739, 165] width 189 height 121
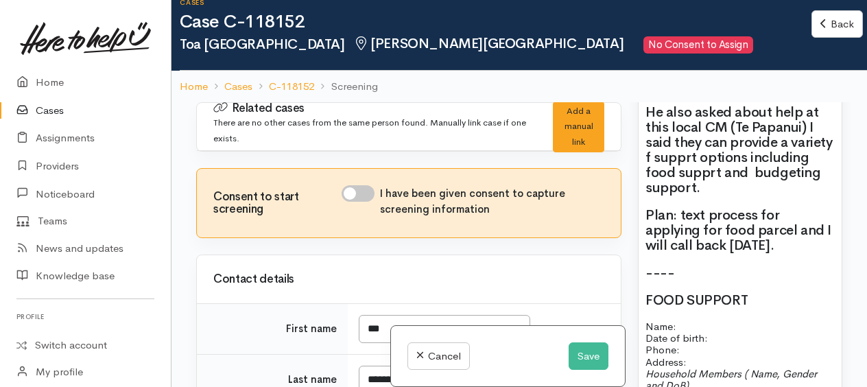
click at [786, 165] on h2 "He also asked about help at this local CM (Te Papanui) I said they can provide …" at bounding box center [739, 150] width 189 height 90
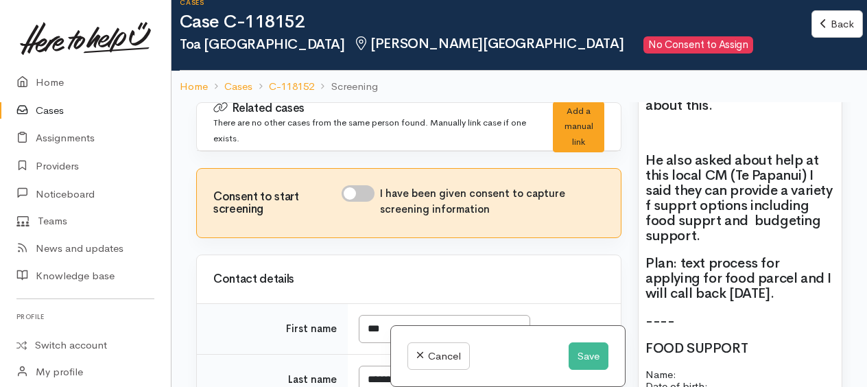
scroll to position [1508, 0]
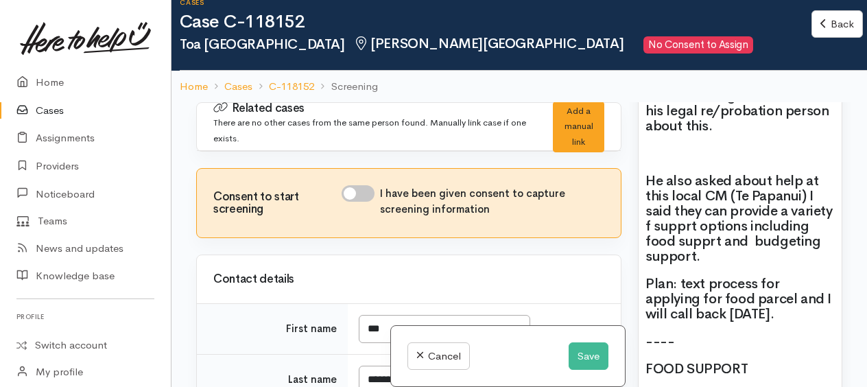
click at [726, 176] on h2 "He also asked about help at this local CM (Te Papanui) I said they can provide …" at bounding box center [739, 218] width 189 height 90
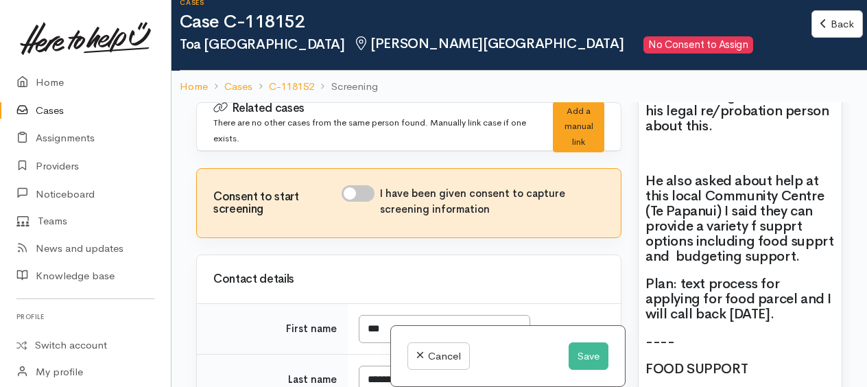
click at [788, 203] on h2 "He also asked about help at this local Community Centre (Te Papanui) I said the…" at bounding box center [739, 218] width 189 height 90
click at [819, 218] on h2 "He also asked about help at this local Community Centre (Te Papanui) I said the…" at bounding box center [739, 218] width 189 height 90
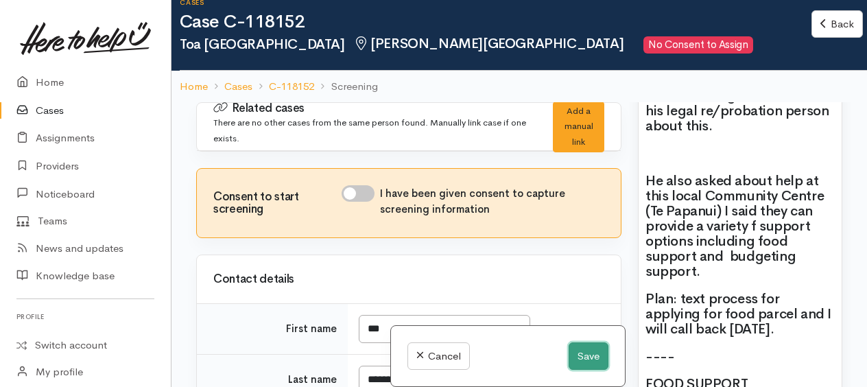
click at [579, 354] on button "Save" at bounding box center [588, 356] width 40 height 28
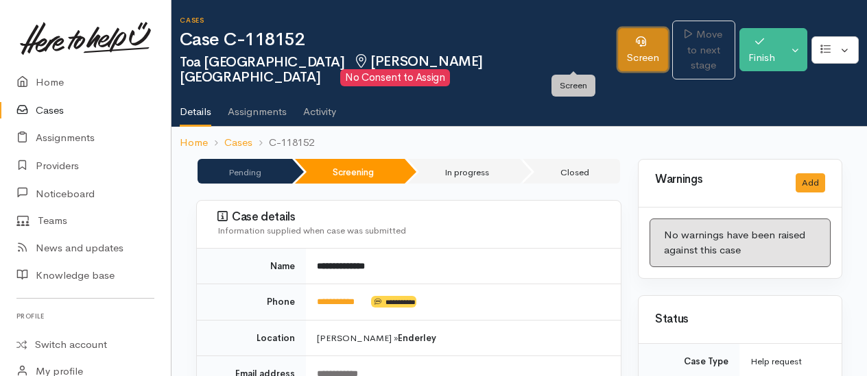
click at [618, 51] on link "Screen" at bounding box center [643, 49] width 50 height 43
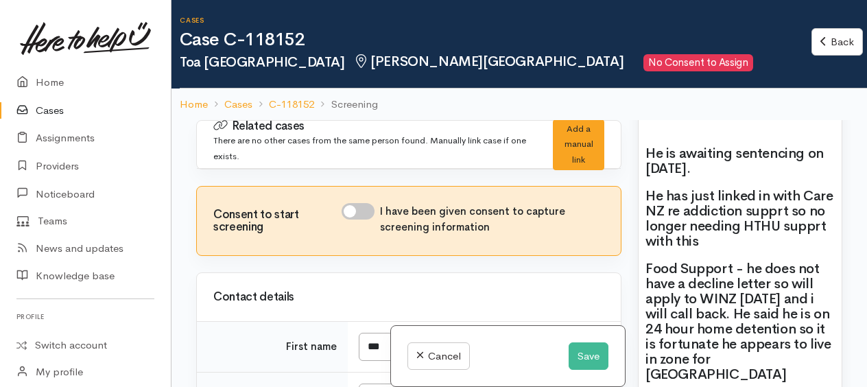
scroll to position [1028, 0]
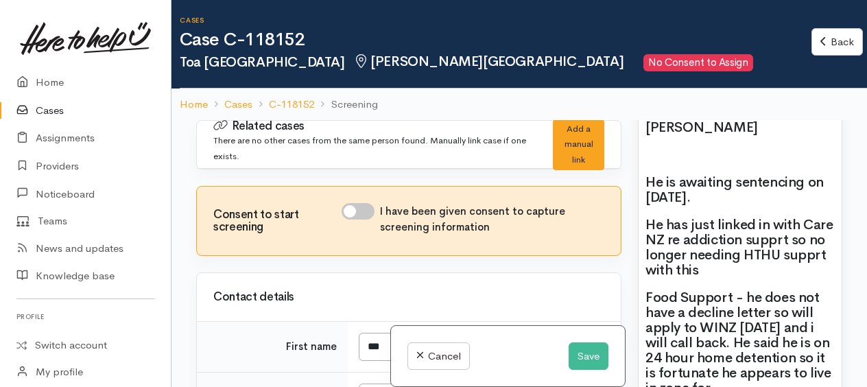
click at [646, 216] on span "He has just linked in with Care NZ re addiction supprt so no longer needing HTH…" at bounding box center [739, 247] width 188 height 62
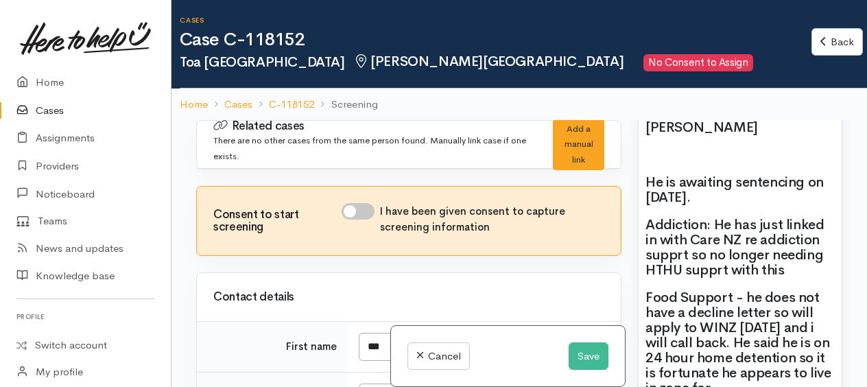
click at [673, 252] on span "Addiction: He has just linked in with Care NZ re addiction supprt so no longer …" at bounding box center [734, 247] width 178 height 62
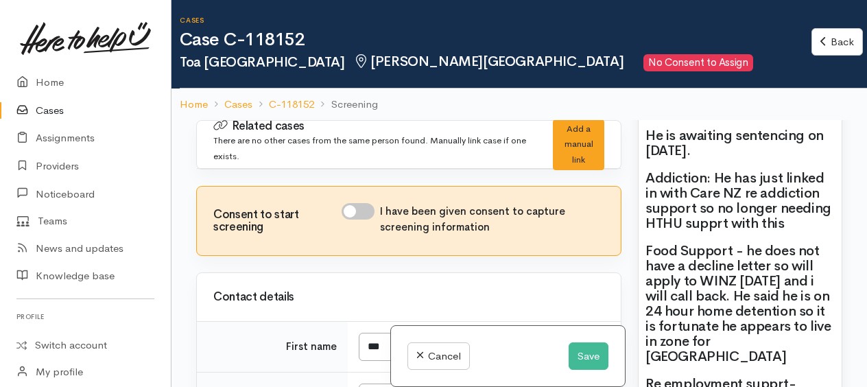
scroll to position [1097, 0]
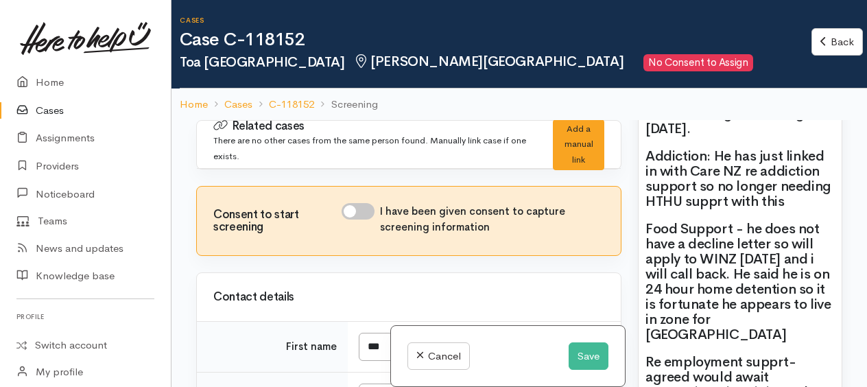
click at [743, 221] on span "Food Support - he does not have a decline letter so will apply to WINZ [DATE] a…" at bounding box center [738, 281] width 186 height 123
click at [793, 282] on span "Food Support : he does not have a decline letter so will apply to WINZ [DATE] a…" at bounding box center [738, 281] width 186 height 123
click at [784, 311] on h2 "Food Support : he does not have a decline letter so will apply to WINZ [DATE] a…" at bounding box center [739, 281] width 189 height 121
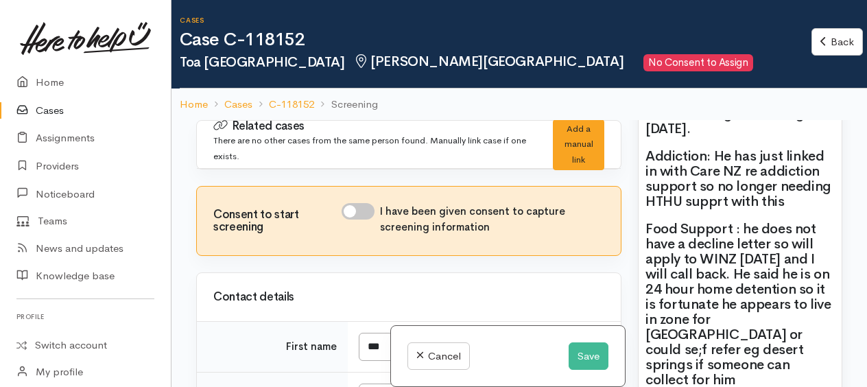
click at [780, 310] on span "Food Support : he does not have a decline letter so will apply to WINZ [DATE] a…" at bounding box center [738, 304] width 186 height 168
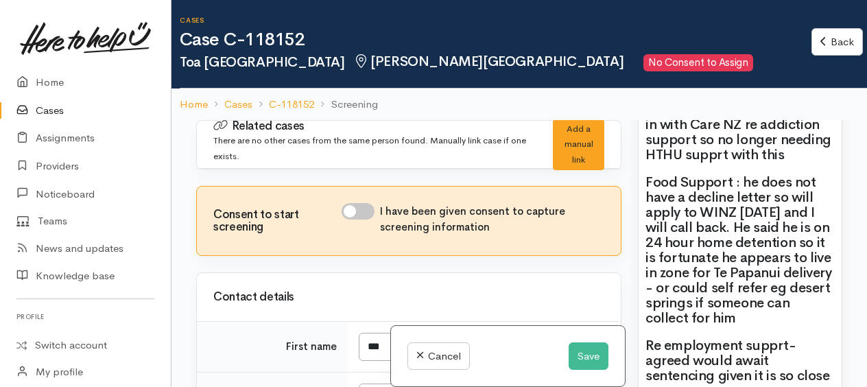
scroll to position [1165, 0]
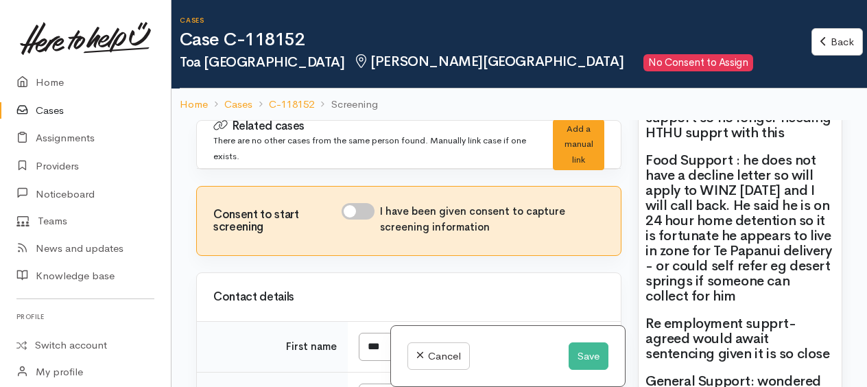
click at [773, 320] on h2 "Re employment supprt-agreed would await sentencing given it is so close" at bounding box center [739, 338] width 189 height 45
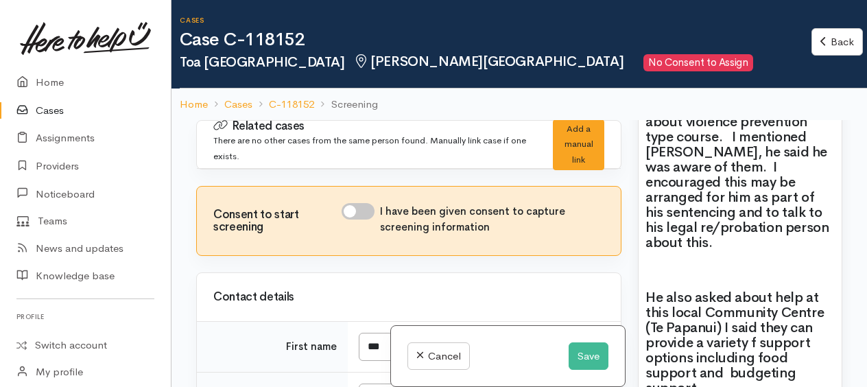
scroll to position [1508, 0]
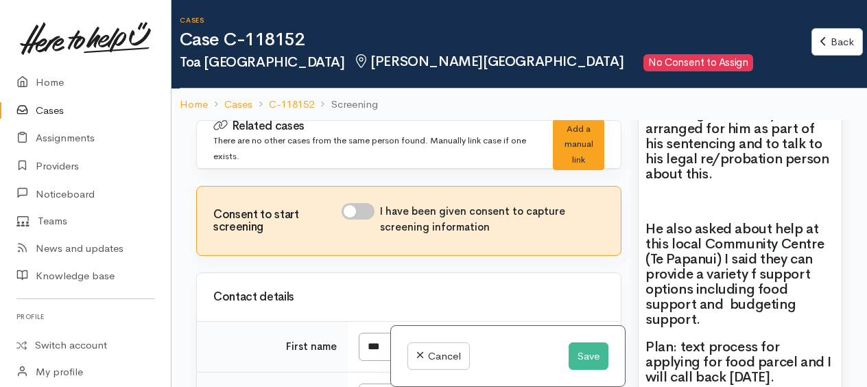
click at [723, 309] on h2 "He also asked about help at this local Community Centre (Te Papanui) I said the…" at bounding box center [739, 274] width 189 height 106
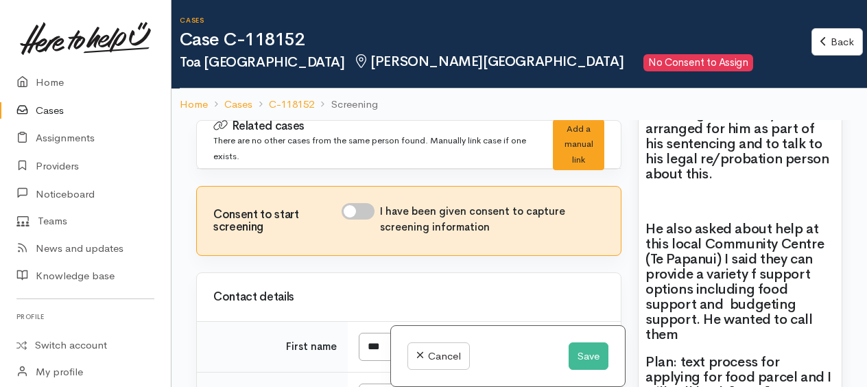
click at [687, 325] on h2 "He also asked about help at this local Community Centre (Te Papanui) I said the…" at bounding box center [739, 281] width 189 height 121
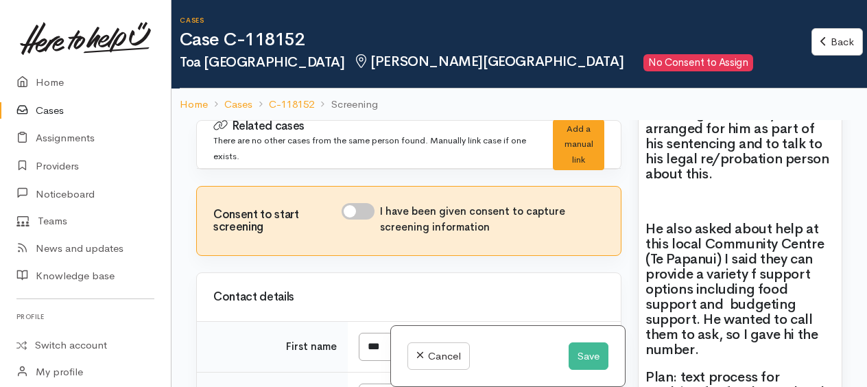
click at [817, 276] on h2 "He also asked about help at this local Community Centre (Te Papanui) I said the…" at bounding box center [739, 289] width 189 height 136
click at [808, 310] on h2 "He also asked about help at this local Community Centre (Te Papanui) I said the…" at bounding box center [739, 289] width 189 height 136
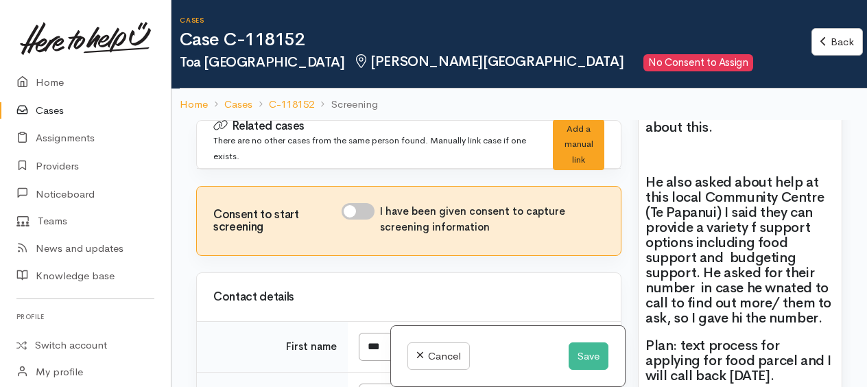
scroll to position [1577, 0]
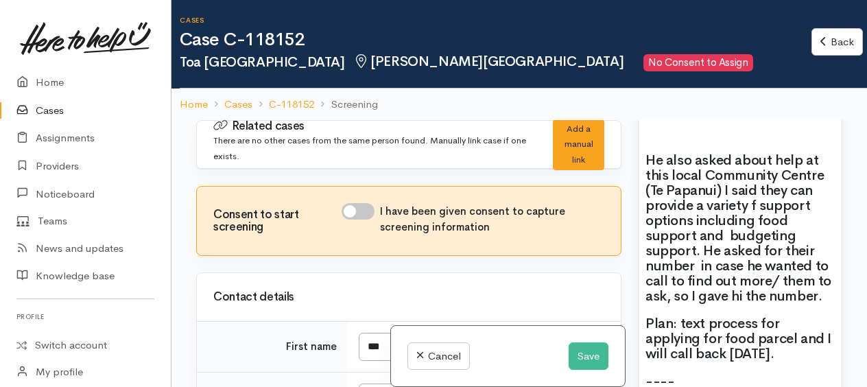
click at [769, 274] on h2 "He also asked about help at this local Community Centre (Te Papanui) I said the…" at bounding box center [739, 228] width 189 height 151
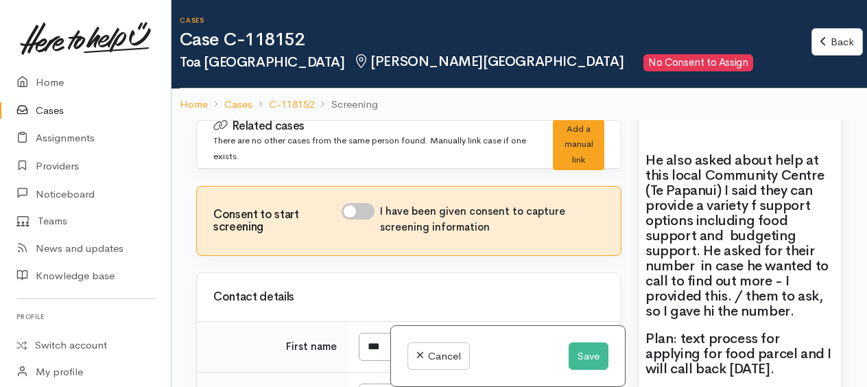
drag, startPoint x: 734, startPoint y: 287, endPoint x: 795, endPoint y: 303, distance: 63.2
click at [795, 303] on h2 "He also asked about help at this local Community Centre (Te Papanui) I said the…" at bounding box center [739, 236] width 189 height 166
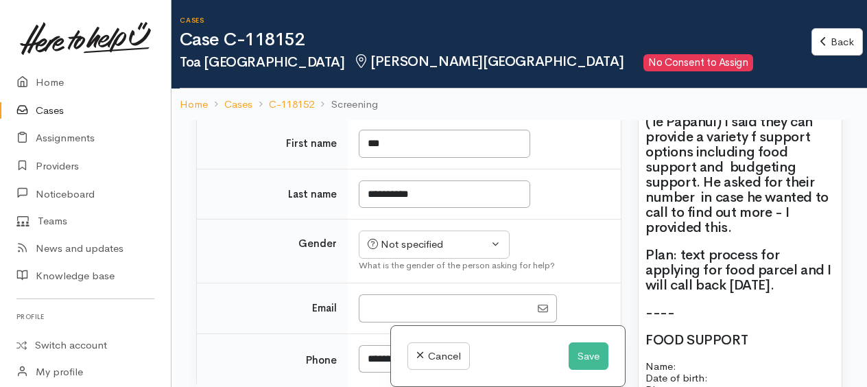
scroll to position [206, 0]
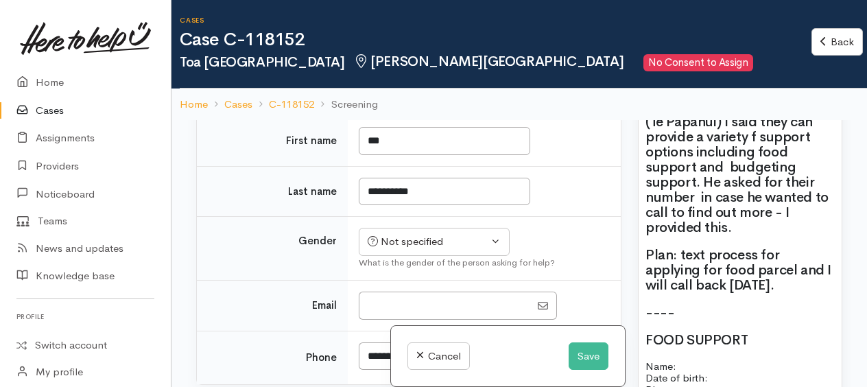
click at [793, 277] on h2 "Plan: text process for applying for food parcel and I will call back [DATE]." at bounding box center [739, 269] width 189 height 45
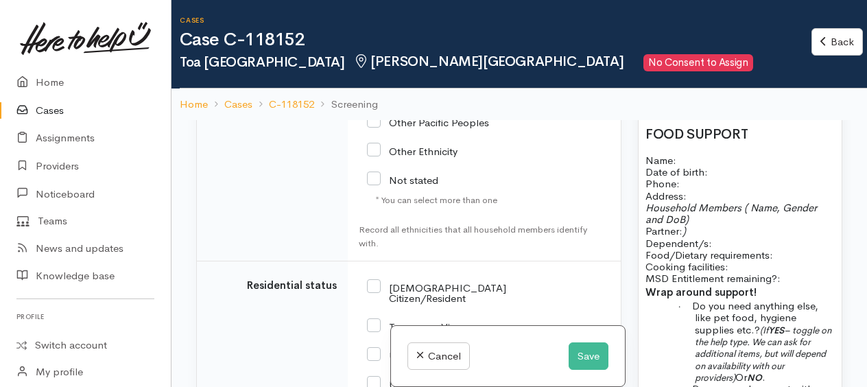
scroll to position [2448, 0]
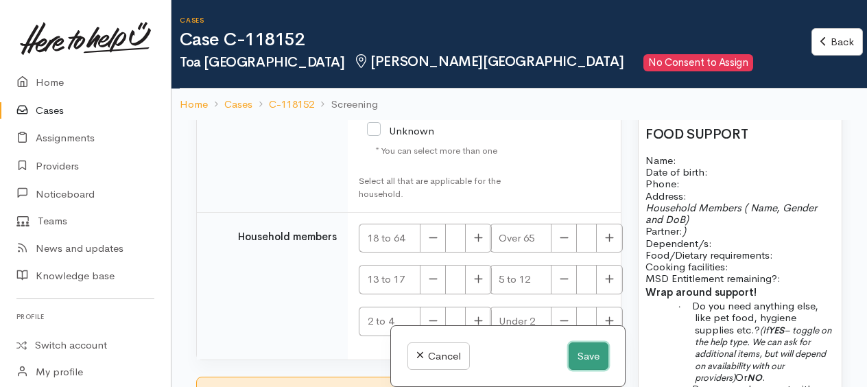
click at [596, 354] on button "Save" at bounding box center [588, 356] width 40 height 28
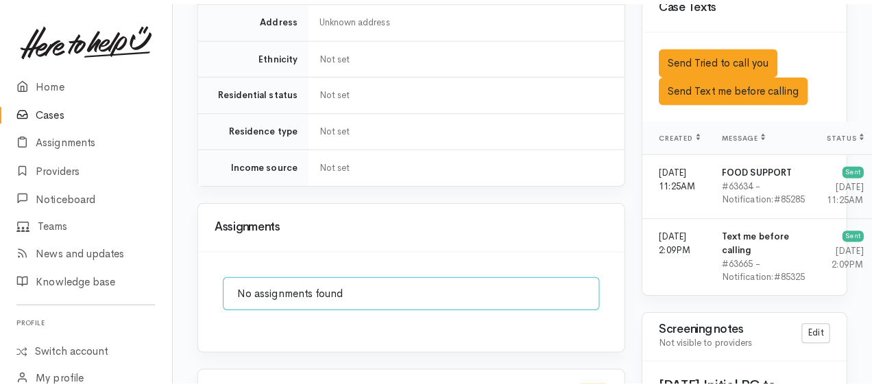
scroll to position [1165, 0]
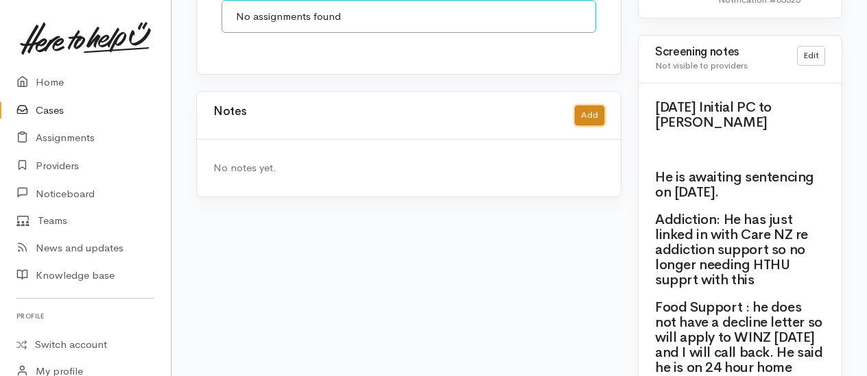
click at [585, 106] on button "Add" at bounding box center [589, 116] width 29 height 20
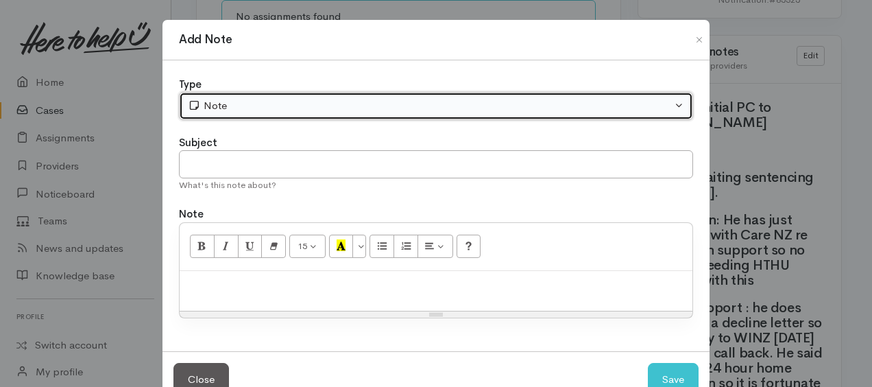
click at [387, 106] on div "Note" at bounding box center [430, 106] width 484 height 16
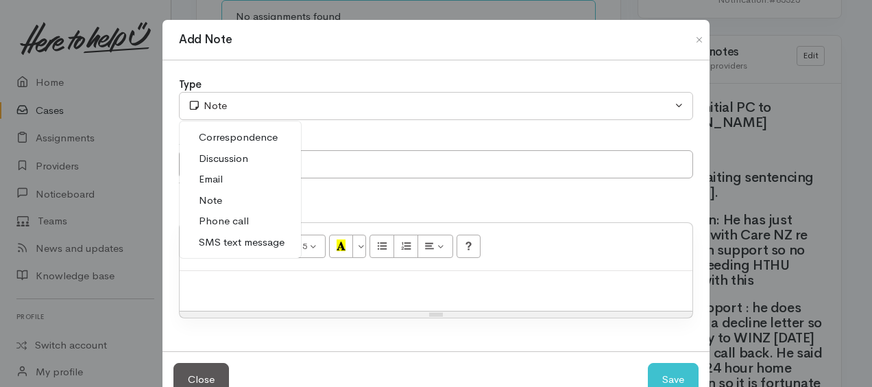
click at [218, 220] on span "Phone call" at bounding box center [224, 221] width 50 height 16
select select "3"
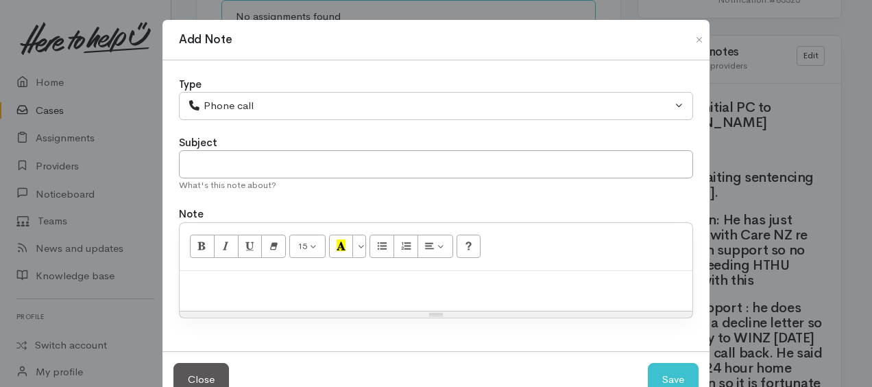
click at [233, 285] on p at bounding box center [435, 286] width 499 height 16
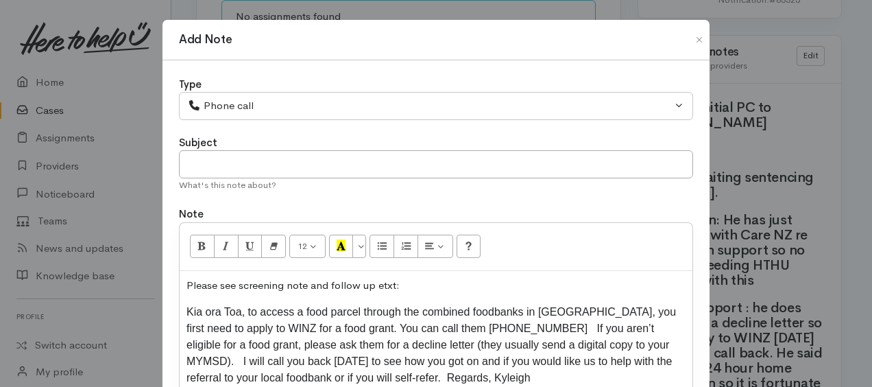
click at [181, 311] on div "Please see screening note and follow up etxt: Kia ora Toa, to access a food par…" at bounding box center [436, 338] width 513 height 134
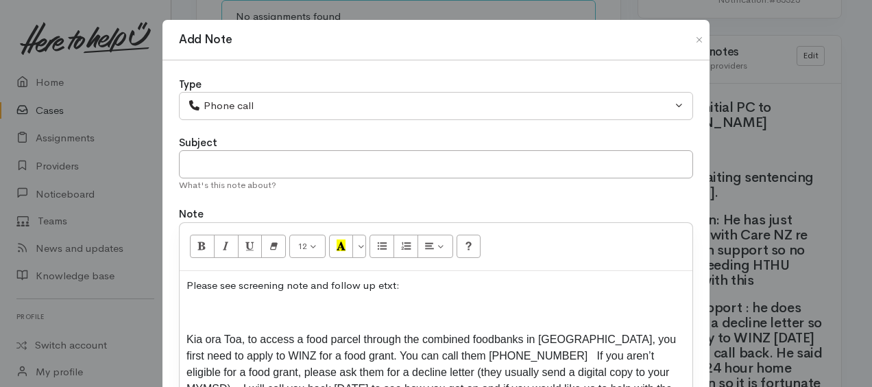
click at [198, 314] on p at bounding box center [435, 312] width 499 height 16
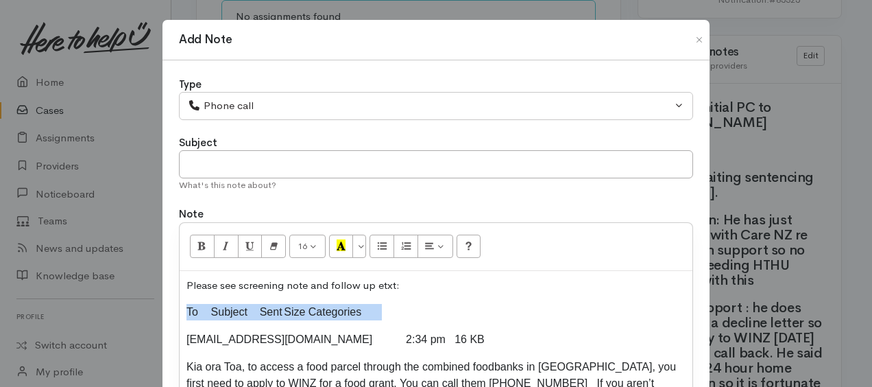
drag, startPoint x: 185, startPoint y: 309, endPoint x: 492, endPoint y: 305, distance: 306.5
click at [492, 305] on p "To Subject Sent Size Categories" at bounding box center [435, 312] width 499 height 16
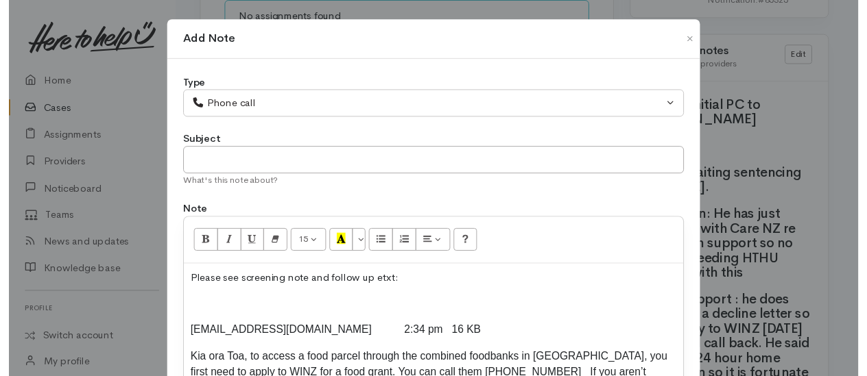
scroll to position [184, 0]
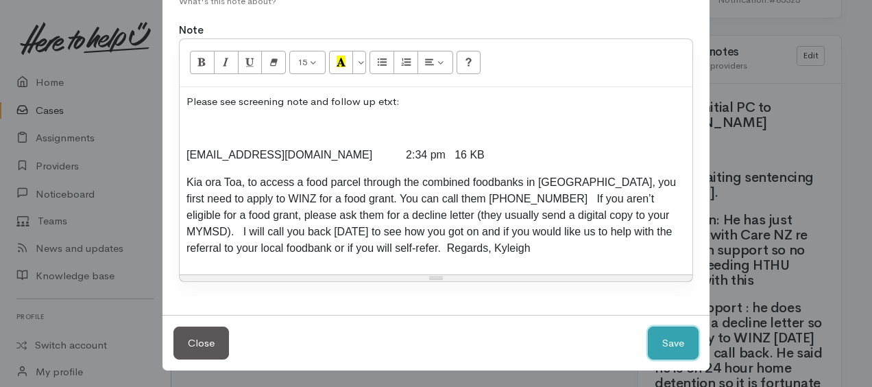
click at [673, 333] on button "Save" at bounding box center [673, 343] width 51 height 34
select select "1"
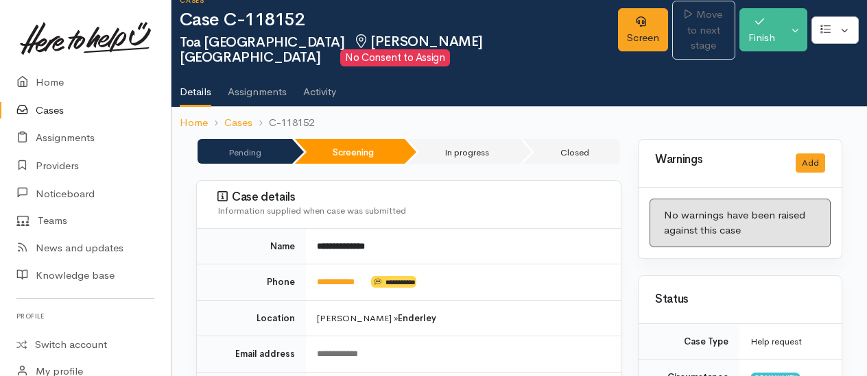
scroll to position [0, 0]
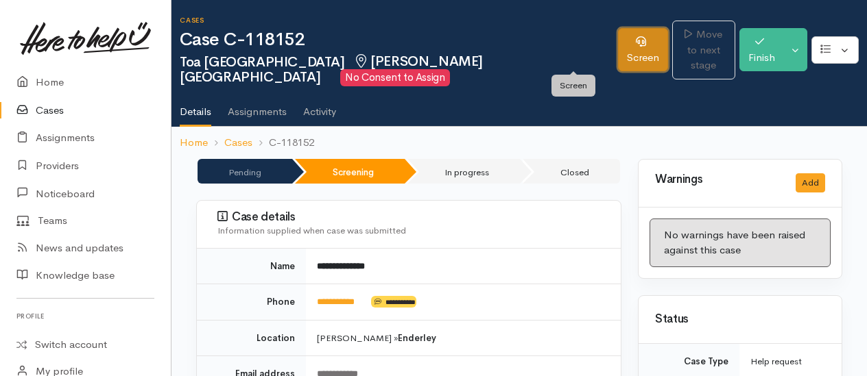
click at [618, 60] on link "Screen" at bounding box center [643, 49] width 50 height 43
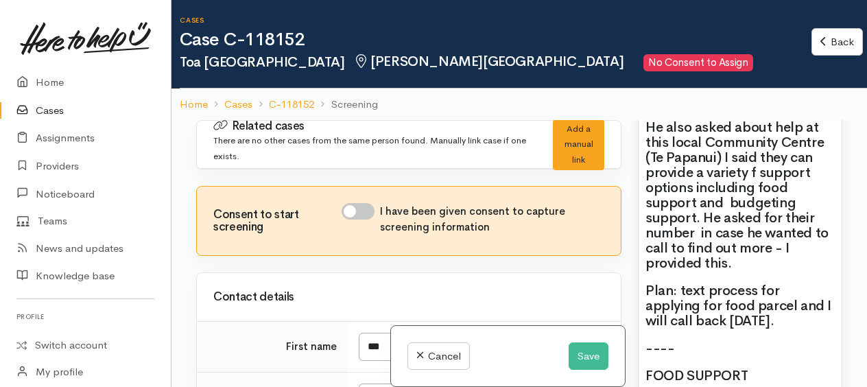
scroll to position [1580, 0]
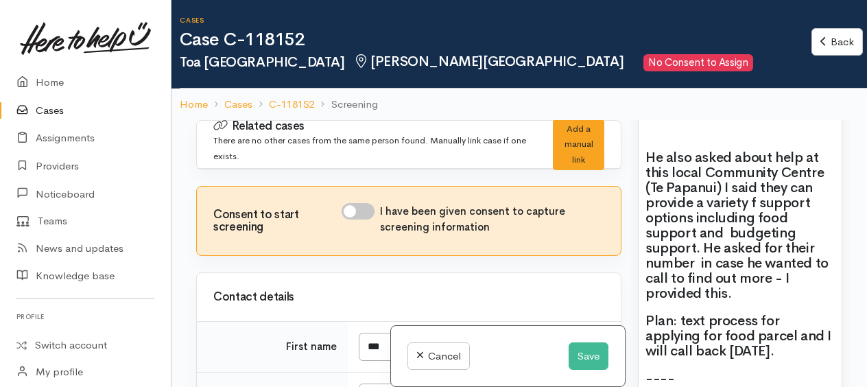
click at [650, 163] on h2 "He also asked about help at this local Community Centre (Te Papanui) I said the…" at bounding box center [739, 225] width 189 height 151
click at [694, 243] on h2 "He also asked about help at his local Community Centre (Te Papanui) I said they…" at bounding box center [739, 225] width 189 height 151
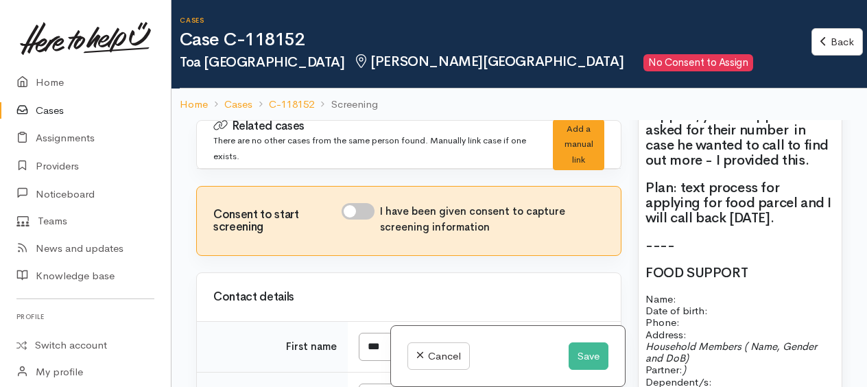
scroll to position [1717, 0]
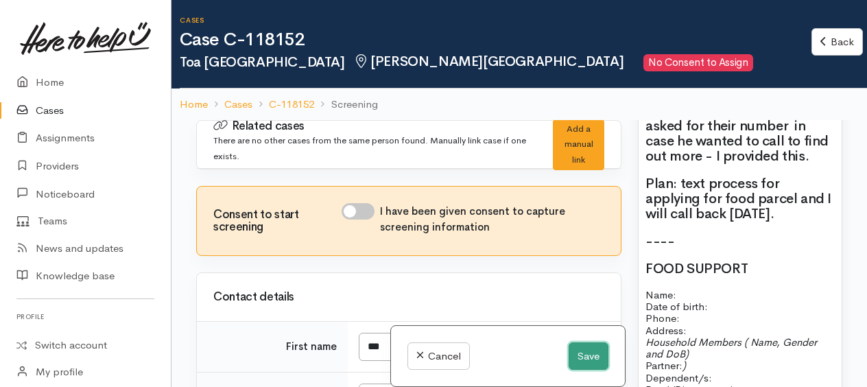
click at [594, 353] on button "Save" at bounding box center [588, 356] width 40 height 28
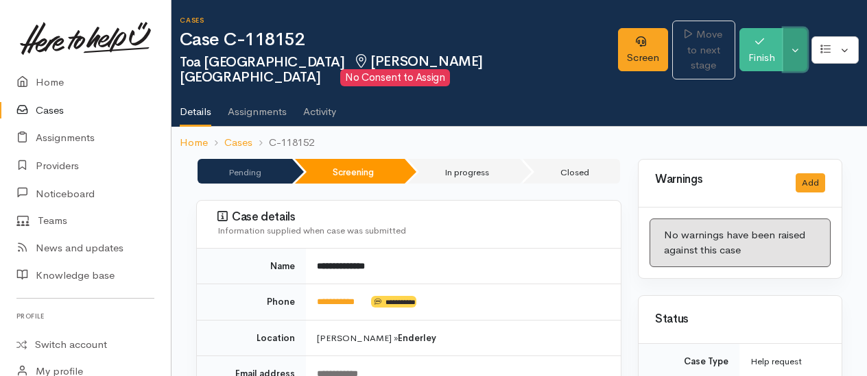
click at [799, 61] on button "Toggle Dropdown" at bounding box center [795, 49] width 24 height 43
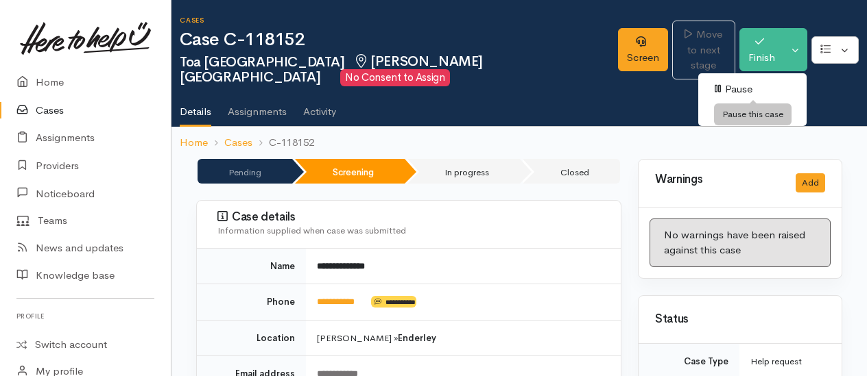
click at [753, 90] on link "Pause" at bounding box center [752, 89] width 108 height 21
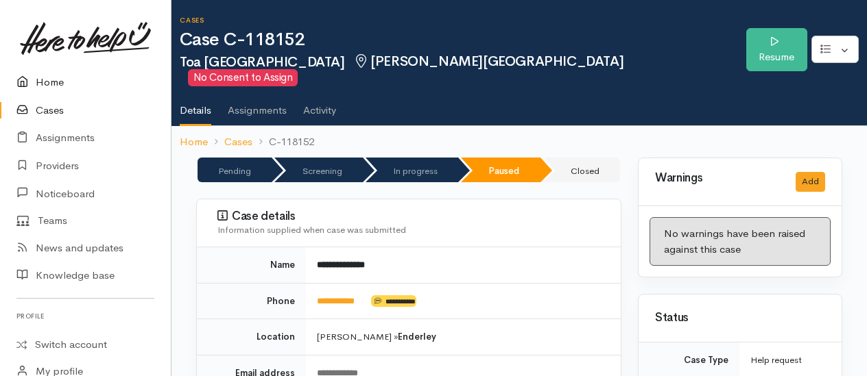
click at [44, 80] on link "Home" at bounding box center [85, 83] width 171 height 28
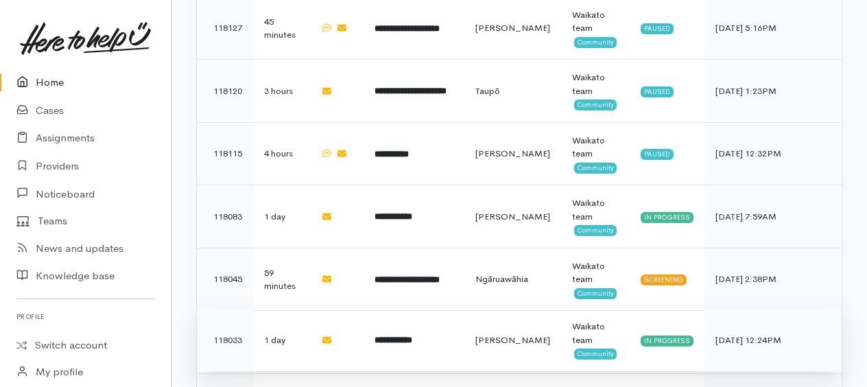
scroll to position [960, 0]
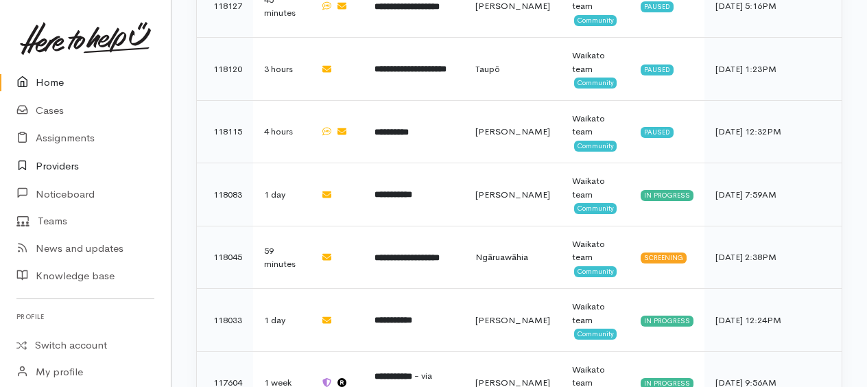
drag, startPoint x: 56, startPoint y: 163, endPoint x: 41, endPoint y: 158, distance: 15.2
click at [56, 162] on link "Providers" at bounding box center [85, 166] width 171 height 28
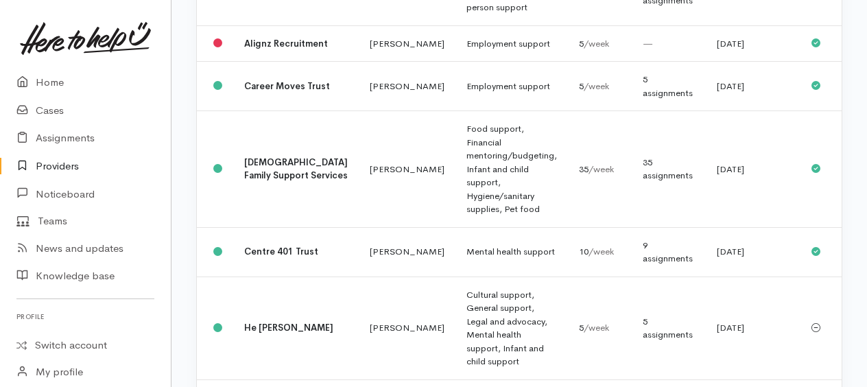
scroll to position [343, 0]
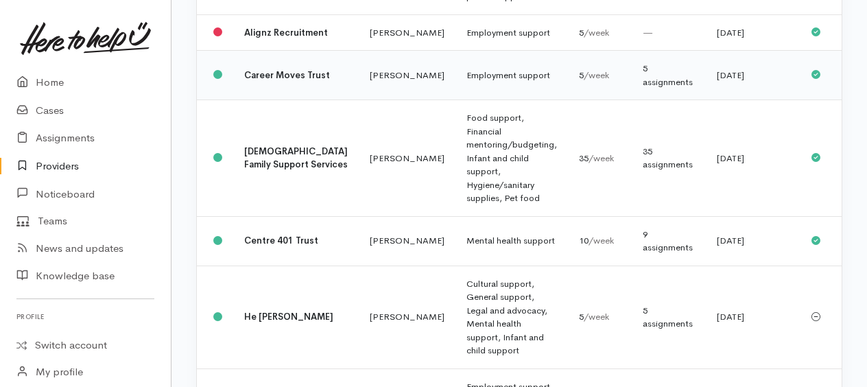
click at [642, 78] on div "5 assignments" at bounding box center [668, 75] width 52 height 27
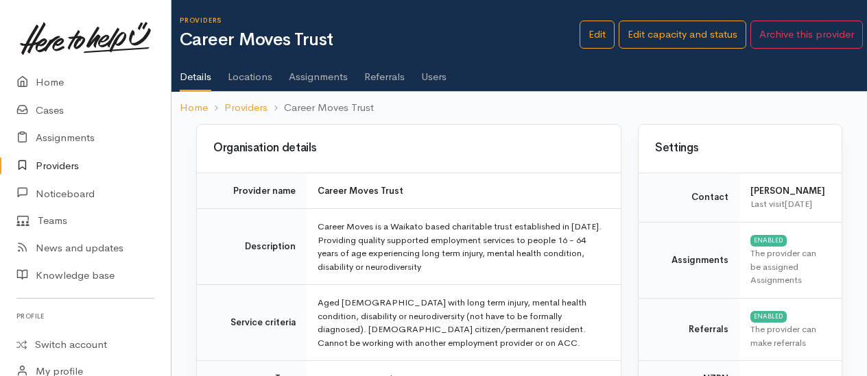
click at [339, 75] on link "Assignments" at bounding box center [318, 72] width 59 height 38
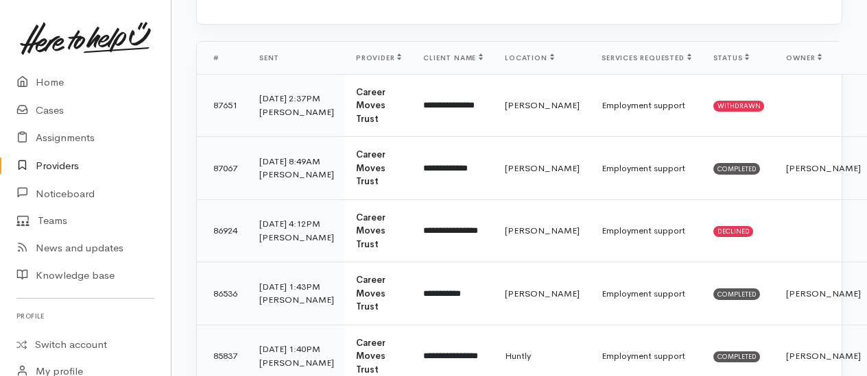
scroll to position [206, 0]
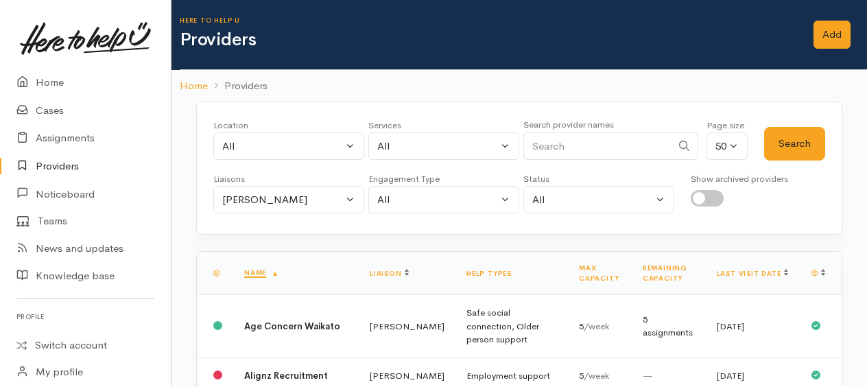
scroll to position [343, 0]
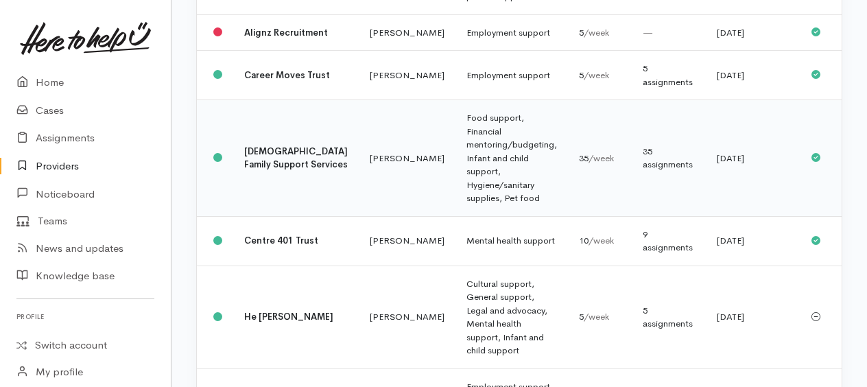
click at [455, 180] on td "Food support, Financial mentoring/budgeting, Infant and child support, Hygiene/…" at bounding box center [511, 158] width 112 height 117
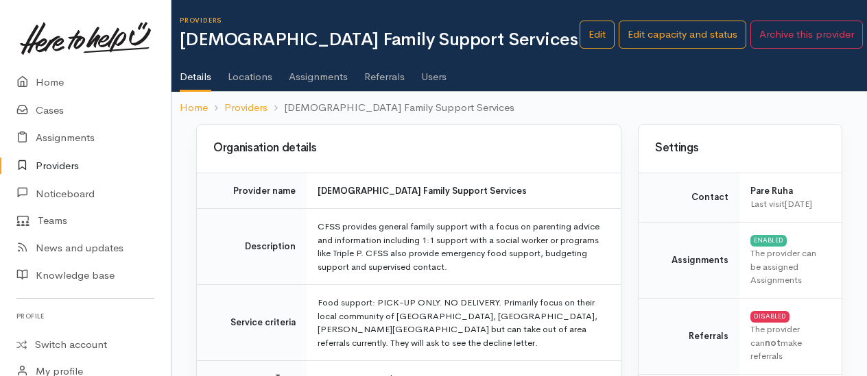
click at [326, 77] on link "Assignments" at bounding box center [318, 72] width 59 height 38
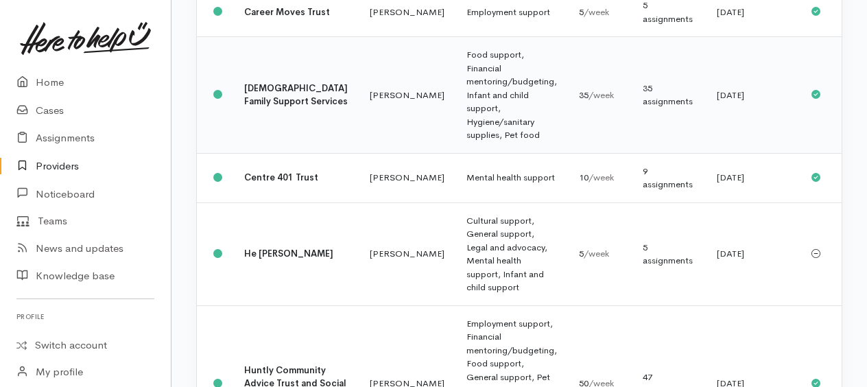
scroll to position [480, 0]
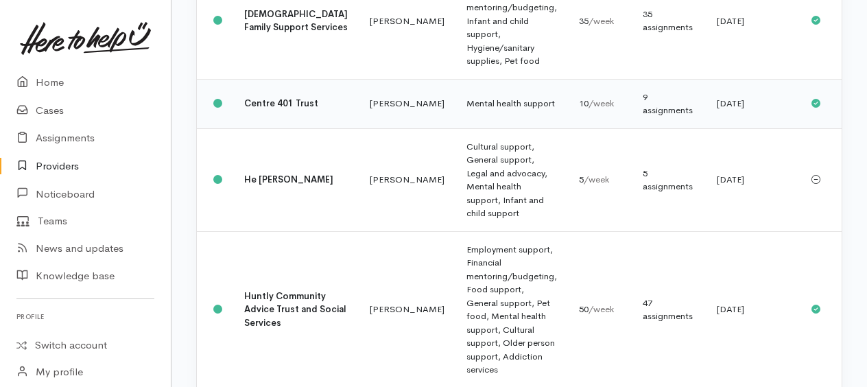
click at [455, 111] on td "Mental health support" at bounding box center [511, 103] width 112 height 49
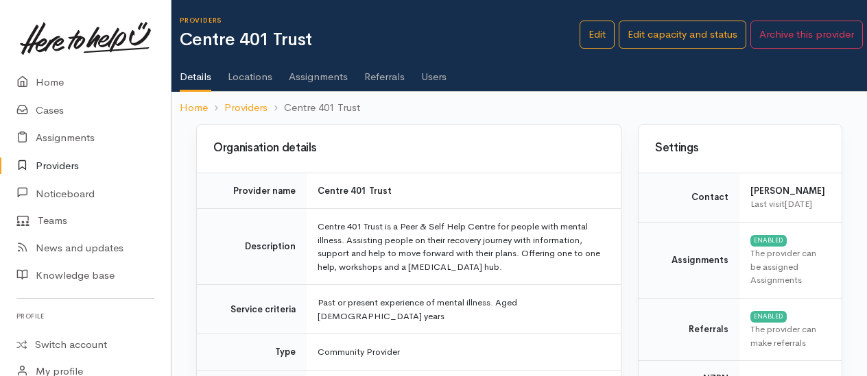
click at [324, 74] on link "Assignments" at bounding box center [318, 72] width 59 height 38
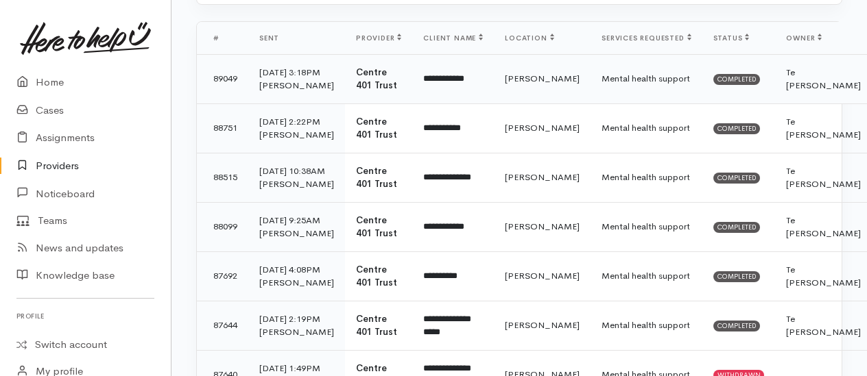
scroll to position [206, 0]
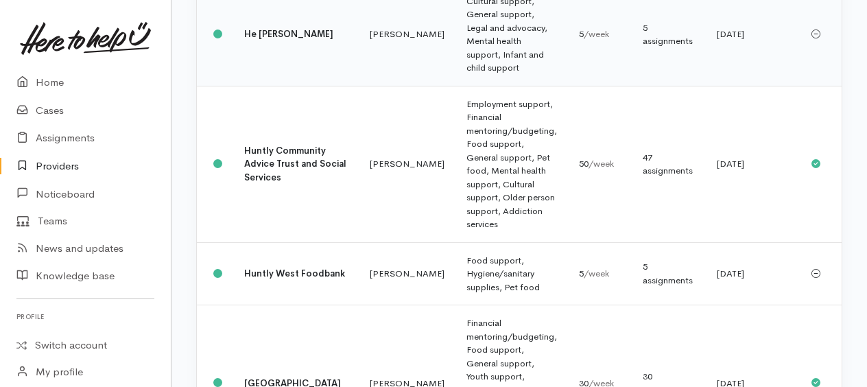
scroll to position [695, 0]
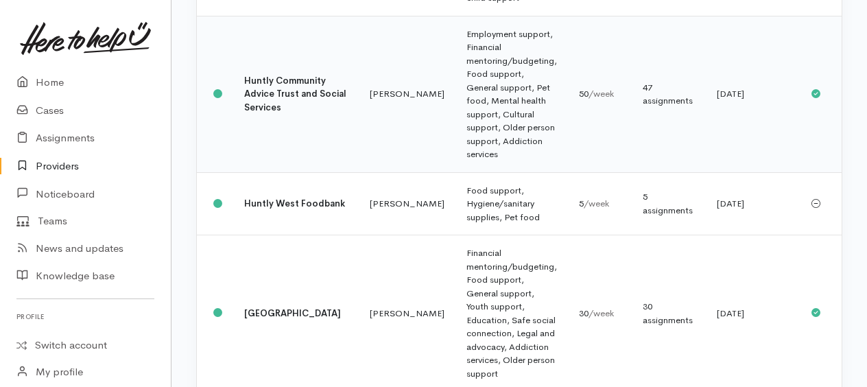
click at [455, 130] on td "Employment support, Financial mentoring/budgeting, Food support, General suppor…" at bounding box center [511, 94] width 112 height 156
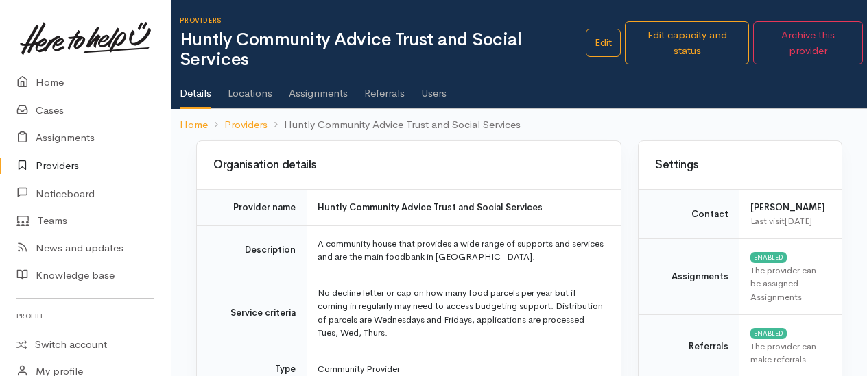
click at [327, 92] on link "Assignments" at bounding box center [318, 88] width 59 height 38
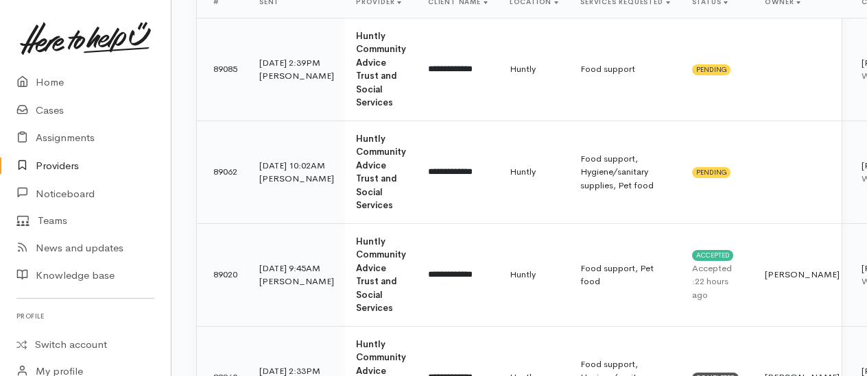
scroll to position [274, 0]
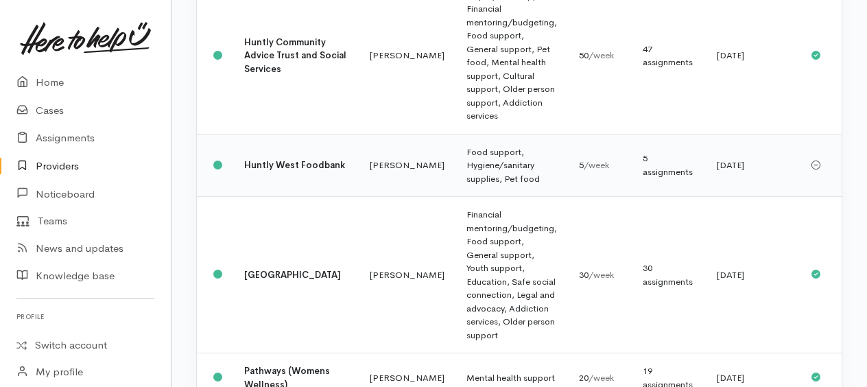
scroll to position [764, 0]
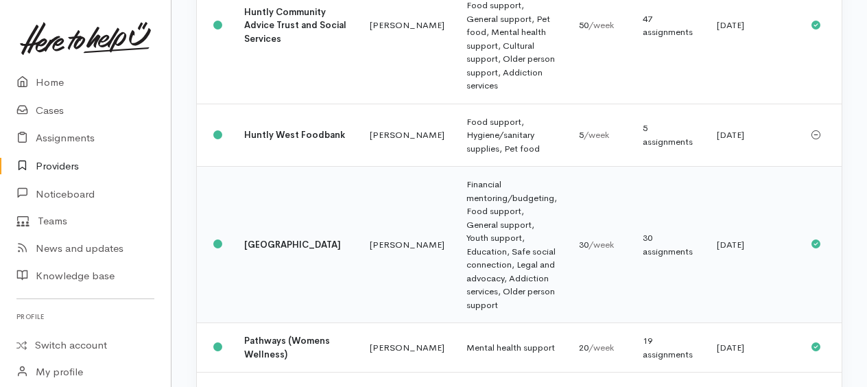
click at [457, 248] on td "Financial mentoring/budgeting, Food support, General support, Youth support, Ed…" at bounding box center [511, 245] width 112 height 156
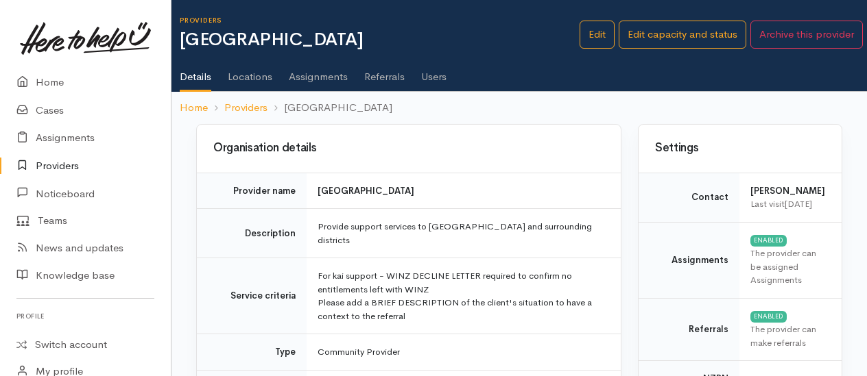
click at [330, 79] on link "Assignments" at bounding box center [318, 72] width 59 height 38
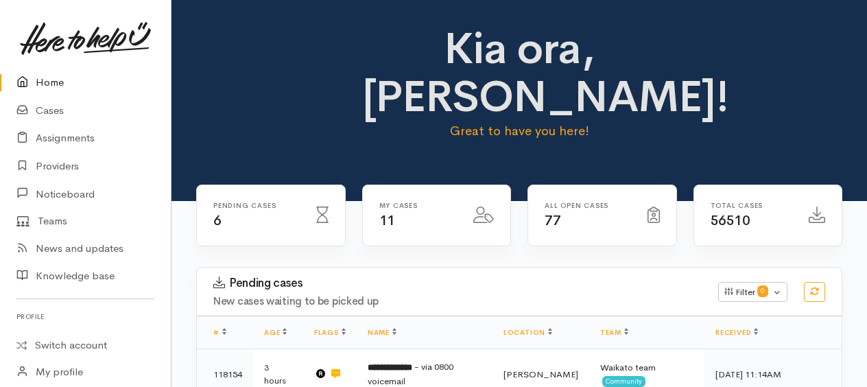
scroll to position [941, 0]
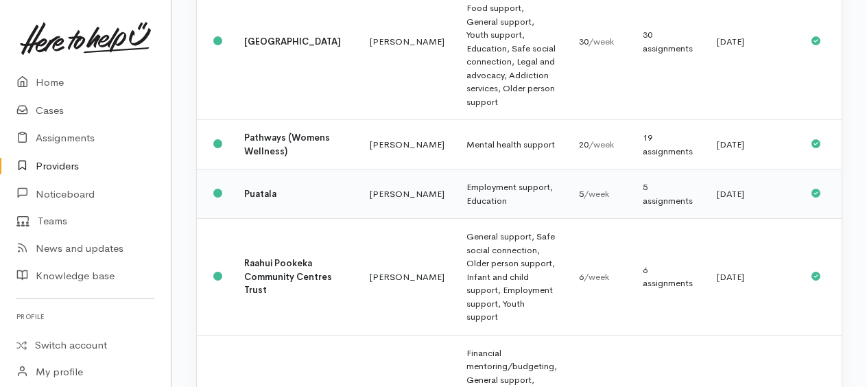
scroll to position [1048, 0]
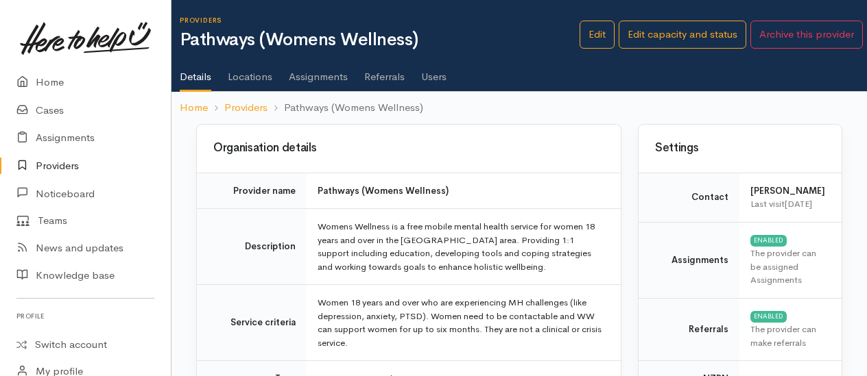
click at [307, 80] on link "Assignments" at bounding box center [318, 72] width 59 height 38
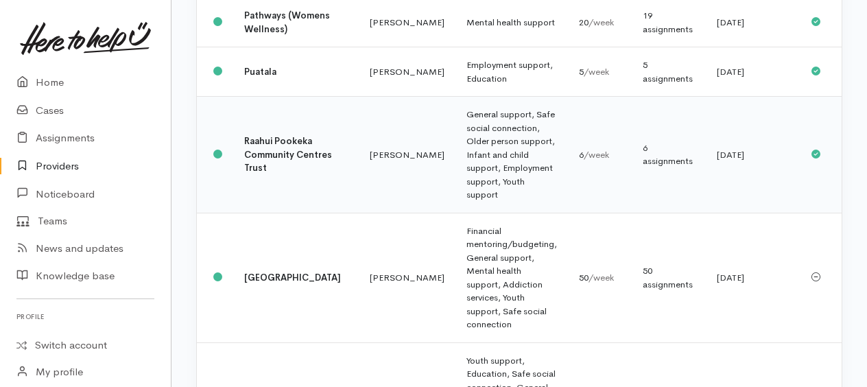
scroll to position [1116, 0]
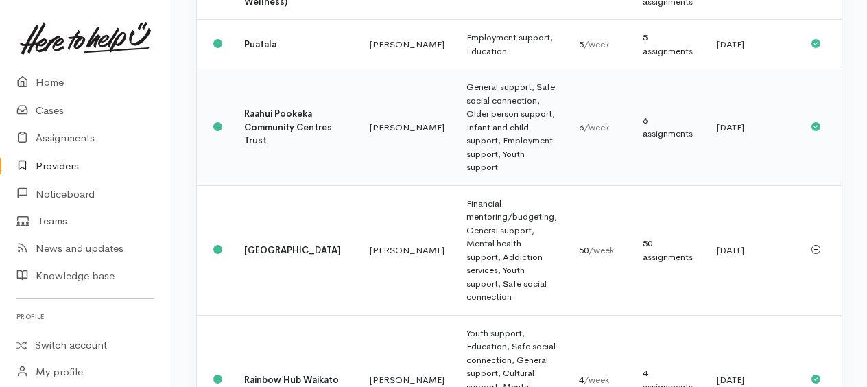
drag, startPoint x: 421, startPoint y: 164, endPoint x: 421, endPoint y: 149, distance: 14.4
click at [455, 163] on td "General support, Safe social connection, Older person support, Infant and child…" at bounding box center [511, 127] width 112 height 117
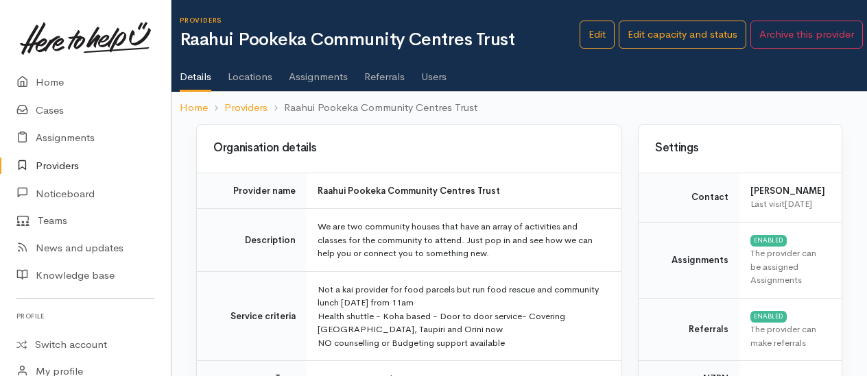
drag, startPoint x: 300, startPoint y: 80, endPoint x: 299, endPoint y: 73, distance: 7.0
click at [301, 79] on link "Assignments" at bounding box center [318, 72] width 59 height 38
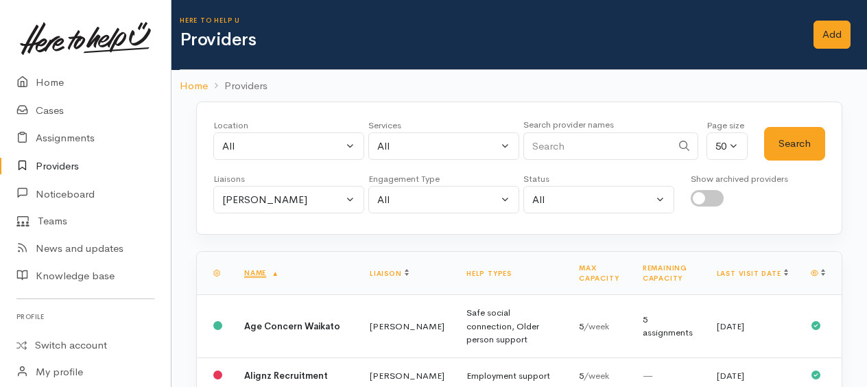
scroll to position [1126, 0]
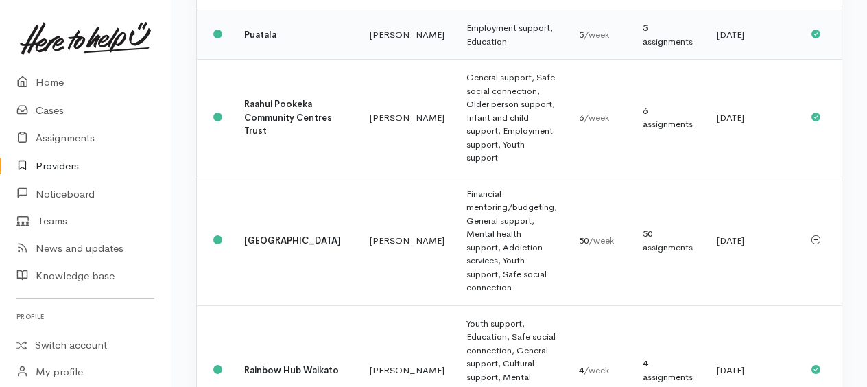
click at [246, 40] on b "Puatala" at bounding box center [260, 35] width 32 height 12
click at [455, 58] on td "Employment support, Education" at bounding box center [511, 34] width 112 height 49
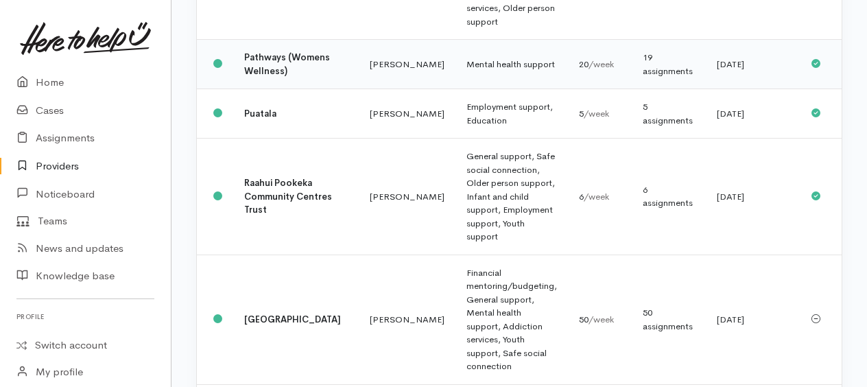
scroll to position [1057, 0]
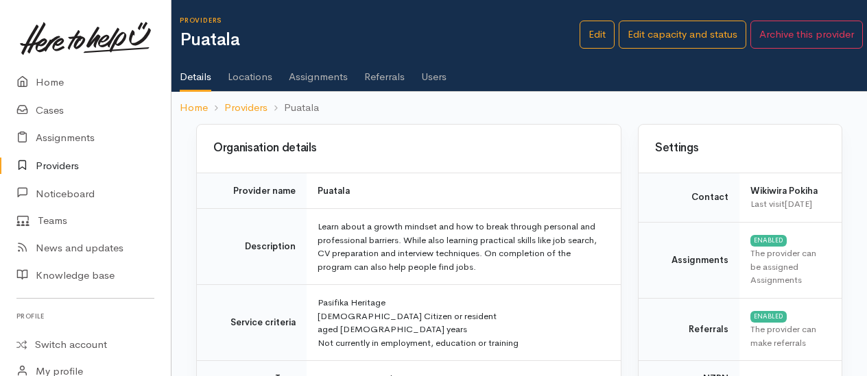
click at [315, 74] on link "Assignments" at bounding box center [318, 72] width 59 height 38
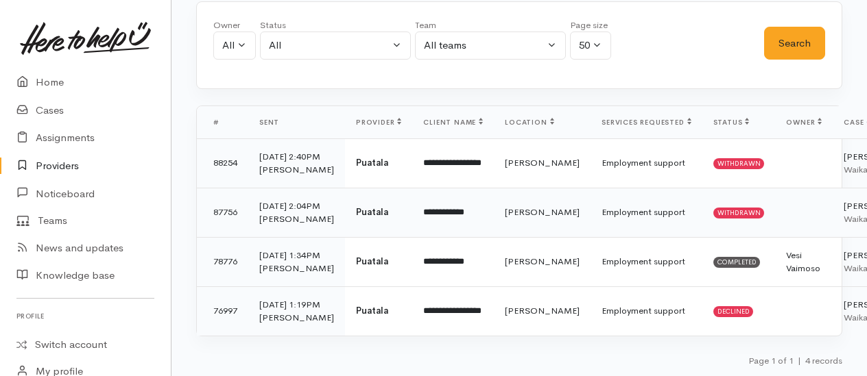
scroll to position [274, 0]
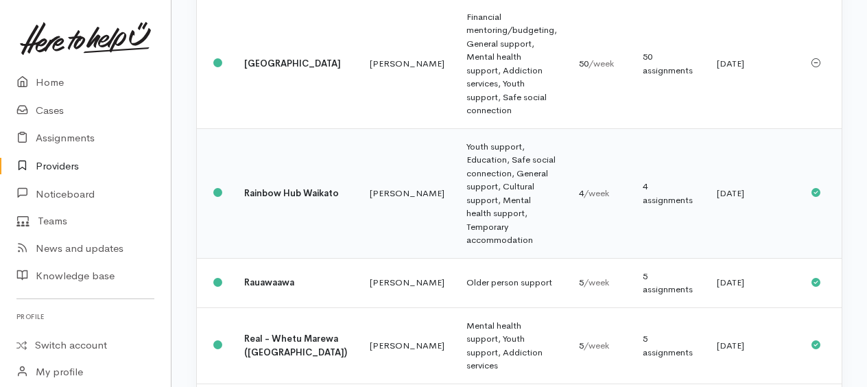
scroll to position [1331, 0]
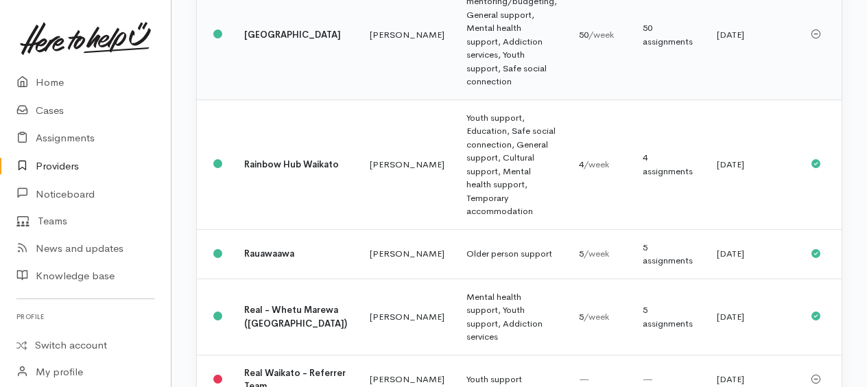
click at [455, 86] on td "Financial mentoring/budgeting, General support, Mental health support, Addictio…" at bounding box center [511, 35] width 112 height 130
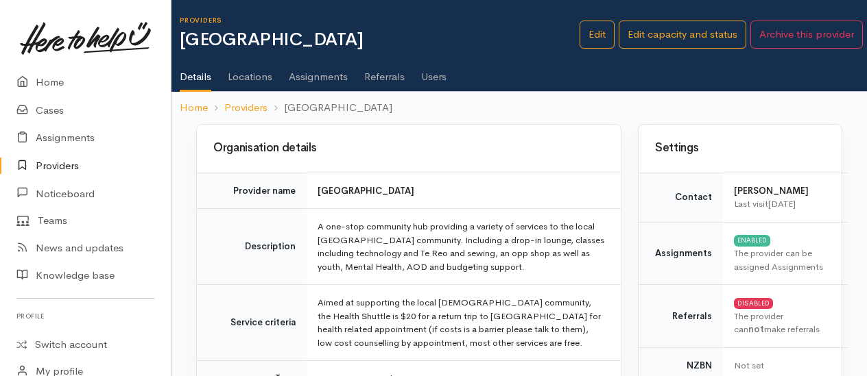
click at [317, 75] on link "Assignments" at bounding box center [318, 72] width 59 height 38
click at [296, 76] on link "Assignments" at bounding box center [318, 72] width 59 height 38
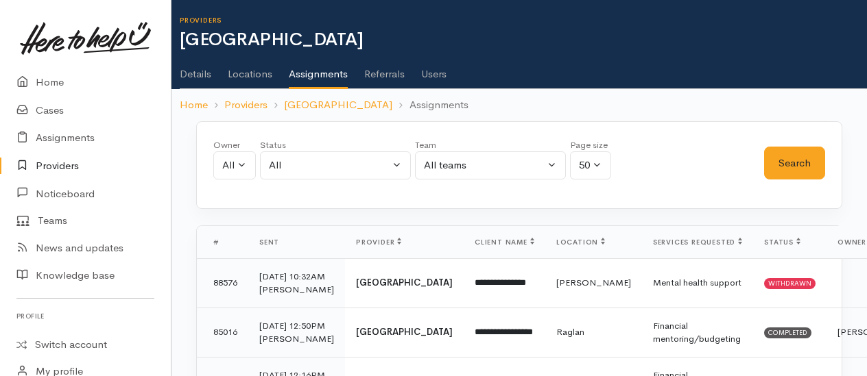
click at [436, 79] on link "Users" at bounding box center [433, 69] width 25 height 38
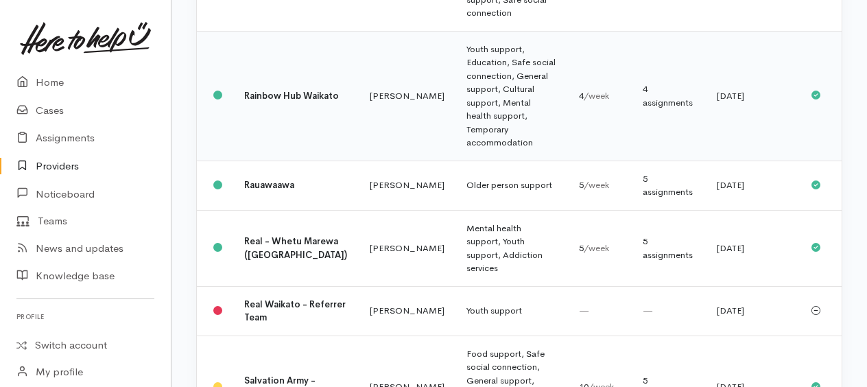
scroll to position [1272, 0]
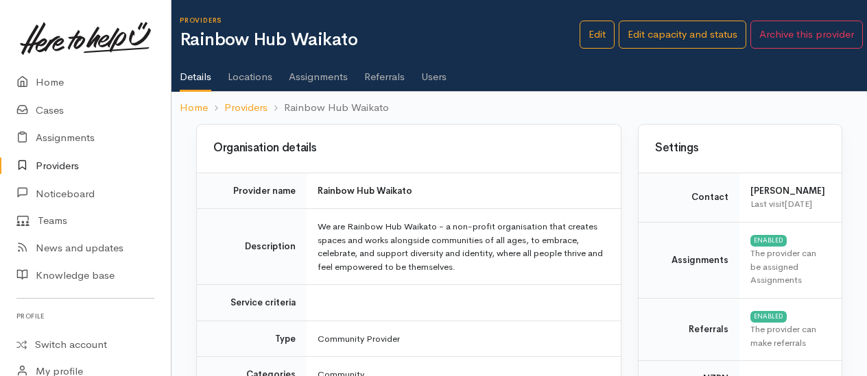
click at [302, 79] on link "Assignments" at bounding box center [318, 72] width 59 height 38
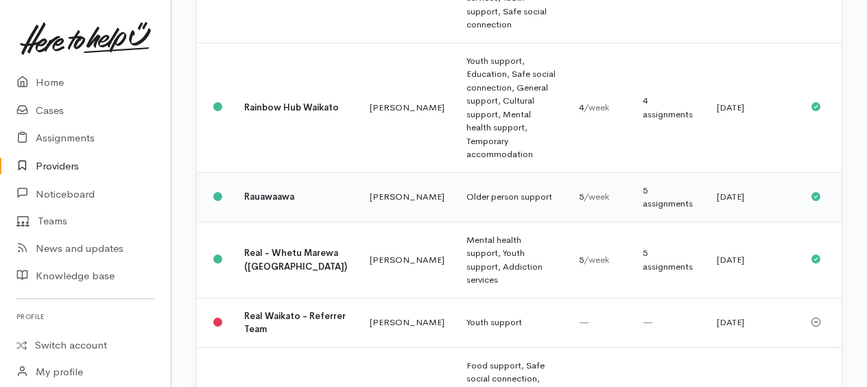
scroll to position [1410, 0]
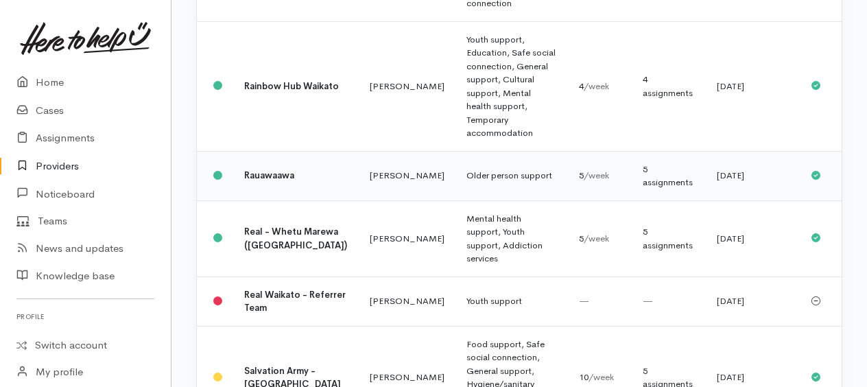
click at [455, 193] on td "Older person support" at bounding box center [511, 175] width 112 height 49
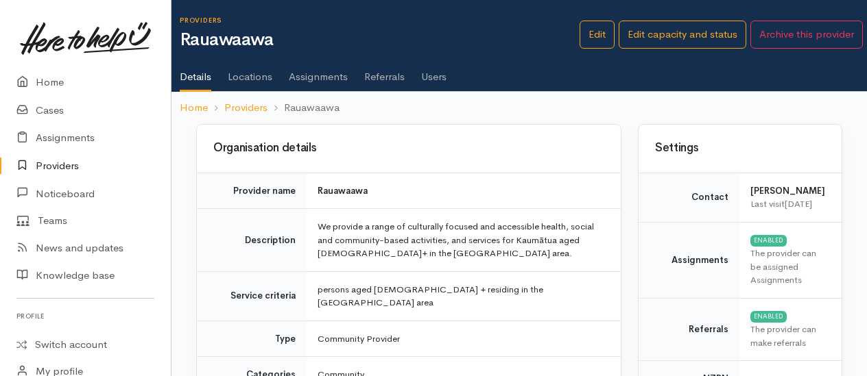
click at [327, 78] on link "Assignments" at bounding box center [318, 72] width 59 height 38
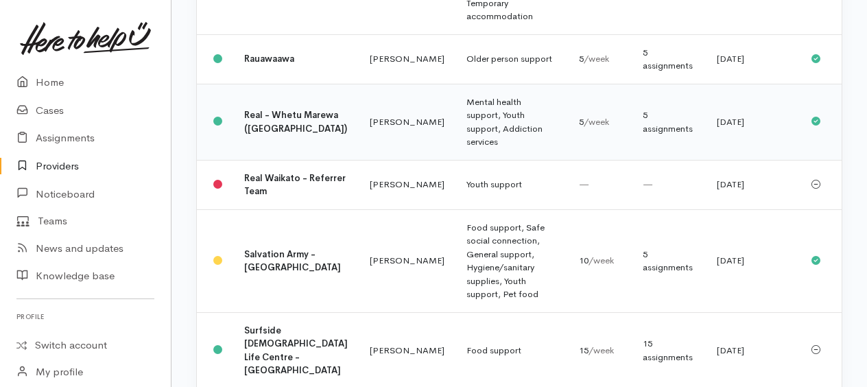
scroll to position [1547, 0]
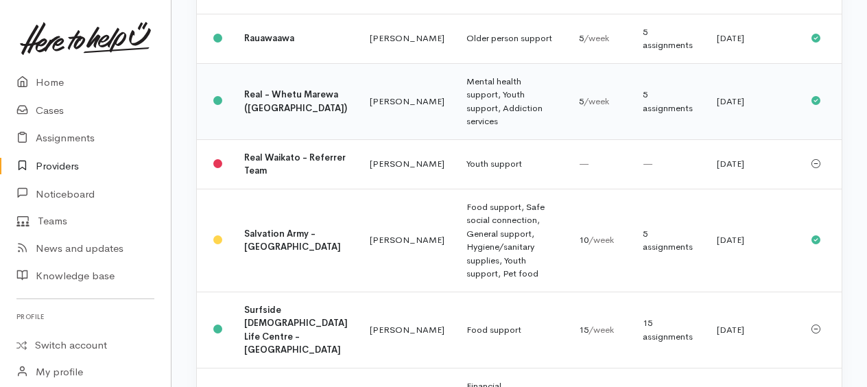
click at [455, 127] on td "Mental health support, Youth support, Addiction services" at bounding box center [511, 101] width 112 height 76
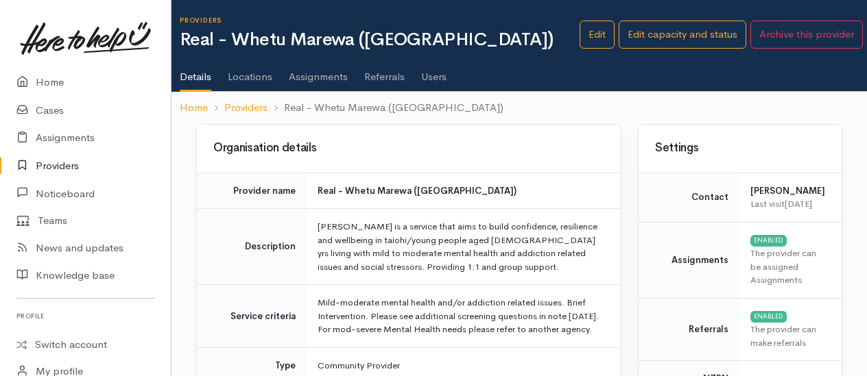
click at [319, 75] on link "Assignments" at bounding box center [318, 72] width 59 height 38
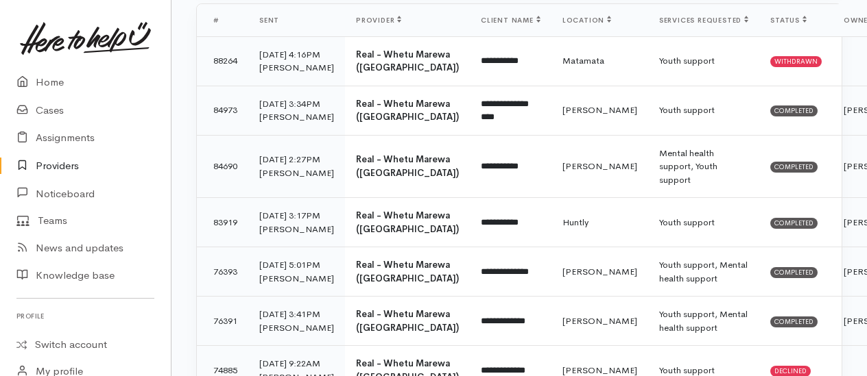
scroll to position [69, 0]
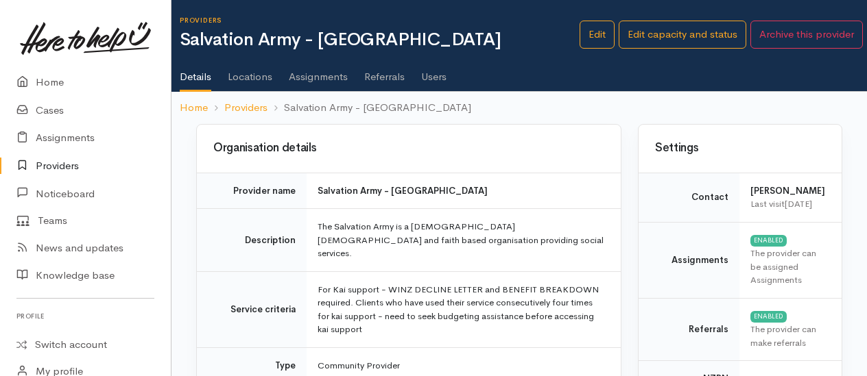
click at [332, 76] on link "Assignments" at bounding box center [318, 72] width 59 height 38
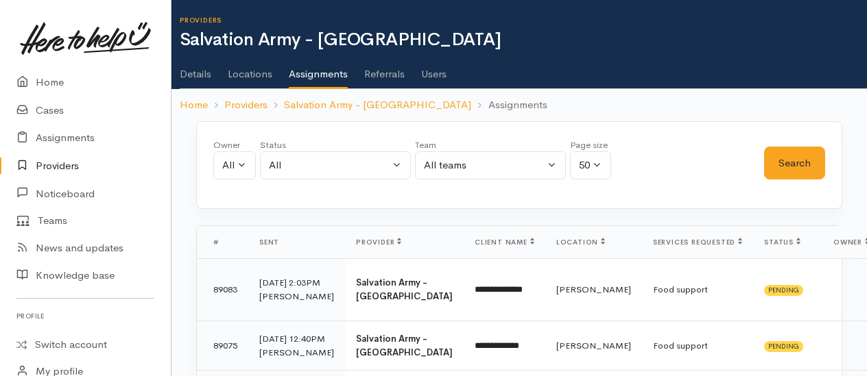
scroll to position [206, 0]
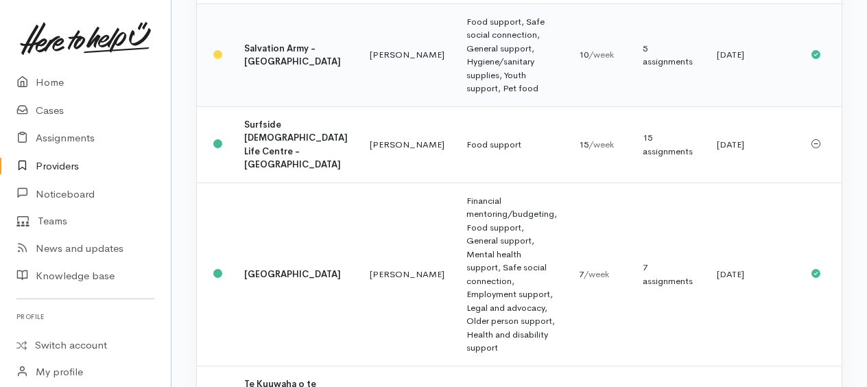
scroll to position [1752, 0]
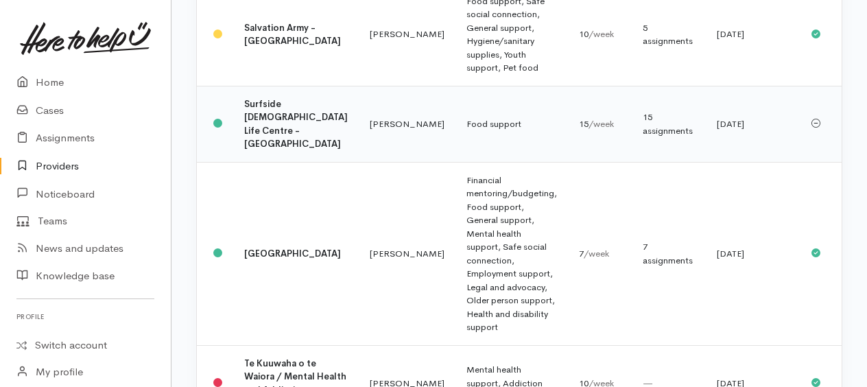
click at [455, 144] on td "Food support" at bounding box center [511, 124] width 112 height 76
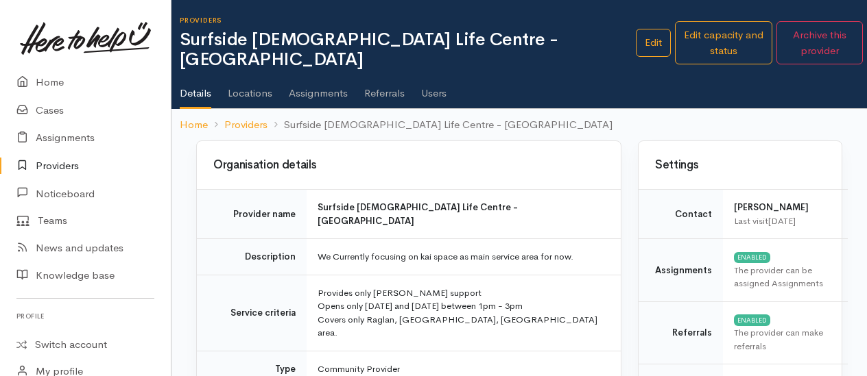
click at [321, 73] on link "Assignments" at bounding box center [318, 88] width 59 height 38
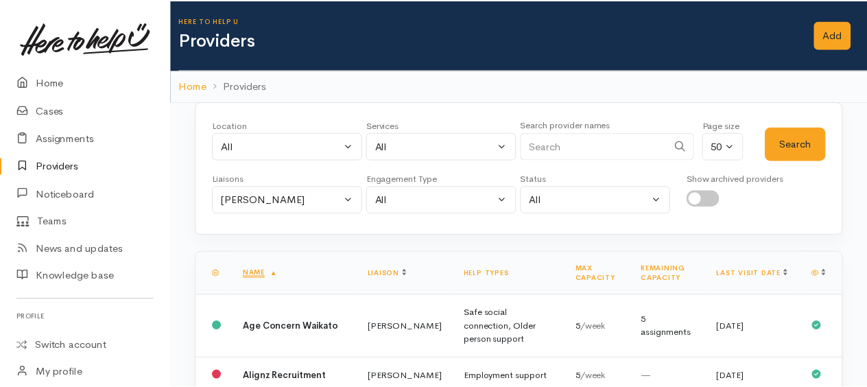
scroll to position [1752, 0]
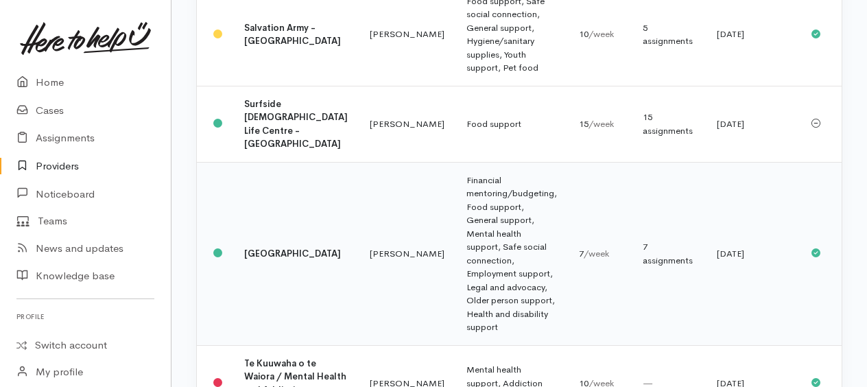
click at [461, 261] on td "Financial mentoring/budgeting, Food support, General support, Mental health sup…" at bounding box center [511, 253] width 112 height 183
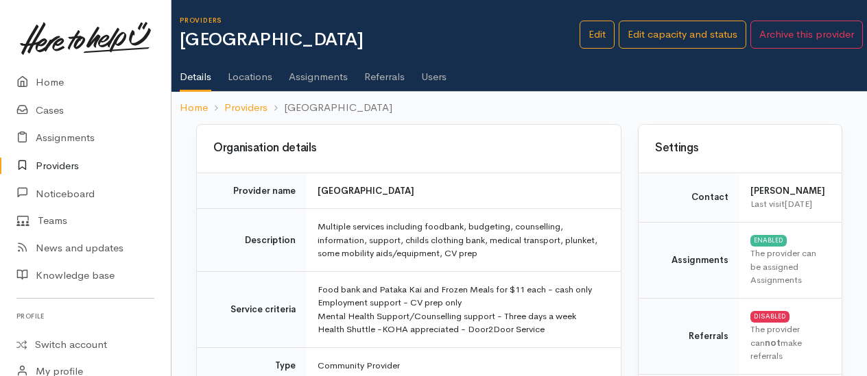
click at [306, 79] on link "Assignments" at bounding box center [318, 72] width 59 height 38
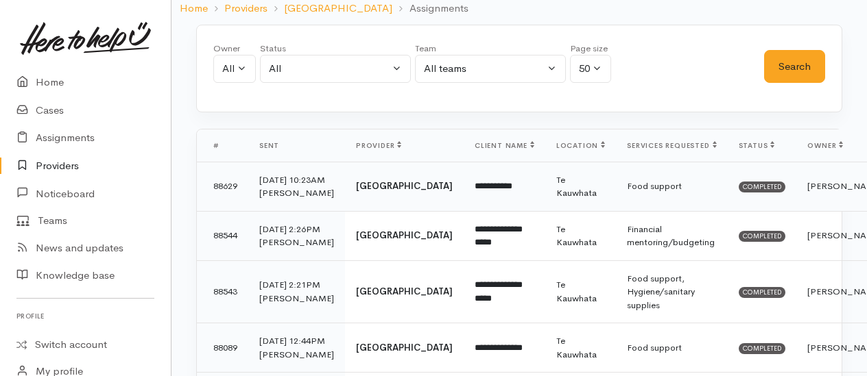
scroll to position [137, 0]
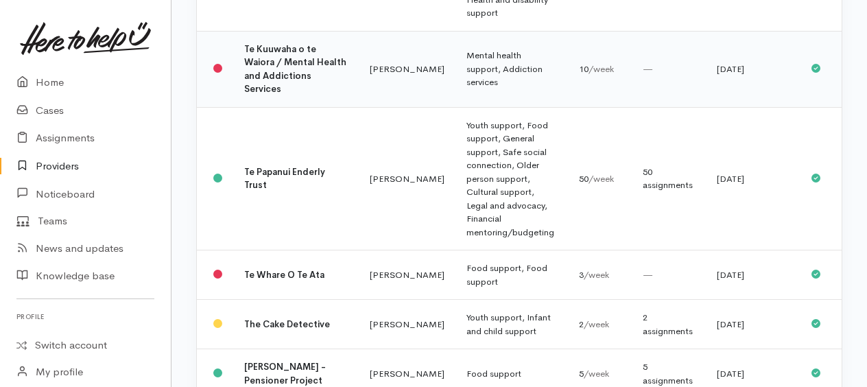
scroll to position [2095, 0]
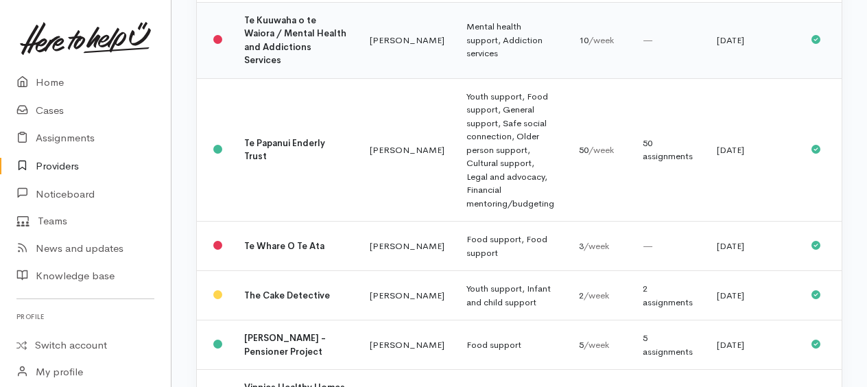
click at [455, 197] on td "Youth support, Food support, General support, Safe social connection, Older per…" at bounding box center [511, 149] width 112 height 143
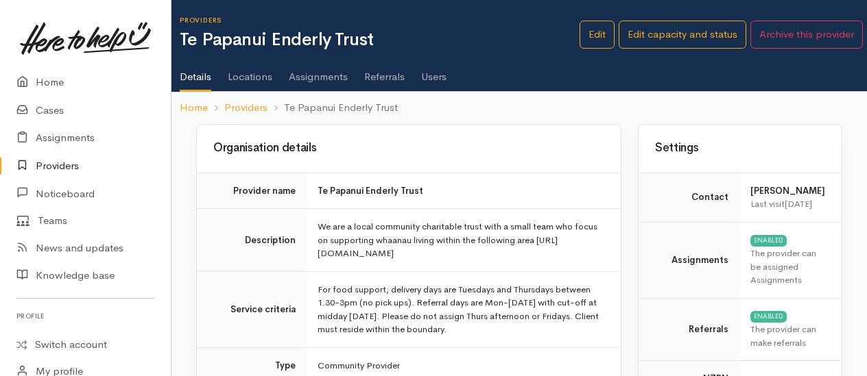
click at [296, 77] on link "Assignments" at bounding box center [318, 72] width 59 height 38
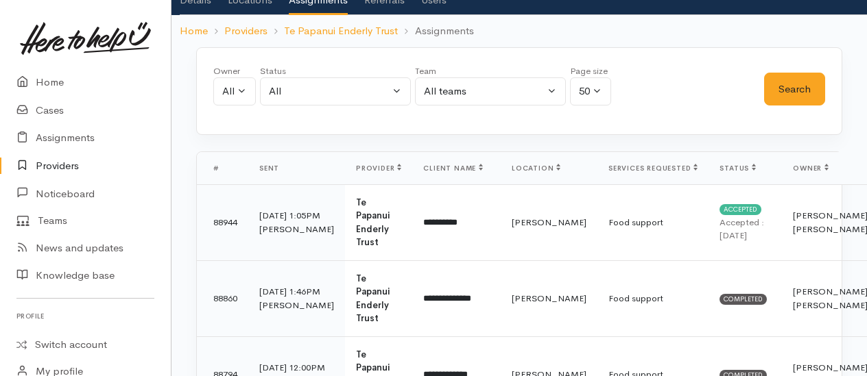
scroll to position [137, 0]
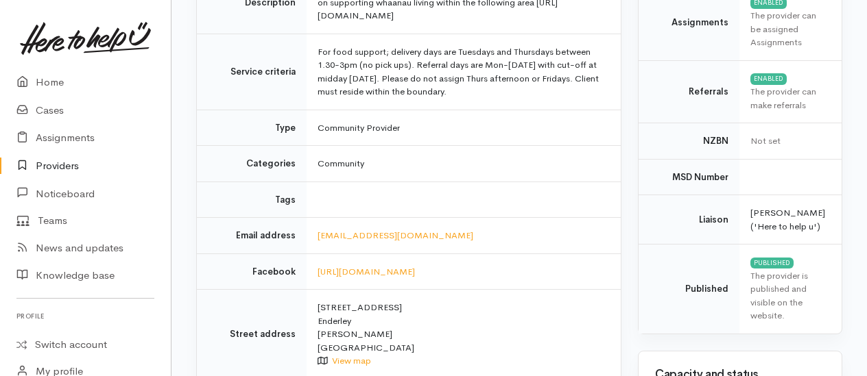
scroll to position [411, 0]
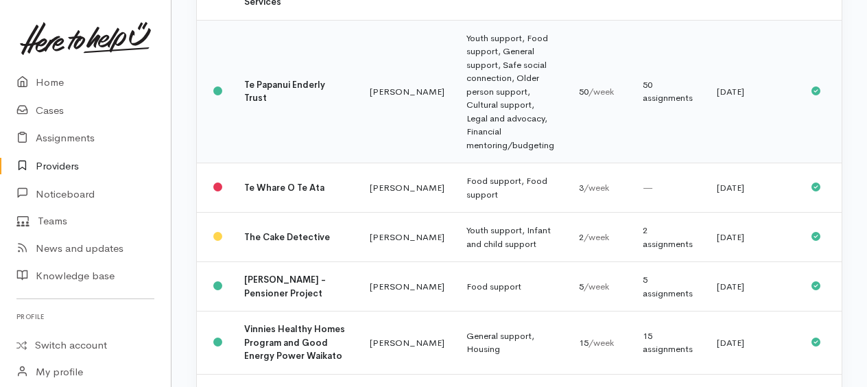
scroll to position [2232, 0]
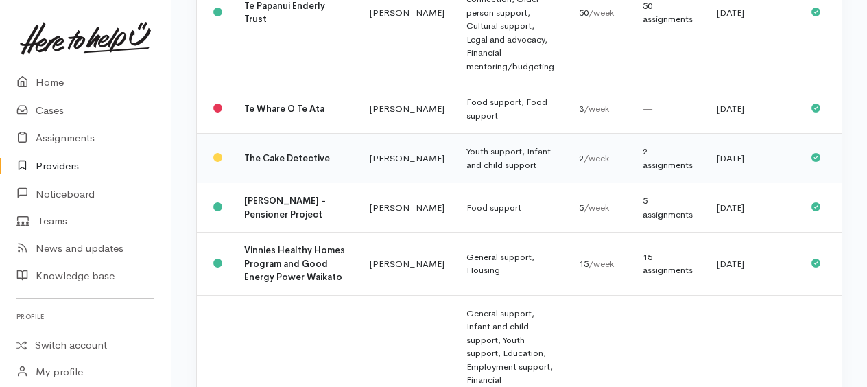
click at [455, 183] on td "Youth support, Infant and child support" at bounding box center [511, 158] width 112 height 49
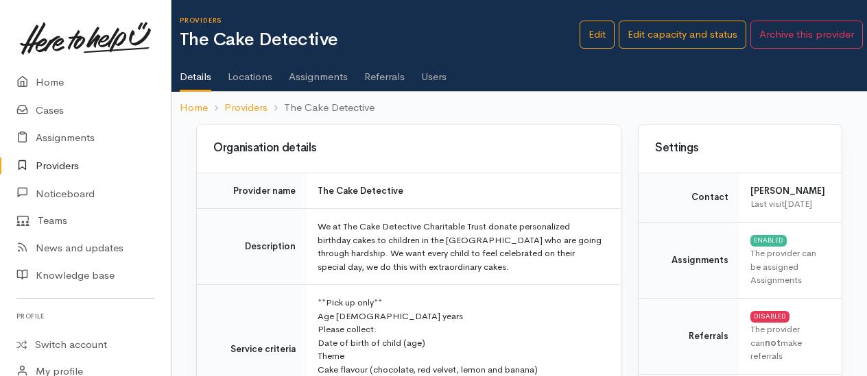
click at [299, 77] on link "Assignments" at bounding box center [318, 72] width 59 height 38
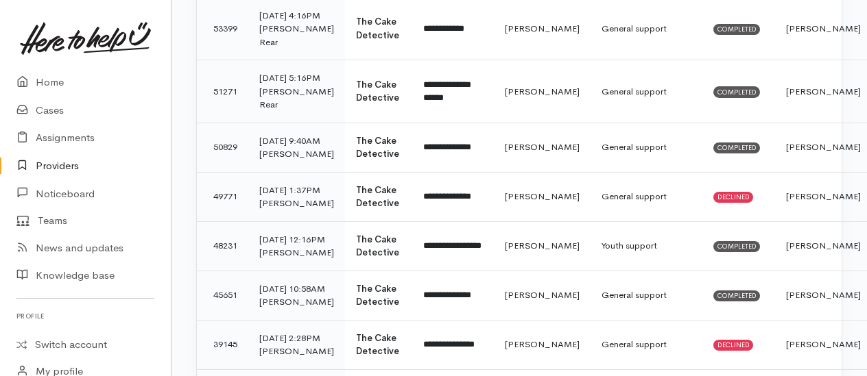
scroll to position [1440, 0]
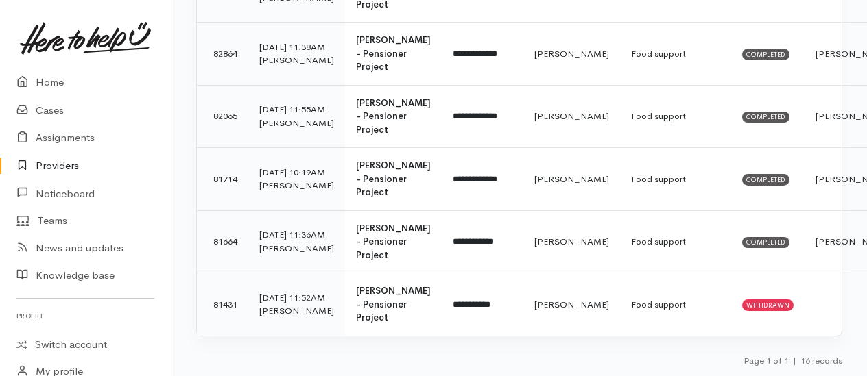
scroll to position [1295, 0]
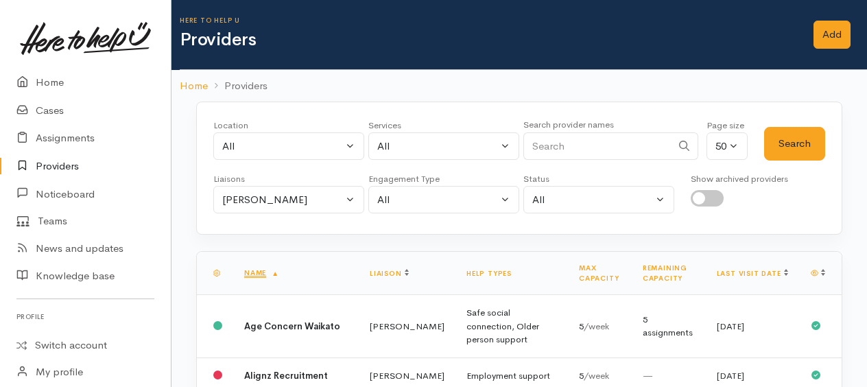
scroll to position [2448, 0]
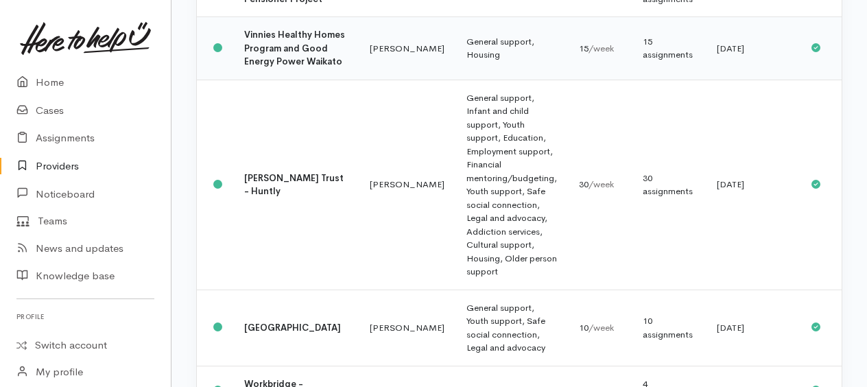
click at [455, 80] on td "General support, Housing" at bounding box center [511, 48] width 112 height 63
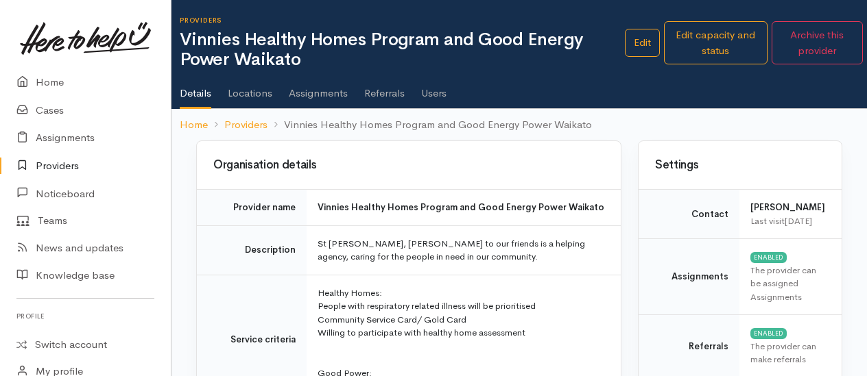
click at [313, 93] on link "Assignments" at bounding box center [318, 88] width 59 height 38
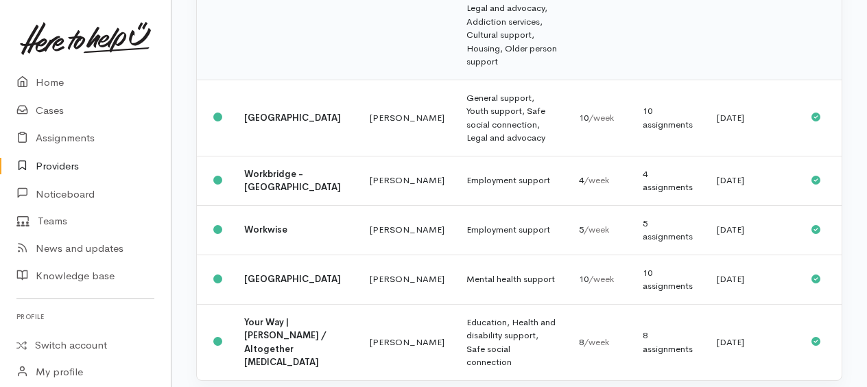
scroll to position [2585, 0]
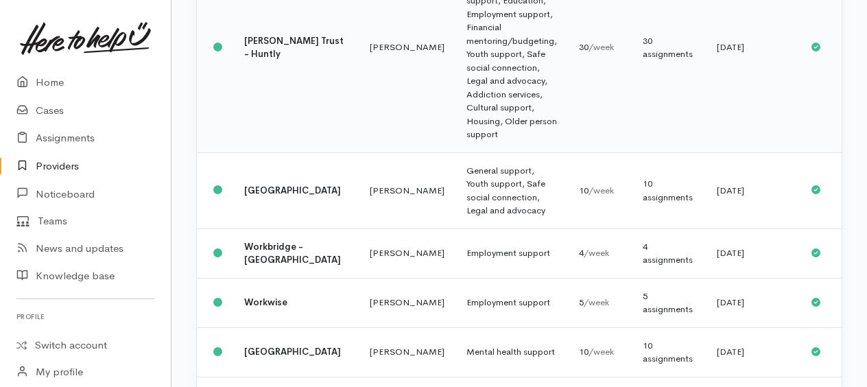
click at [455, 152] on td "General support, Infant and child support, Youth support, Education, Employment…" at bounding box center [511, 47] width 112 height 210
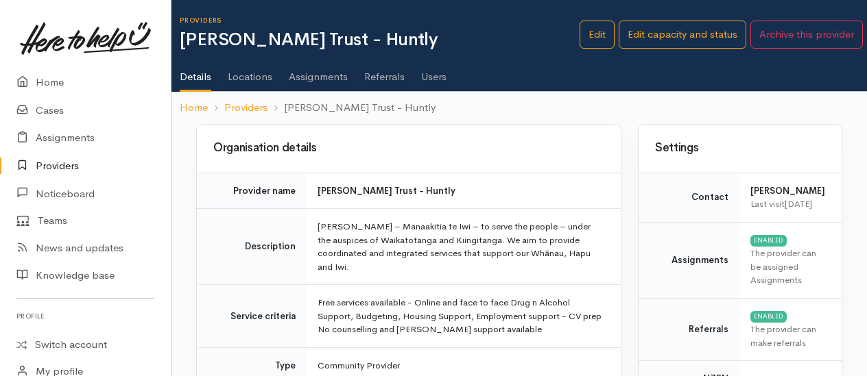
click at [326, 79] on link "Assignments" at bounding box center [318, 72] width 59 height 38
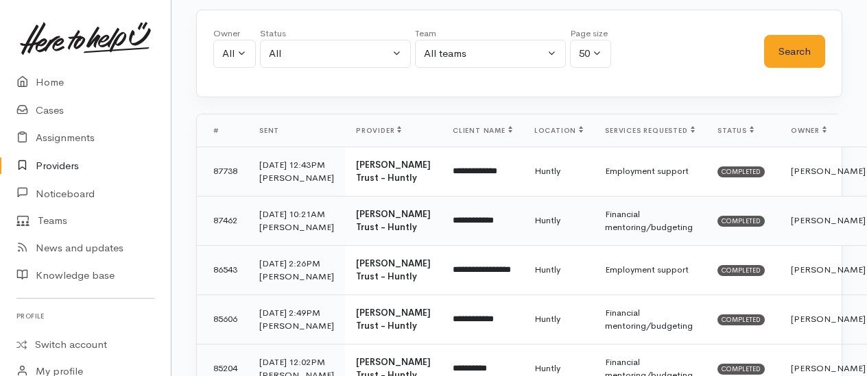
scroll to position [274, 0]
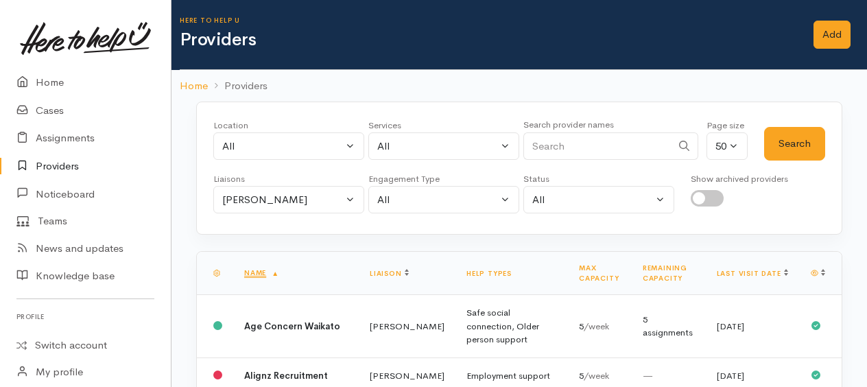
scroll to position [2594, 0]
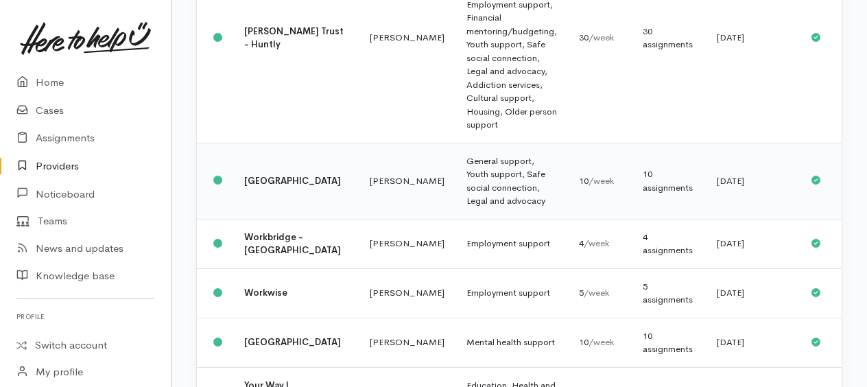
click at [455, 219] on td "General support, Youth support, Safe social connection, Legal and advocacy" at bounding box center [511, 181] width 112 height 76
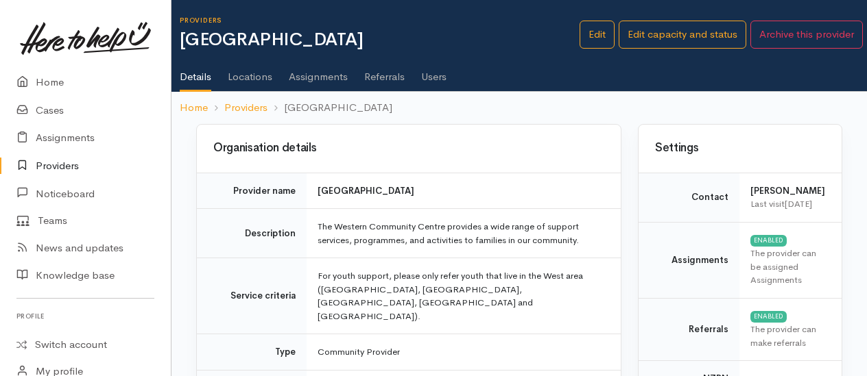
click at [299, 73] on link "Assignments" at bounding box center [318, 72] width 59 height 38
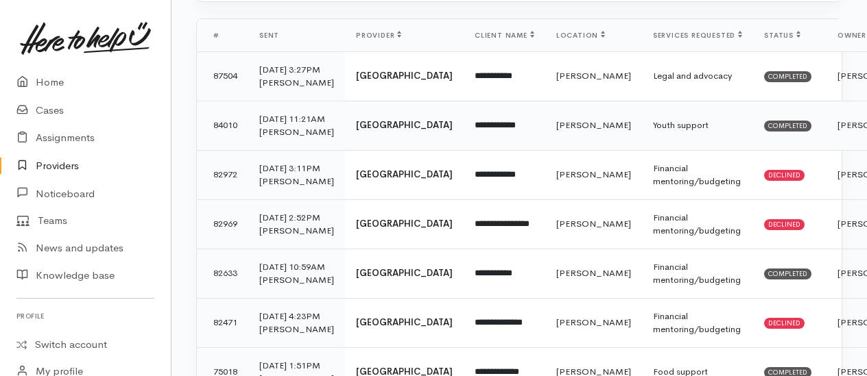
scroll to position [411, 0]
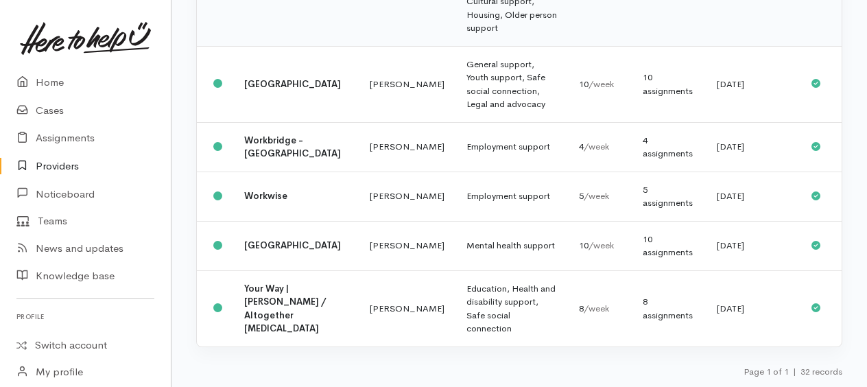
scroll to position [2792, 0]
click at [455, 171] on td "Employment support" at bounding box center [511, 146] width 112 height 49
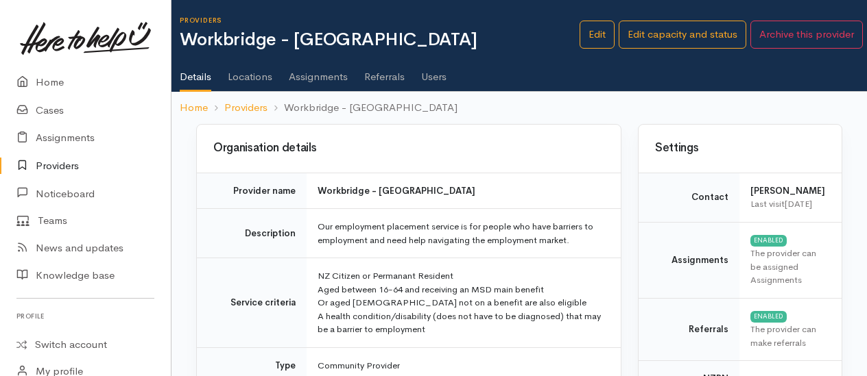
click at [322, 77] on link "Assignments" at bounding box center [318, 72] width 59 height 38
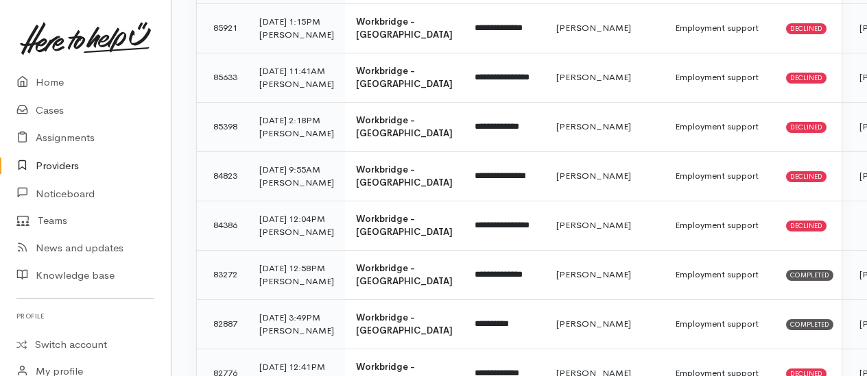
scroll to position [548, 0]
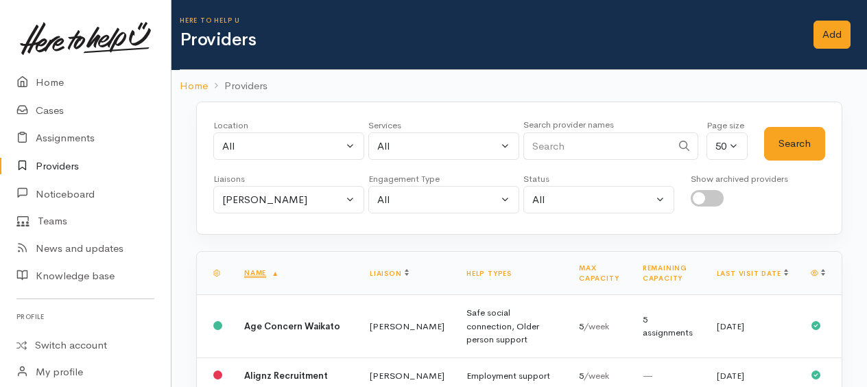
scroll to position [2792, 0]
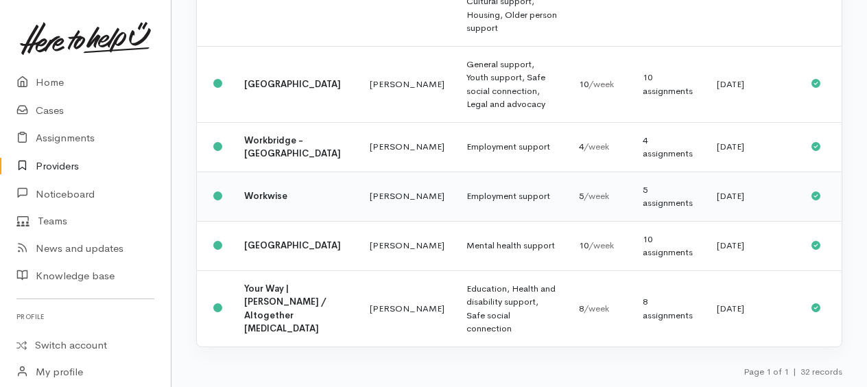
click at [455, 211] on td "Employment support" at bounding box center [511, 195] width 112 height 49
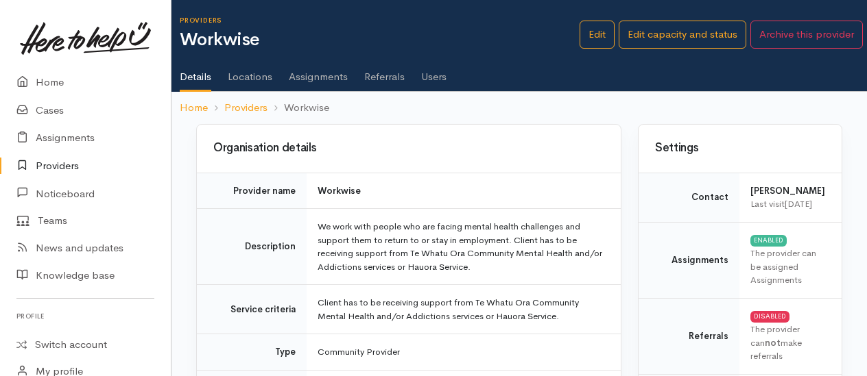
click at [313, 75] on link "Assignments" at bounding box center [318, 72] width 59 height 38
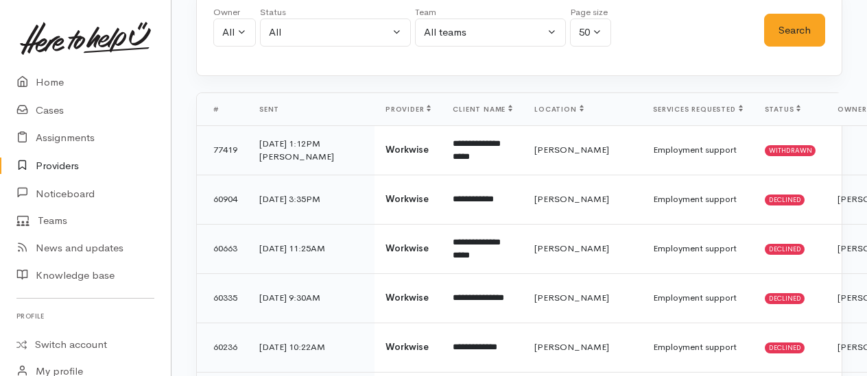
scroll to position [137, 0]
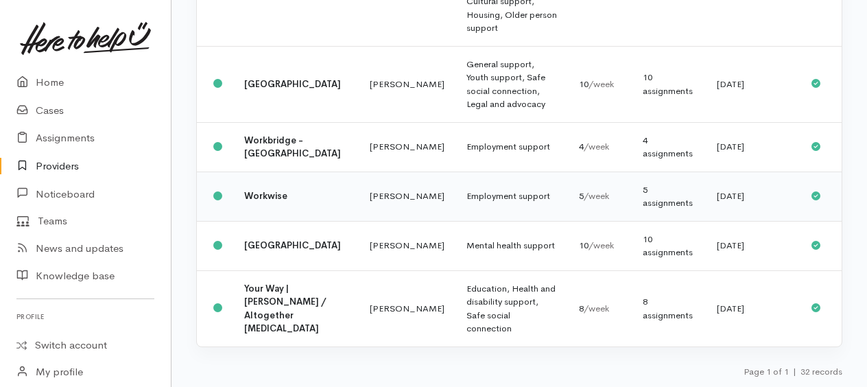
scroll to position [2801, 0]
click at [455, 245] on td "Mental health support" at bounding box center [511, 245] width 112 height 49
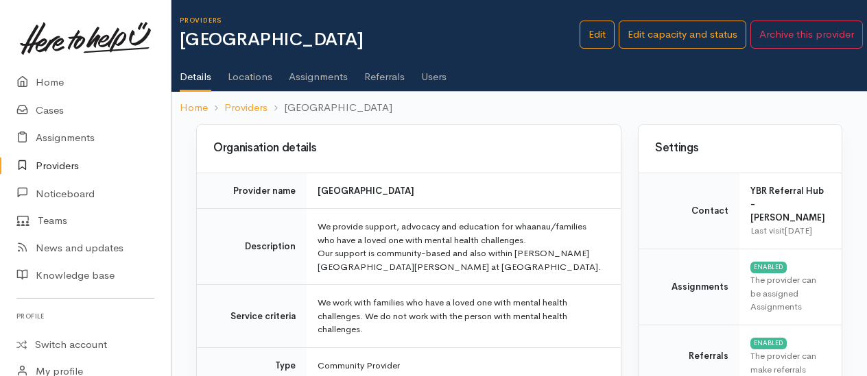
drag, startPoint x: 0, startPoint y: 0, endPoint x: 313, endPoint y: 74, distance: 321.3
click at [314, 77] on link "Assignments" at bounding box center [318, 72] width 59 height 38
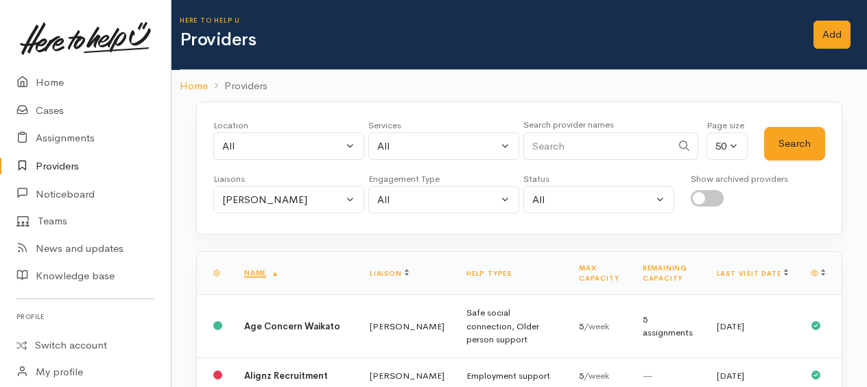
scroll to position [2801, 0]
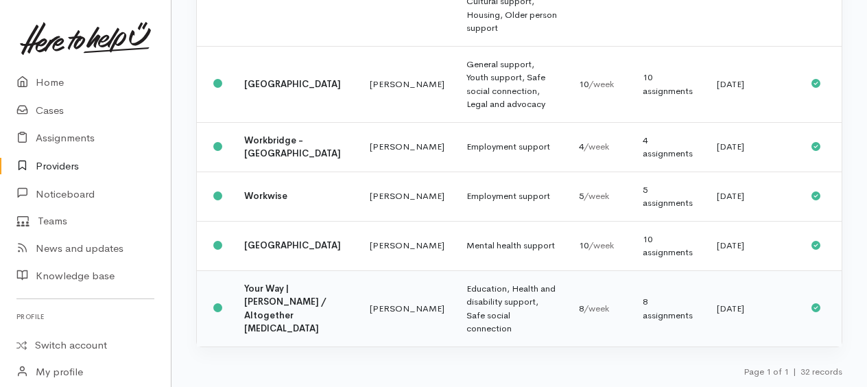
click at [455, 315] on td "Education, Health and disability support, Safe social connection" at bounding box center [511, 308] width 112 height 76
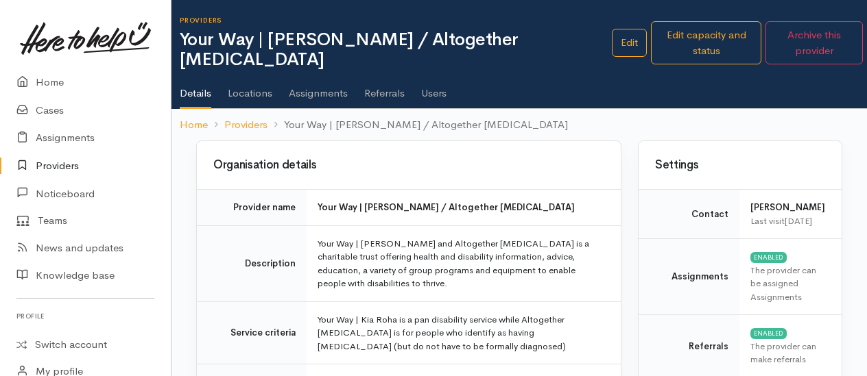
click at [306, 79] on link "Assignments" at bounding box center [318, 88] width 59 height 38
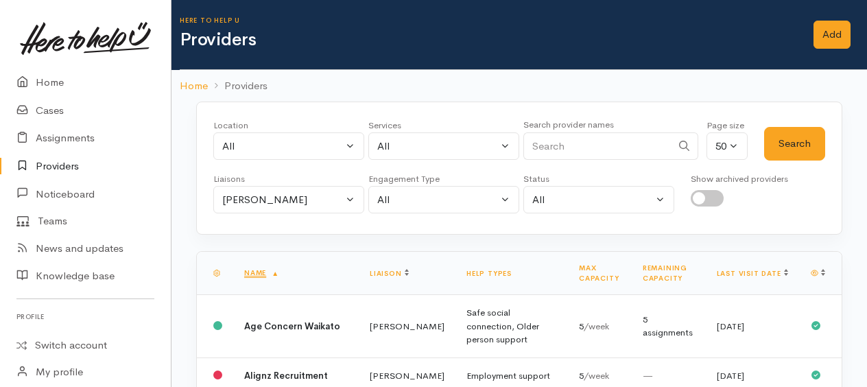
scroll to position [2801, 0]
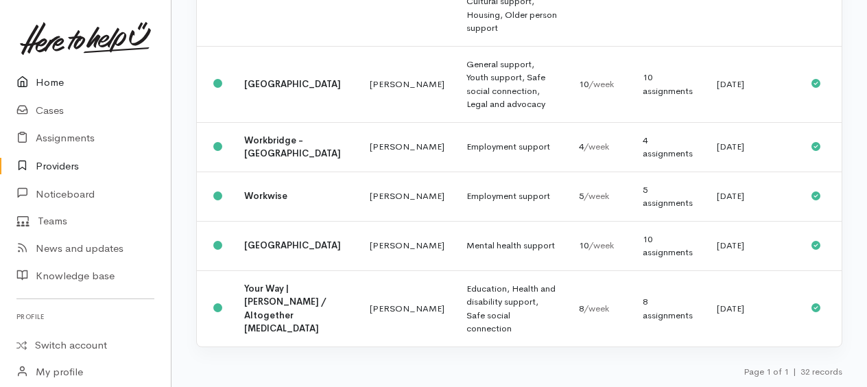
click at [49, 84] on link "Home" at bounding box center [85, 83] width 171 height 28
